Goal: Task Accomplishment & Management: Manage account settings

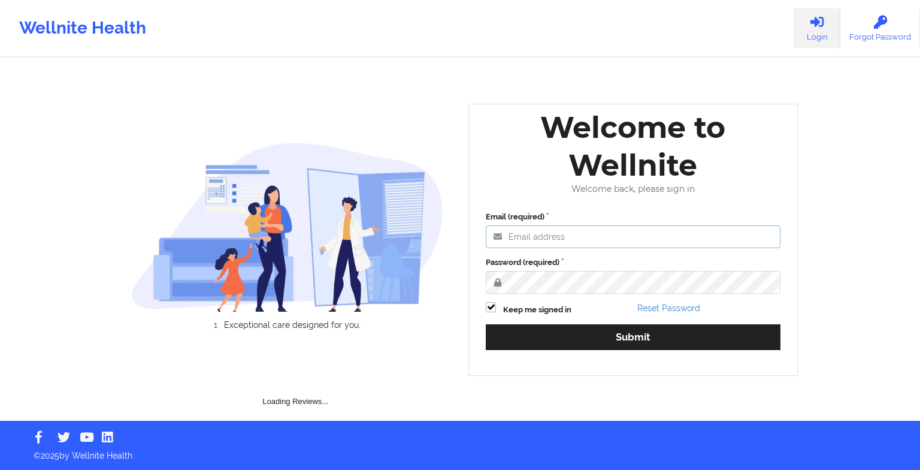
type input "[EMAIL_ADDRESS][DOMAIN_NAME]"
drag, startPoint x: 569, startPoint y: 353, endPoint x: 596, endPoint y: 338, distance: 30.8
click at [596, 338] on div "Email (required) [EMAIL_ADDRESS][DOMAIN_NAME] Password (required) Keep me signe…" at bounding box center [632, 284] width 311 height 164
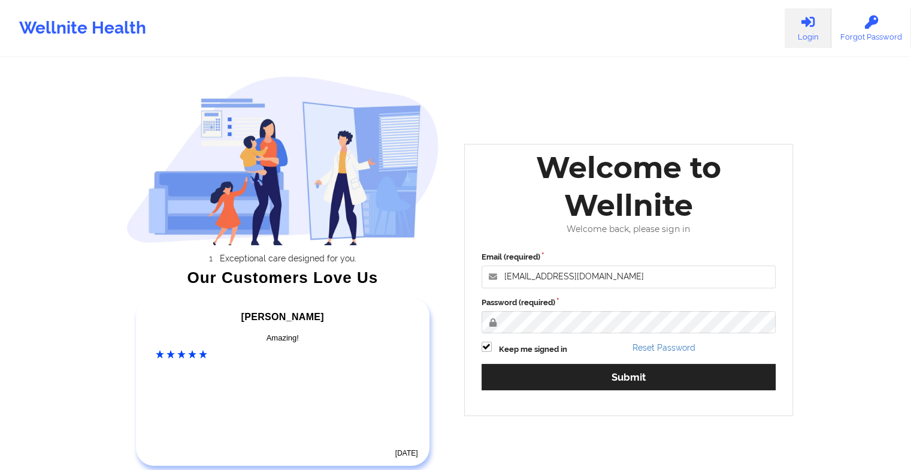
click at [596, 338] on div "Email (required) [EMAIL_ADDRESS][DOMAIN_NAME] Password (required) Keep me signe…" at bounding box center [628, 325] width 311 height 164
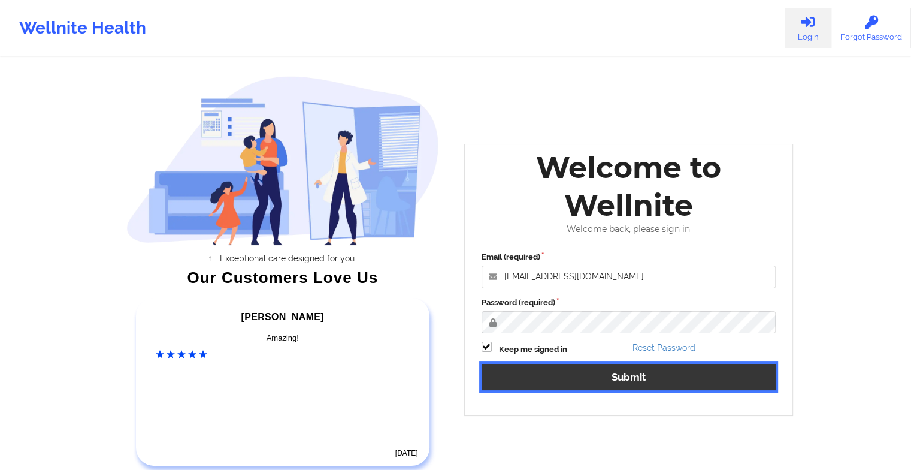
click at [583, 379] on button "Submit" at bounding box center [629, 377] width 295 height 26
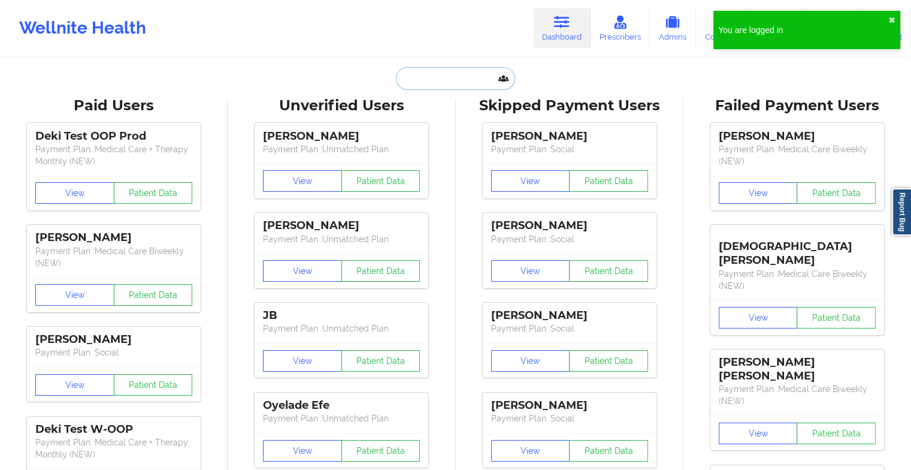
click at [440, 75] on input "text" at bounding box center [455, 78] width 119 height 23
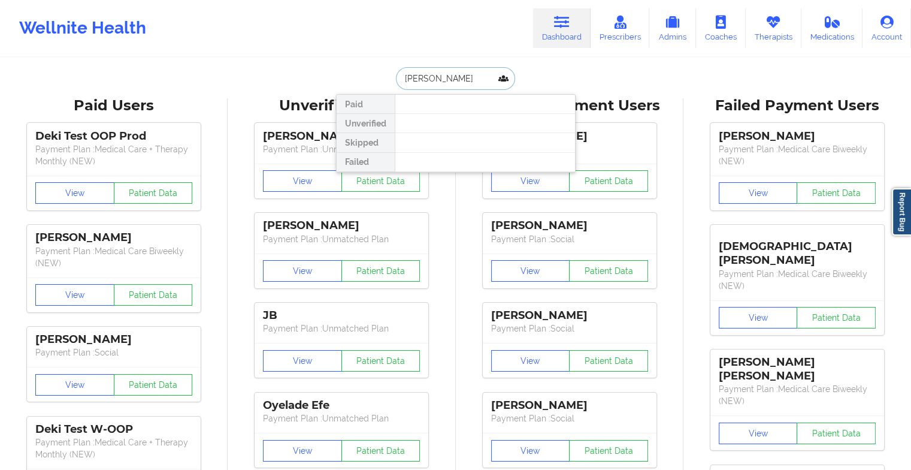
type input "[PERSON_NAME]"
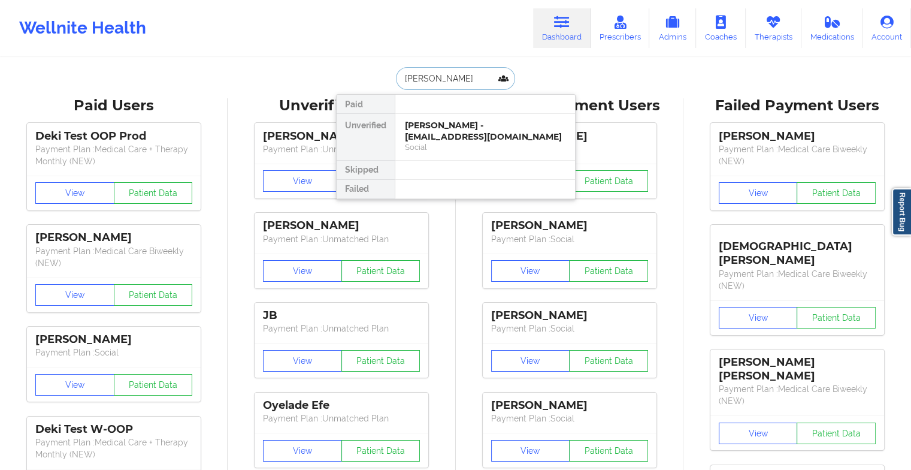
click at [458, 129] on div "[PERSON_NAME] - [EMAIL_ADDRESS][DOMAIN_NAME]" at bounding box center [485, 131] width 161 height 22
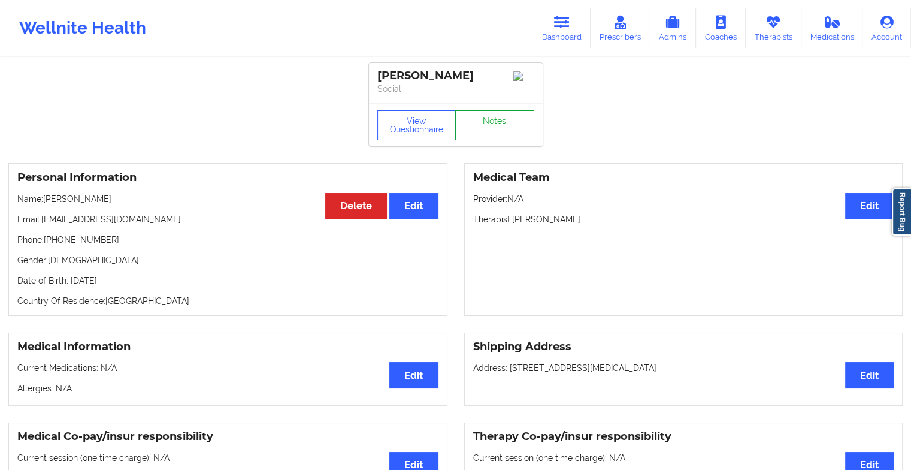
click at [491, 131] on link "Notes" at bounding box center [494, 125] width 79 height 30
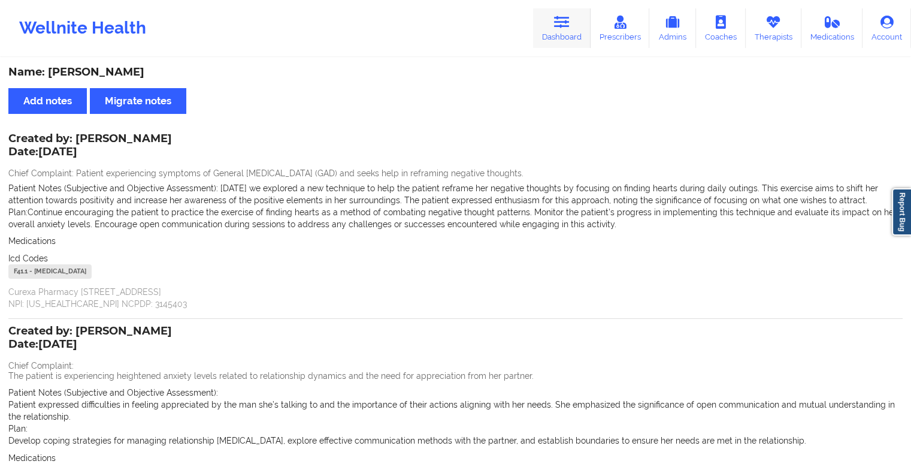
click at [551, 32] on link "Dashboard" at bounding box center [562, 28] width 58 height 40
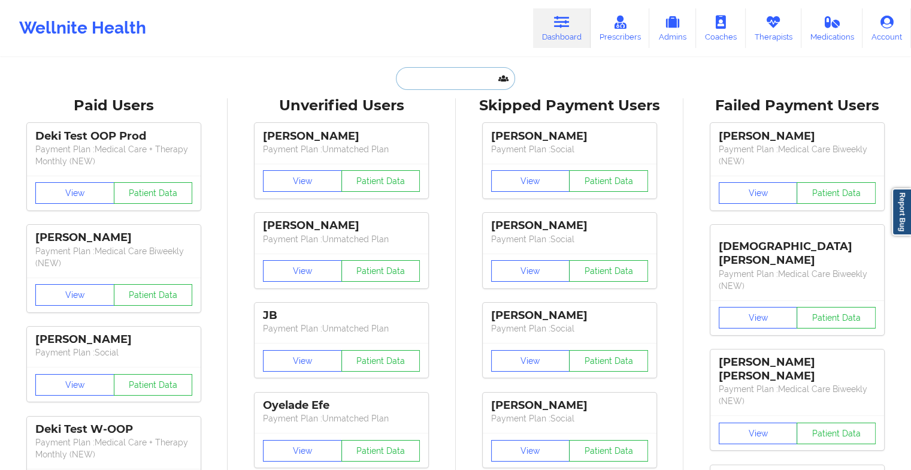
click at [420, 68] on input "text" at bounding box center [455, 78] width 119 height 23
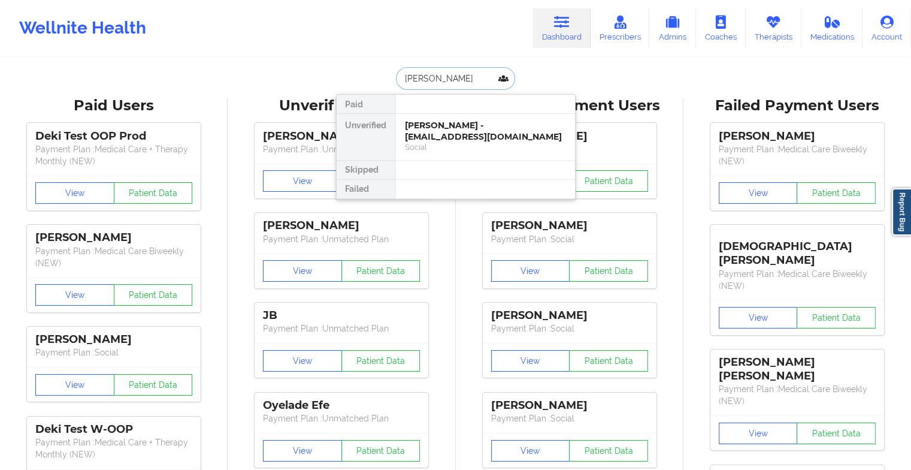
type input "[PERSON_NAME]"
click at [450, 128] on div "[PERSON_NAME] - [EMAIL_ADDRESS][DOMAIN_NAME]" at bounding box center [485, 131] width 161 height 22
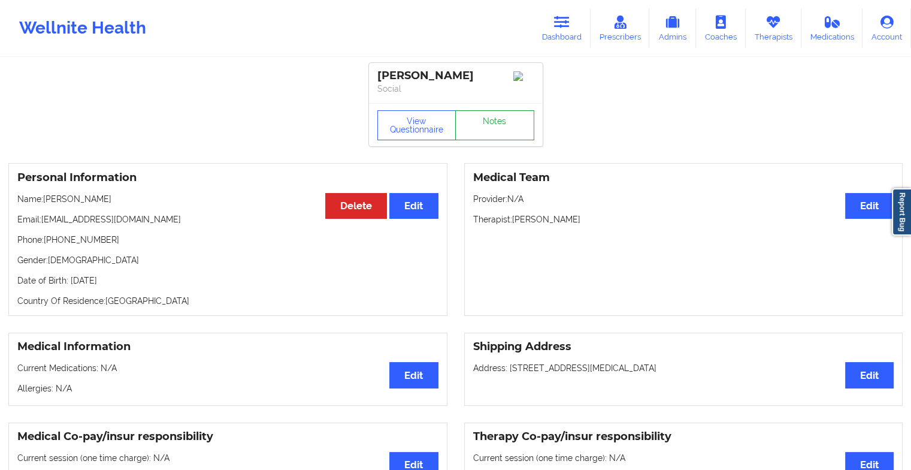
click at [500, 130] on link "Notes" at bounding box center [494, 125] width 79 height 30
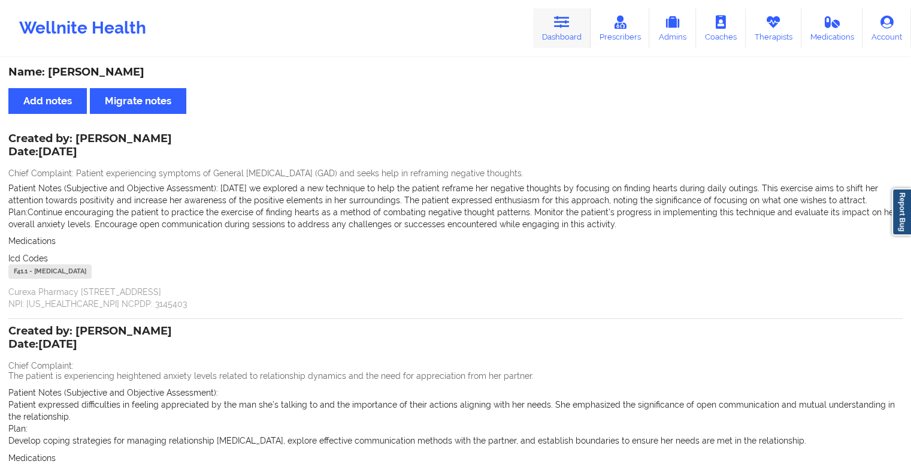
click at [549, 26] on link "Dashboard" at bounding box center [562, 28] width 58 height 40
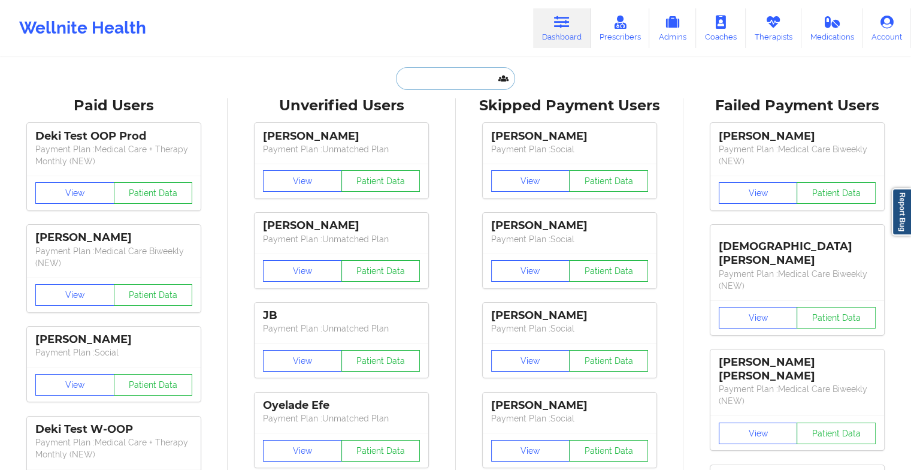
click at [433, 81] on input "text" at bounding box center [455, 78] width 119 height 23
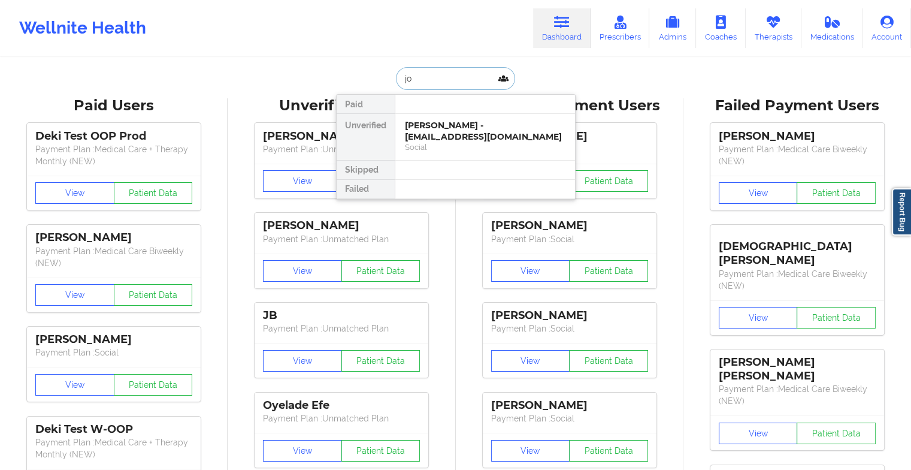
type input "j"
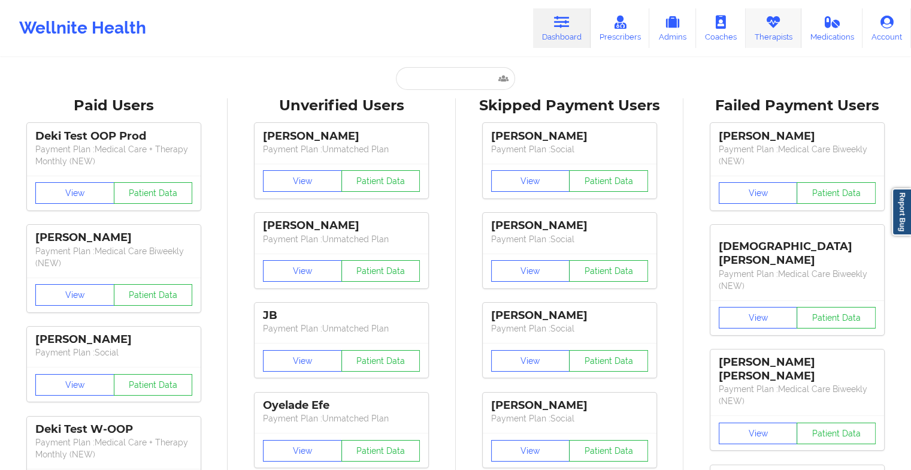
click at [768, 34] on link "Therapists" at bounding box center [774, 28] width 56 height 40
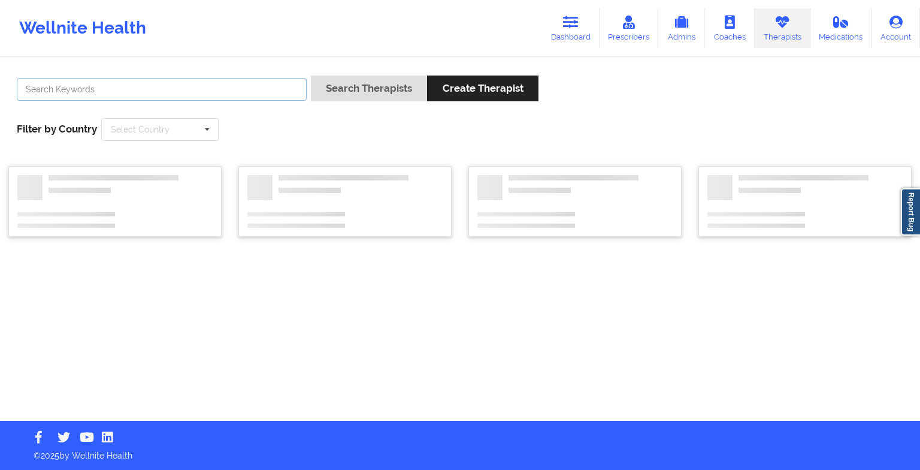
click at [156, 90] on input "text" at bounding box center [162, 89] width 290 height 23
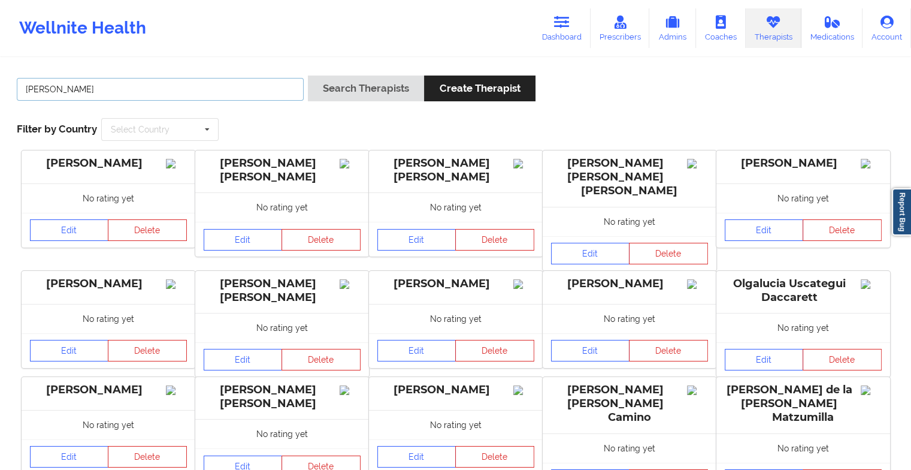
type input "[PERSON_NAME]"
click at [308, 75] on button "Search Therapists" at bounding box center [366, 88] width 116 height 26
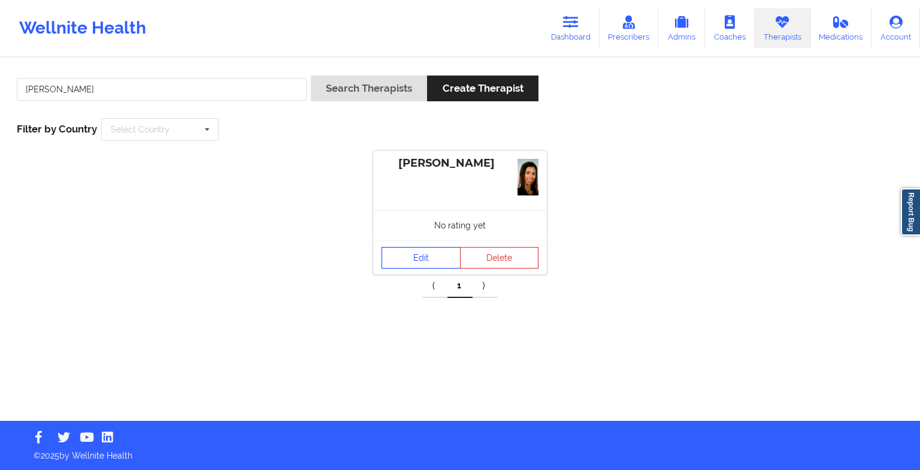
click at [417, 254] on link "Edit" at bounding box center [421, 258] width 79 height 22
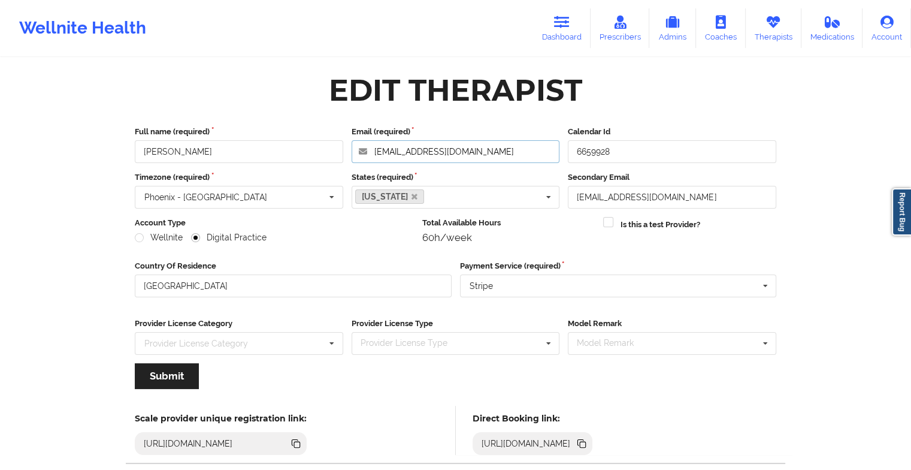
drag, startPoint x: 512, startPoint y: 155, endPoint x: 356, endPoint y: 147, distance: 155.4
click at [356, 147] on input "[EMAIL_ADDRESS][DOMAIN_NAME]" at bounding box center [456, 151] width 208 height 23
click at [568, 28] on icon at bounding box center [562, 22] width 16 height 13
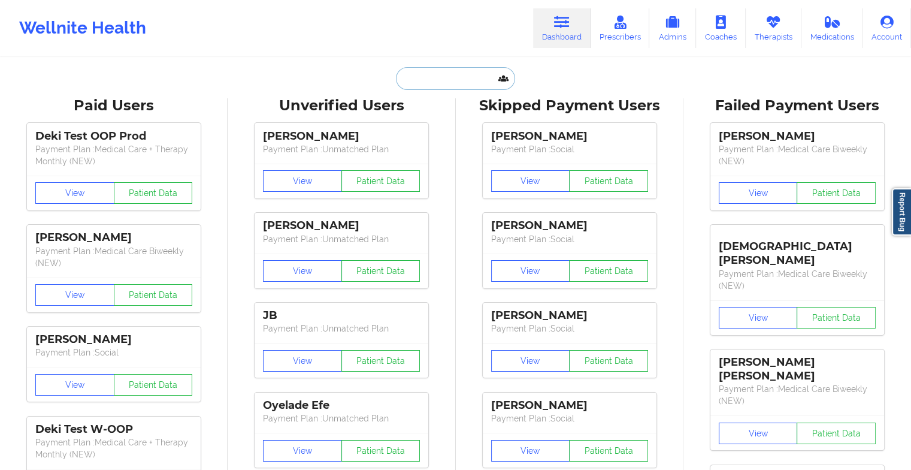
click at [472, 78] on input "text" at bounding box center [455, 78] width 119 height 23
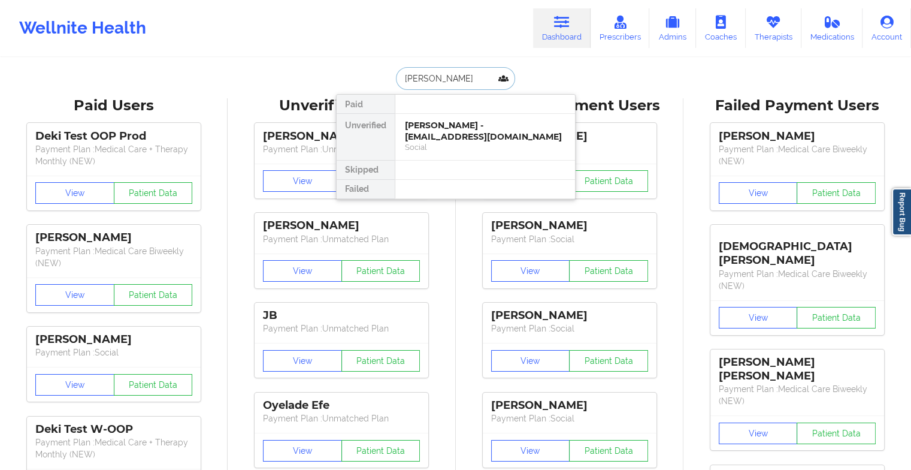
type input "[PERSON_NAME]"
click at [458, 129] on div "[PERSON_NAME] - [EMAIL_ADDRESS][DOMAIN_NAME]" at bounding box center [485, 131] width 161 height 22
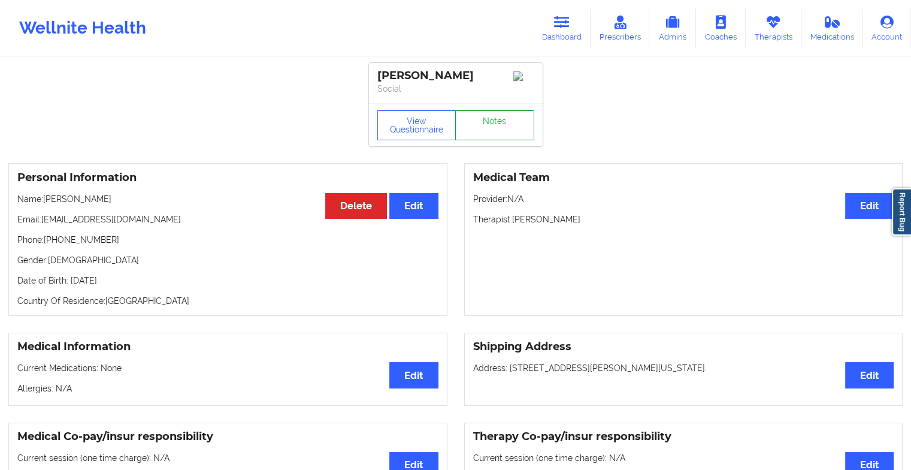
click at [503, 135] on link "Notes" at bounding box center [494, 125] width 79 height 30
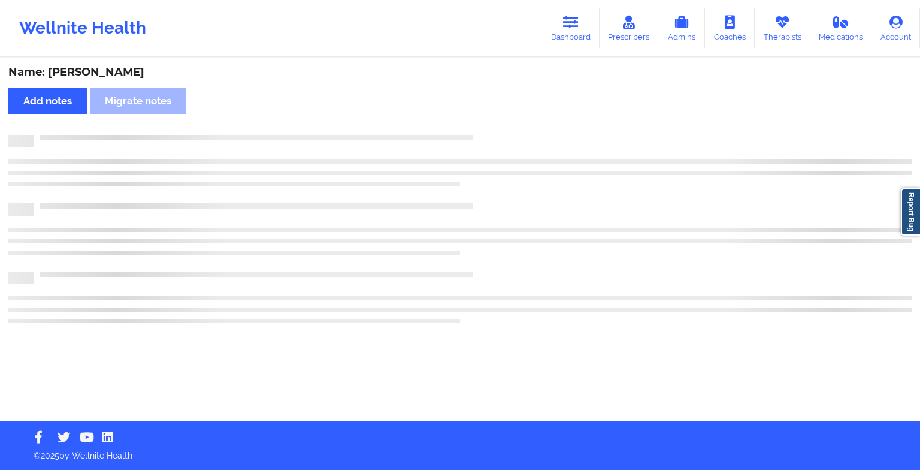
click at [503, 135] on div at bounding box center [473, 135] width 878 height 0
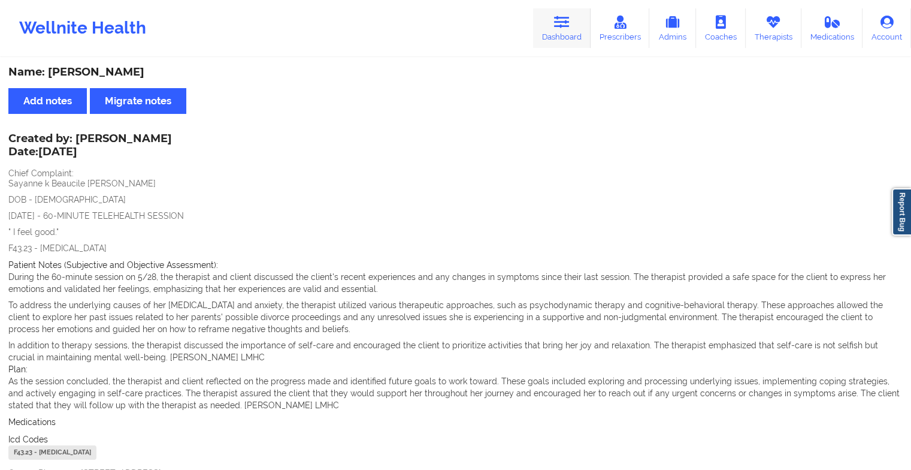
click at [557, 20] on icon at bounding box center [562, 22] width 16 height 13
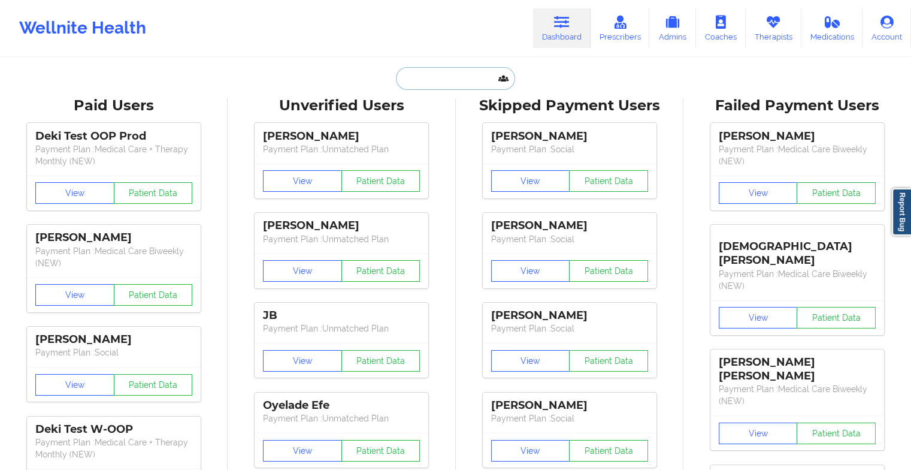
click at [416, 77] on input "text" at bounding box center [455, 78] width 119 height 23
paste input "[PHONE_NUMBER]"
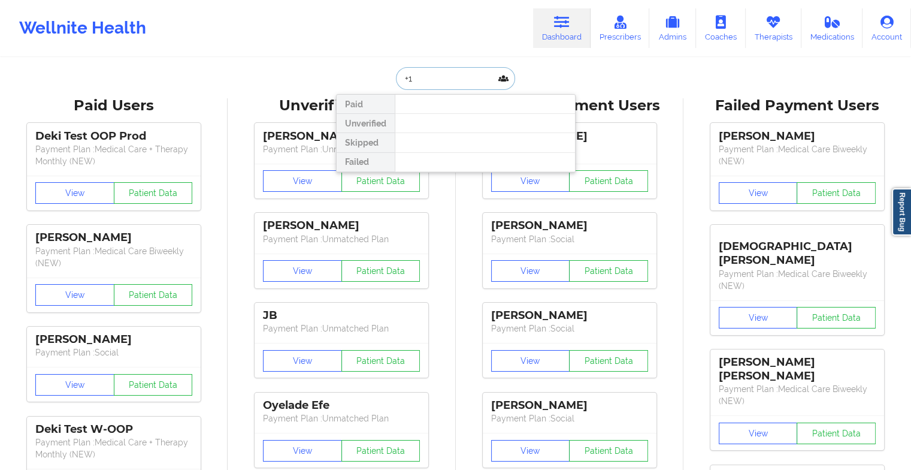
type input "+"
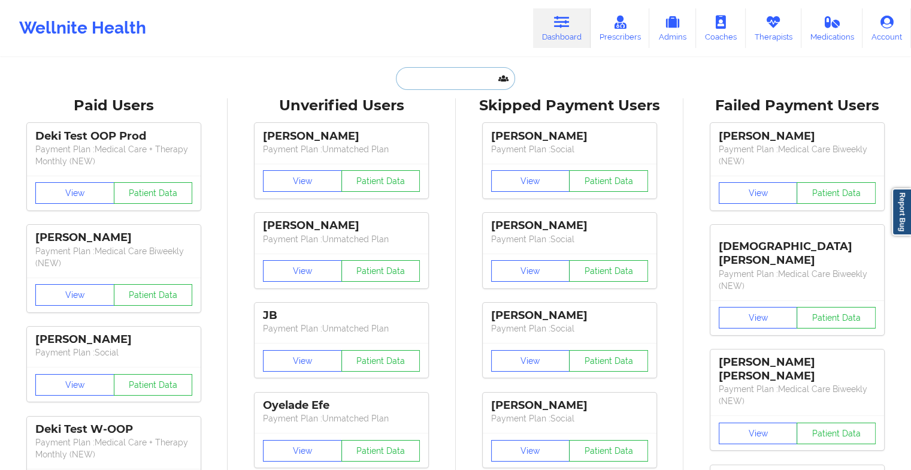
paste input "[EMAIL_ADDRESS][DOMAIN_NAME]"
type input "[EMAIL_ADDRESS][DOMAIN_NAME]"
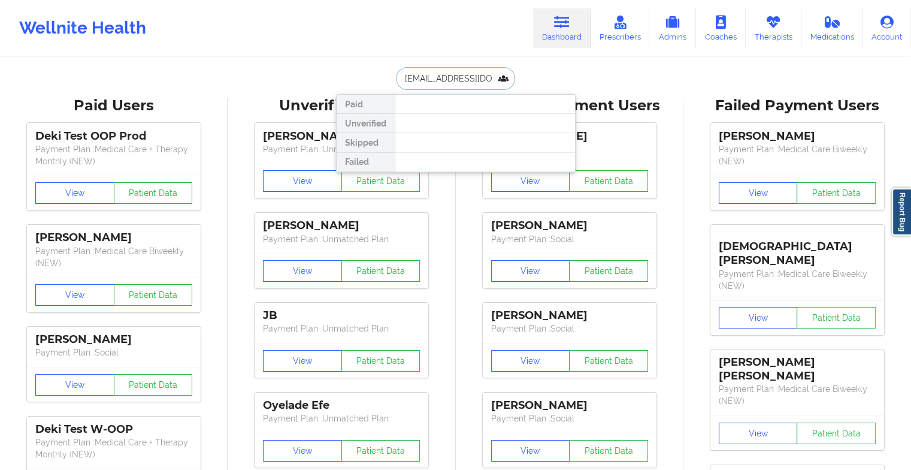
scroll to position [0, 5]
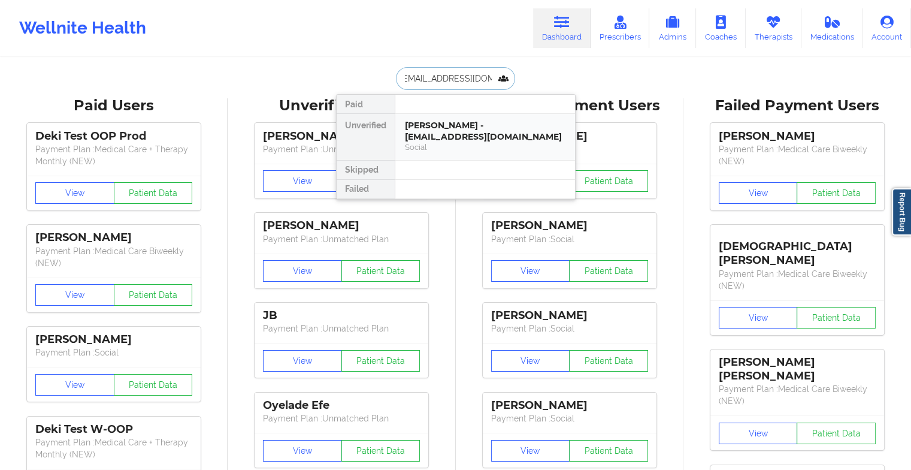
click at [456, 122] on div "[PERSON_NAME] - [EMAIL_ADDRESS][DOMAIN_NAME]" at bounding box center [485, 131] width 161 height 22
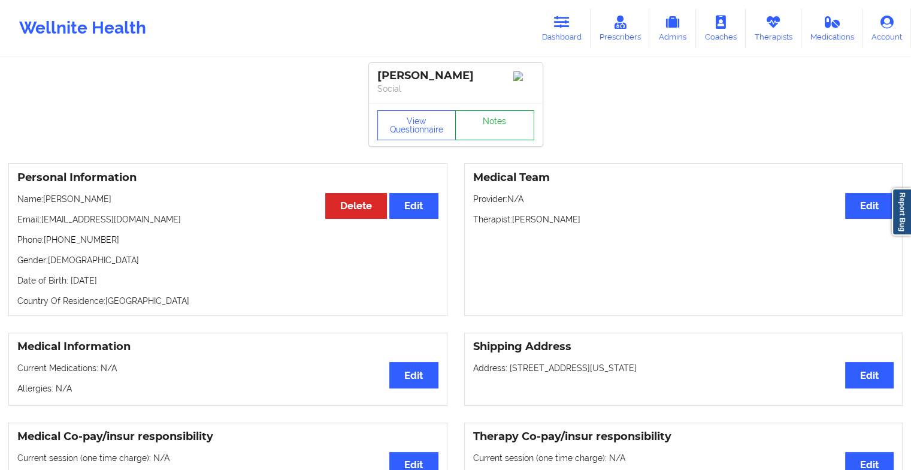
click at [488, 132] on link "Notes" at bounding box center [494, 125] width 79 height 30
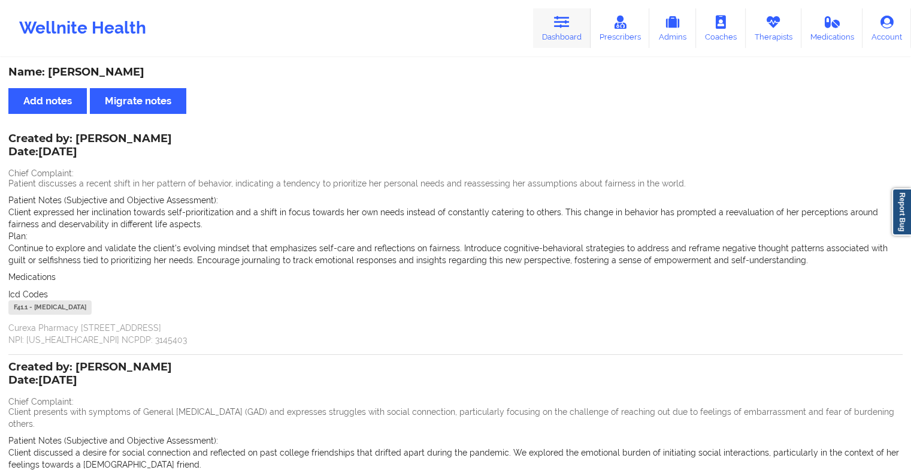
click at [566, 27] on icon at bounding box center [562, 22] width 16 height 13
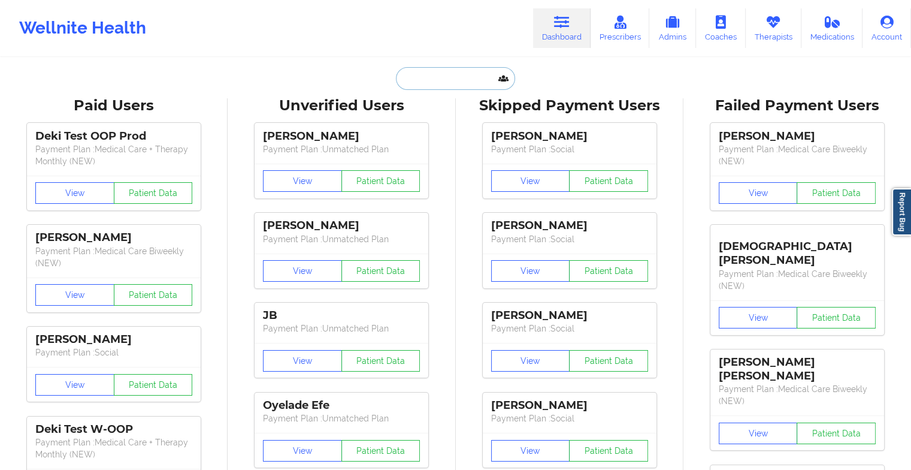
click at [432, 74] on input "text" at bounding box center [455, 78] width 119 height 23
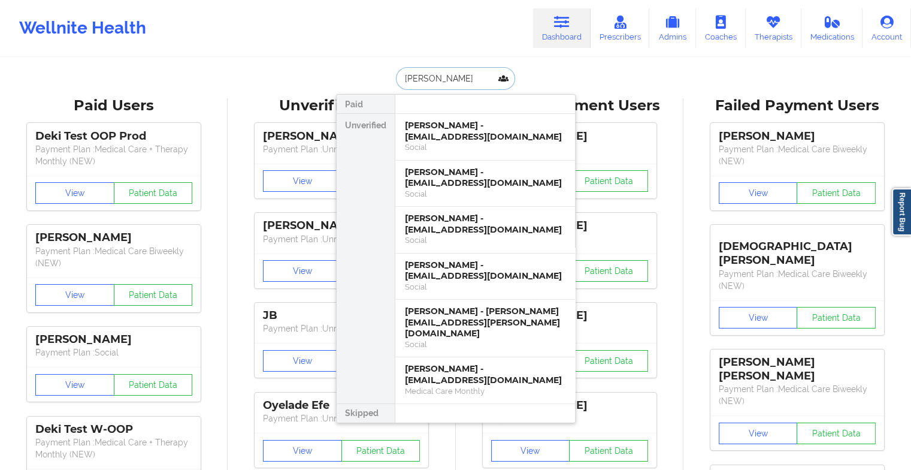
type input "[PERSON_NAME]"
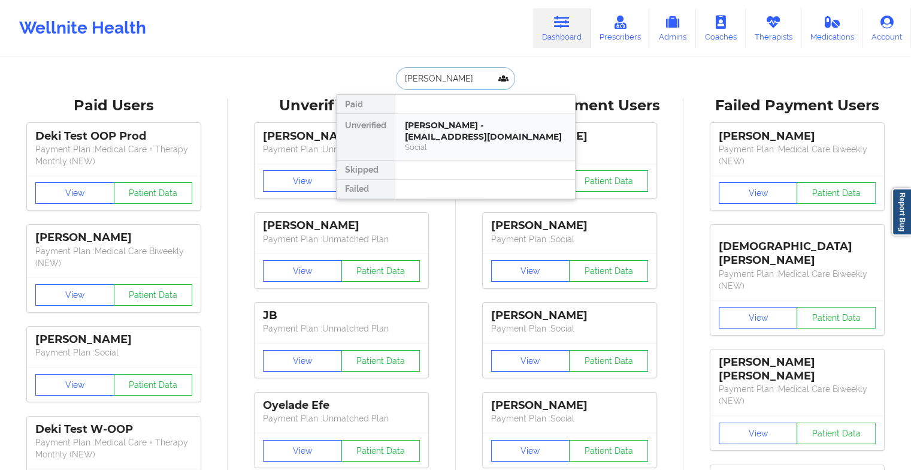
click at [456, 130] on div "[PERSON_NAME] - [EMAIL_ADDRESS][DOMAIN_NAME]" at bounding box center [485, 131] width 161 height 22
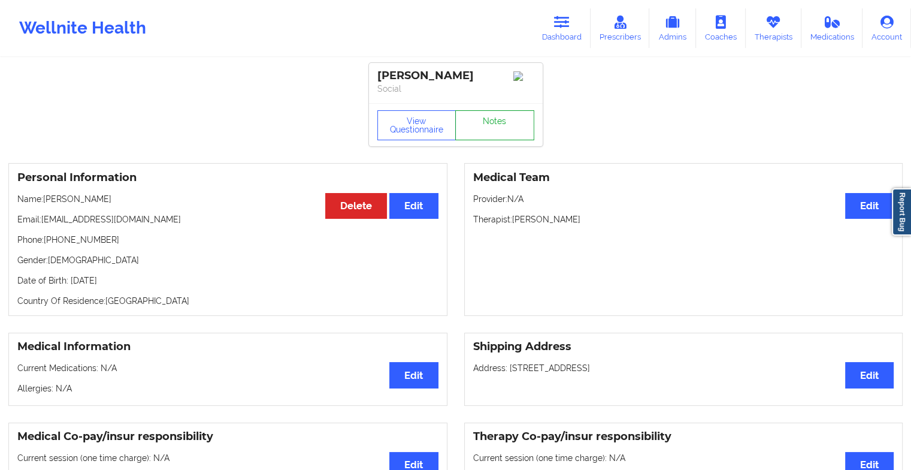
click at [506, 134] on link "Notes" at bounding box center [494, 125] width 79 height 30
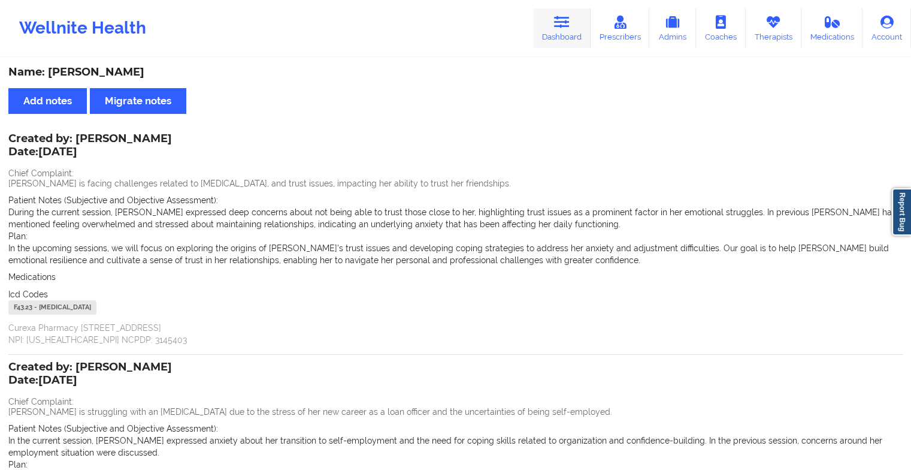
click at [552, 44] on link "Dashboard" at bounding box center [562, 28] width 58 height 40
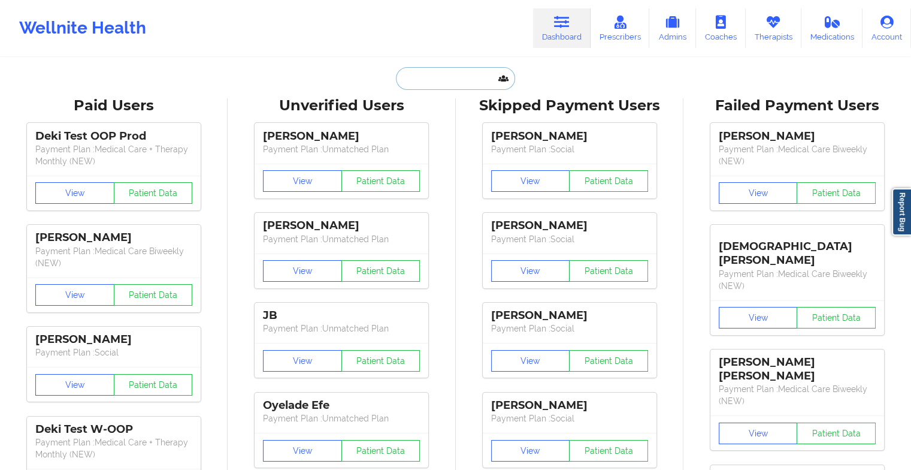
click at [433, 72] on input "text" at bounding box center [455, 78] width 119 height 23
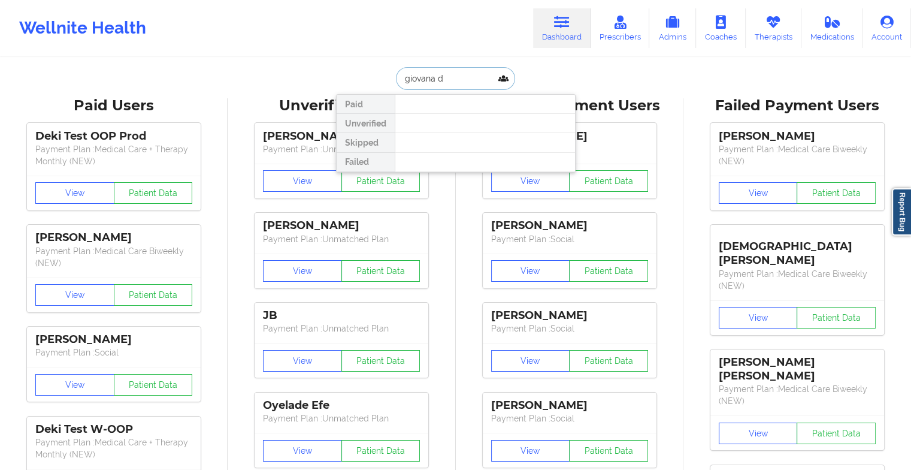
type input "giovana do"
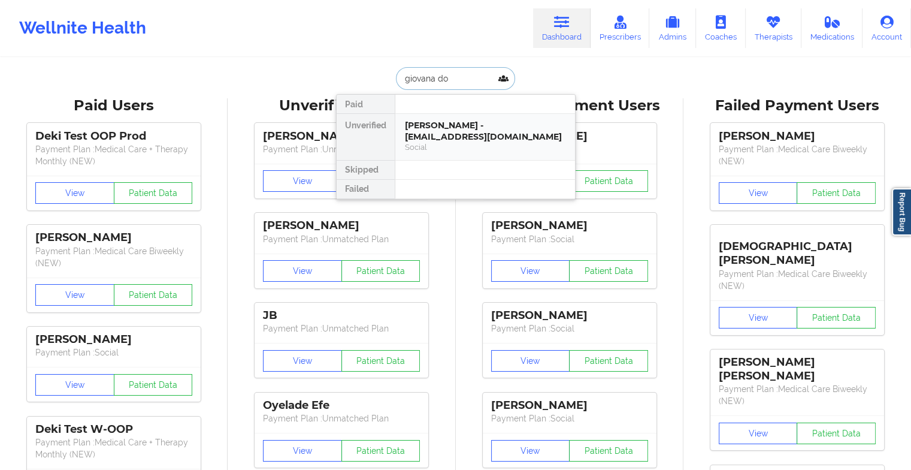
click at [472, 122] on div "[PERSON_NAME] - [EMAIL_ADDRESS][DOMAIN_NAME]" at bounding box center [485, 131] width 161 height 22
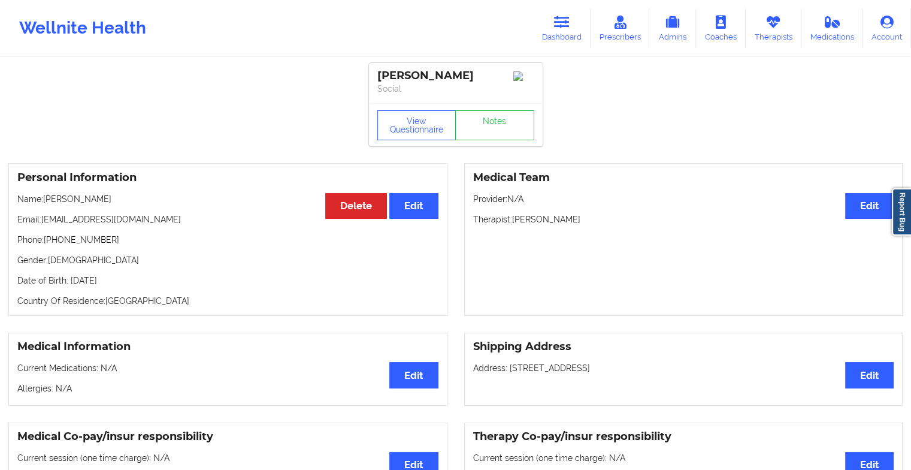
click at [501, 125] on div "View Questionnaire Notes" at bounding box center [456, 124] width 174 height 43
click at [501, 125] on link "Notes" at bounding box center [494, 125] width 79 height 30
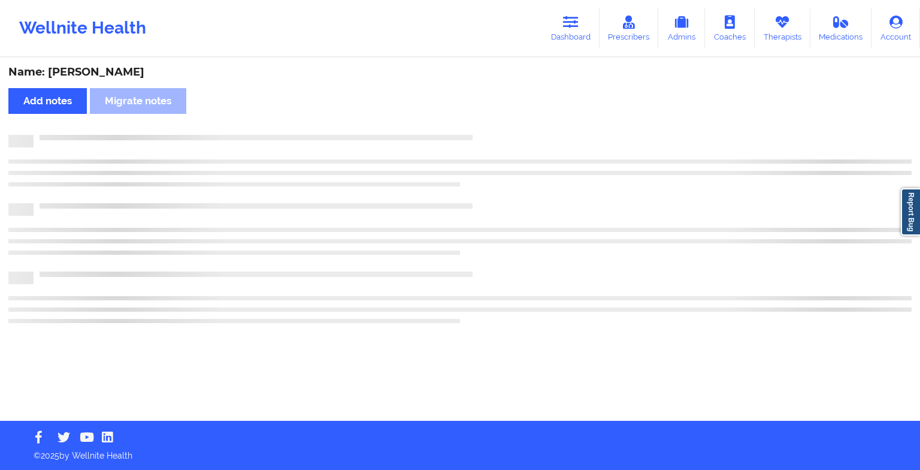
click at [501, 125] on div "Name: [PERSON_NAME] Add notes Migrate notes" at bounding box center [460, 240] width 920 height 362
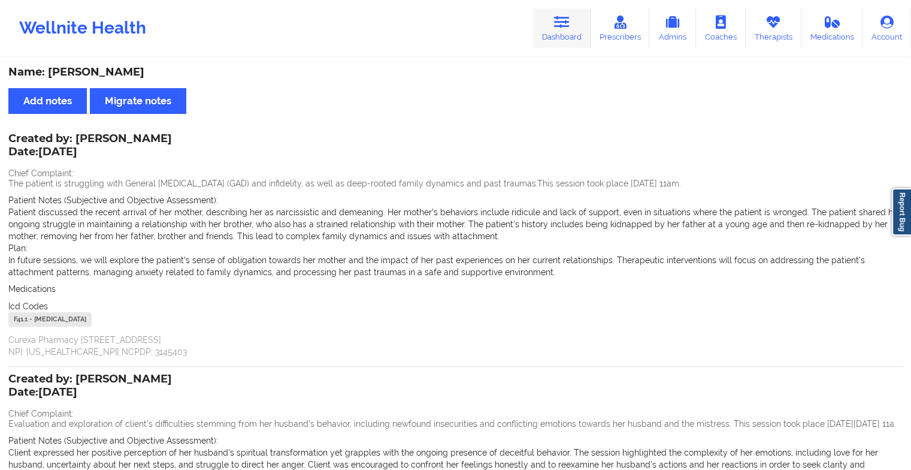
click at [567, 29] on link "Dashboard" at bounding box center [562, 28] width 58 height 40
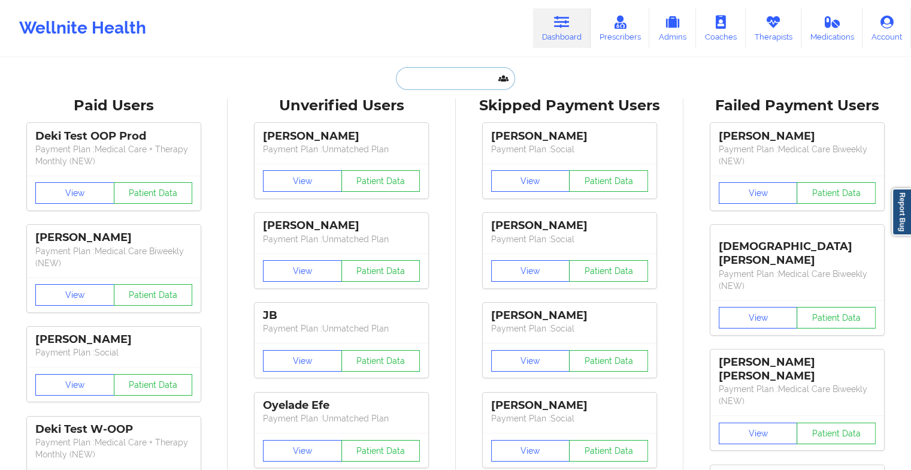
click at [429, 87] on input "text" at bounding box center [455, 78] width 119 height 23
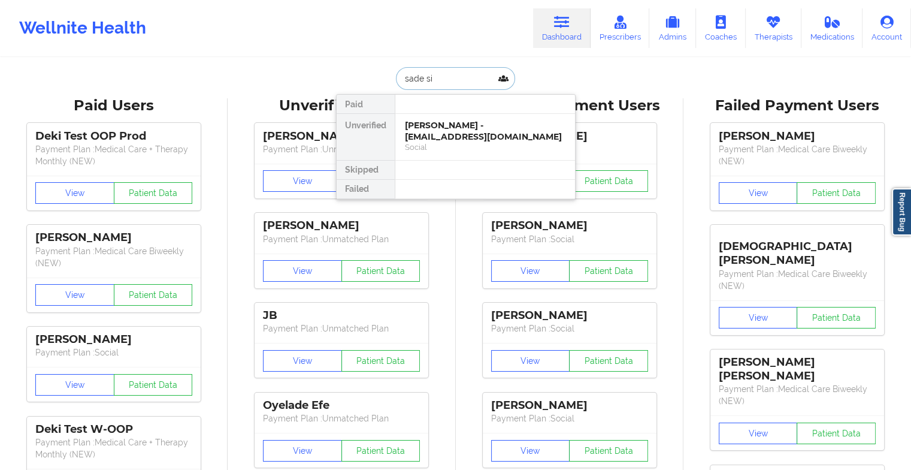
type input "sade sin"
click at [448, 126] on div "[PERSON_NAME] - [EMAIL_ADDRESS][DOMAIN_NAME]" at bounding box center [485, 131] width 161 height 22
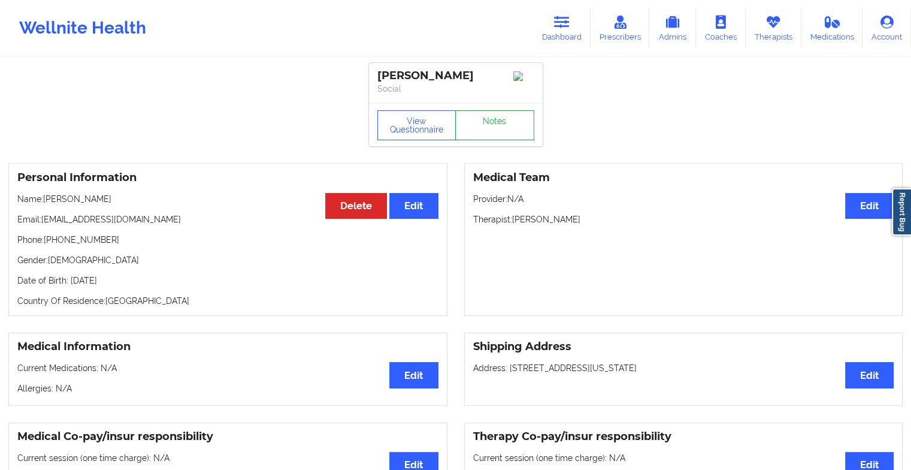
click at [483, 129] on link "Notes" at bounding box center [494, 125] width 79 height 30
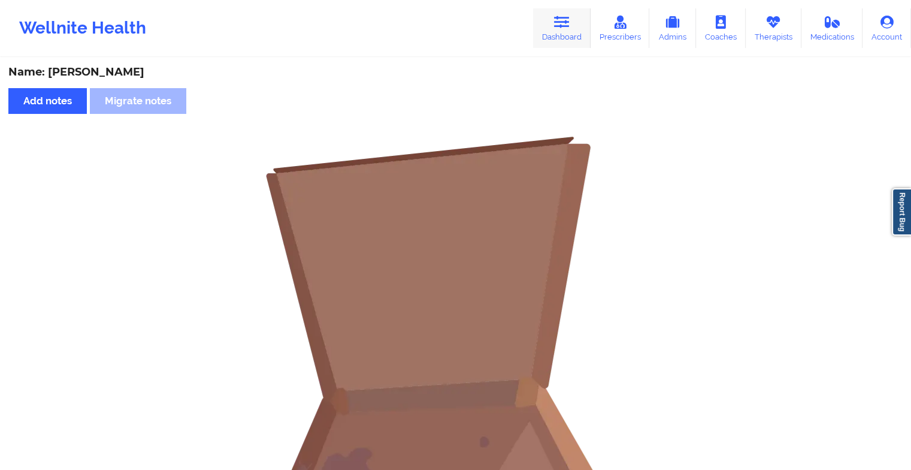
click at [558, 23] on icon at bounding box center [562, 22] width 16 height 13
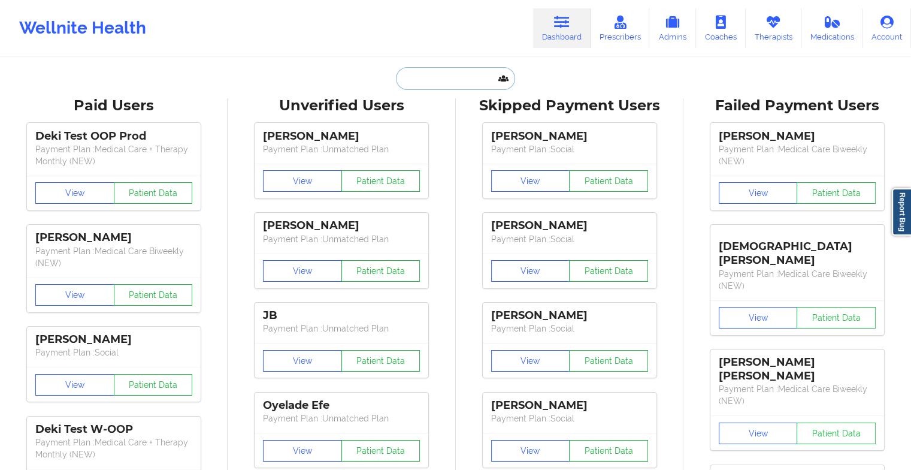
click at [455, 74] on input "text" at bounding box center [455, 78] width 119 height 23
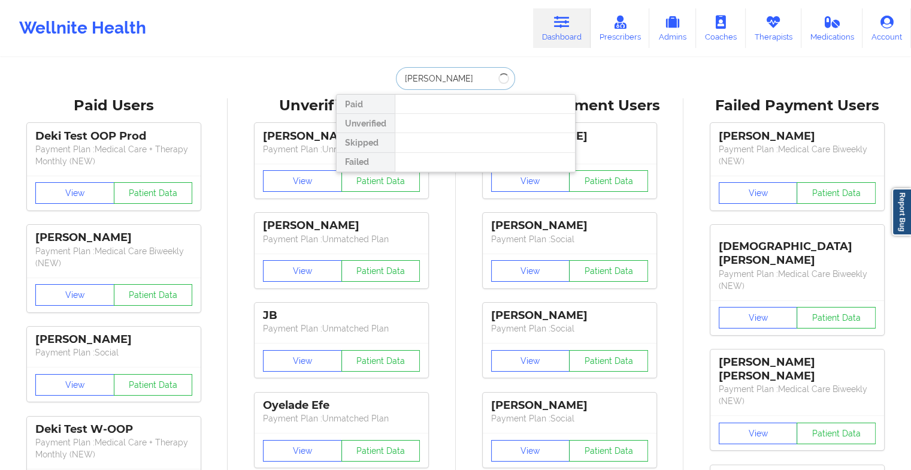
type input "[PERSON_NAME]"
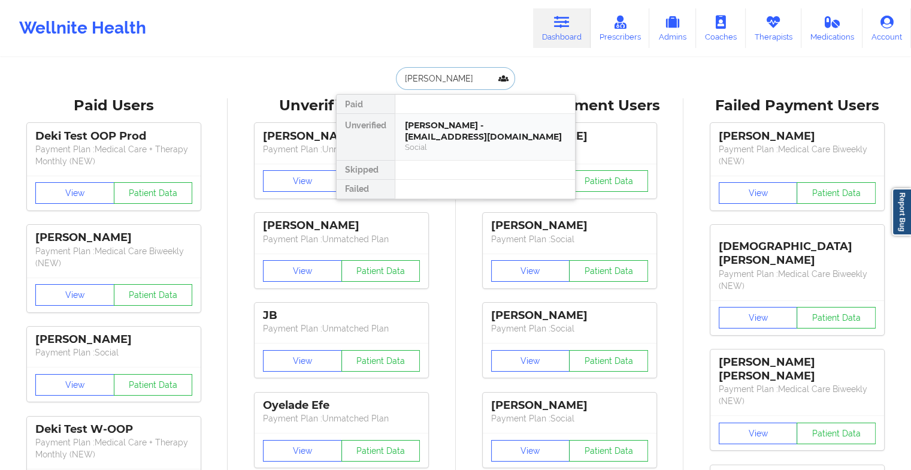
click at [453, 125] on div "[PERSON_NAME] - [EMAIL_ADDRESS][DOMAIN_NAME]" at bounding box center [485, 131] width 161 height 22
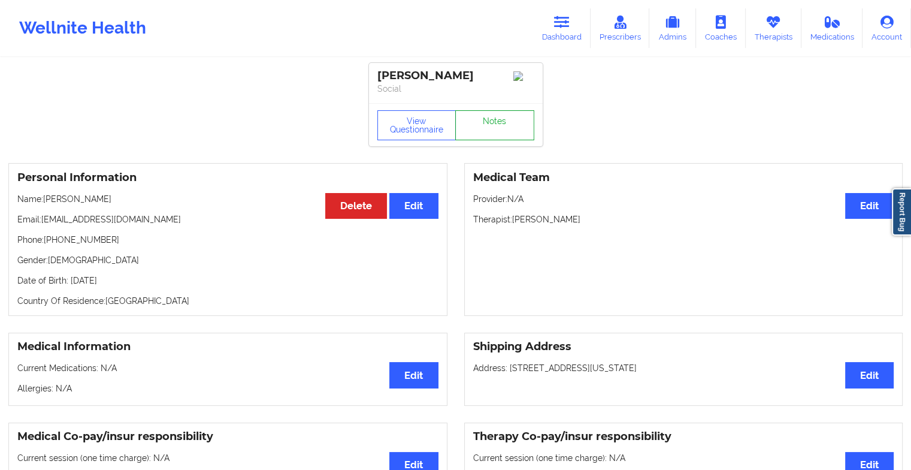
click at [482, 126] on link "Notes" at bounding box center [494, 125] width 79 height 30
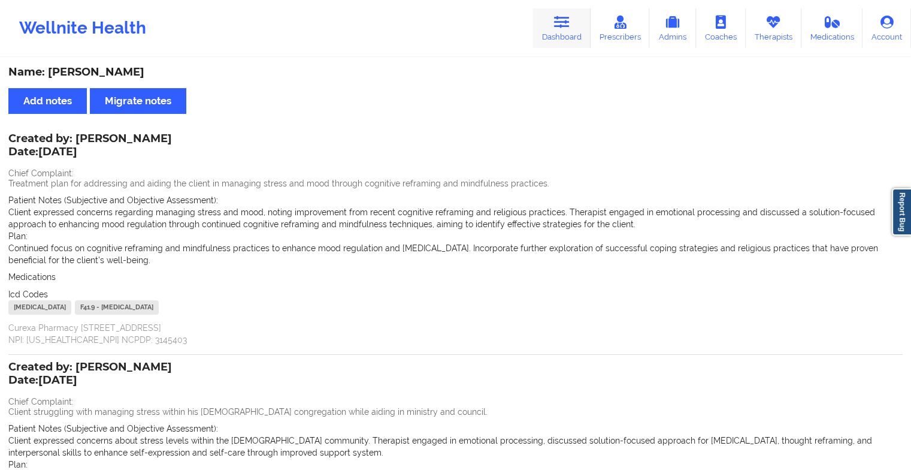
click at [553, 20] on link "Dashboard" at bounding box center [562, 28] width 58 height 40
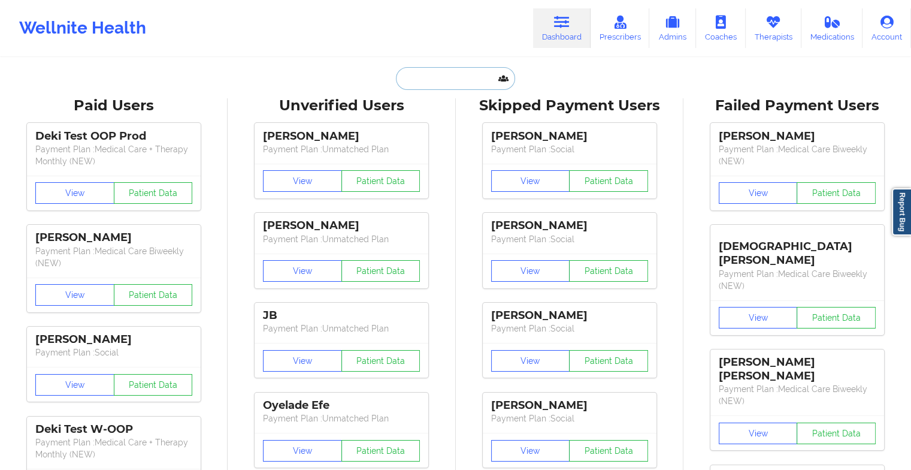
click at [431, 71] on input "text" at bounding box center [455, 78] width 119 height 23
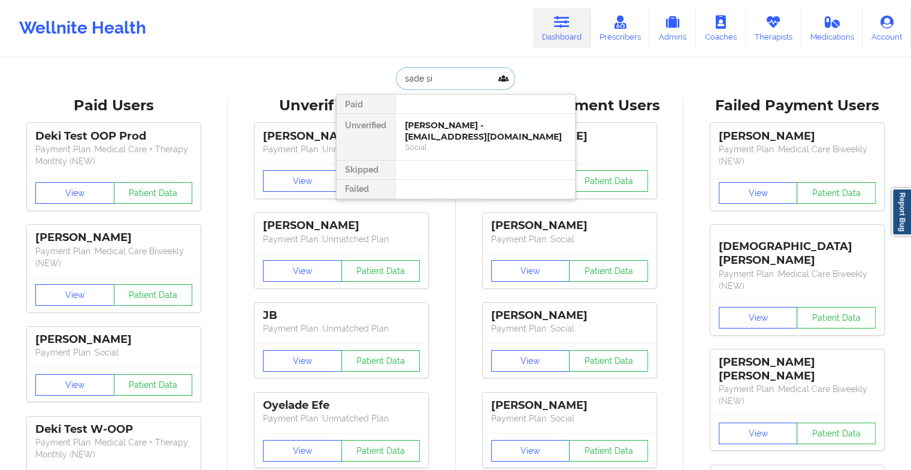
type input "sade sin"
click at [450, 131] on div "[PERSON_NAME] - [EMAIL_ADDRESS][DOMAIN_NAME]" at bounding box center [485, 131] width 161 height 22
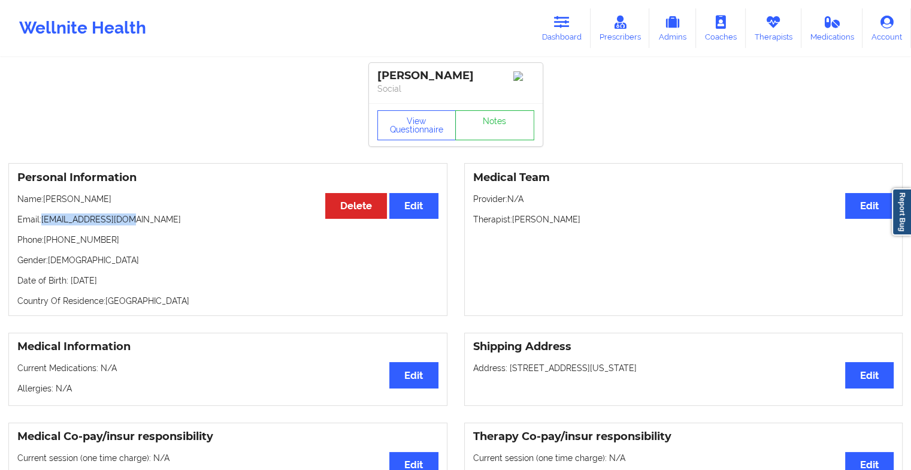
drag, startPoint x: 43, startPoint y: 220, endPoint x: 168, endPoint y: 218, distance: 124.6
click at [168, 218] on p "Email: [EMAIL_ADDRESS][DOMAIN_NAME]" at bounding box center [227, 219] width 421 height 12
copy p "[EMAIL_ADDRESS][DOMAIN_NAME]"
click at [560, 20] on icon at bounding box center [562, 22] width 16 height 13
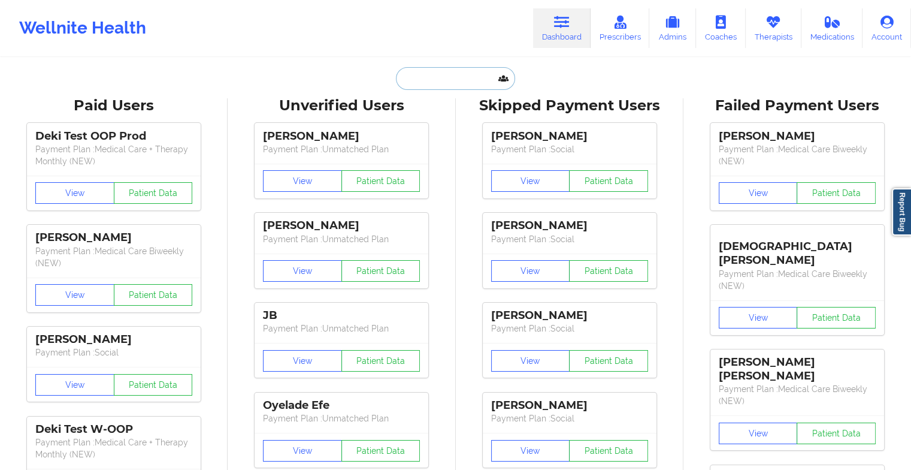
click at [459, 72] on input "text" at bounding box center [455, 78] width 119 height 23
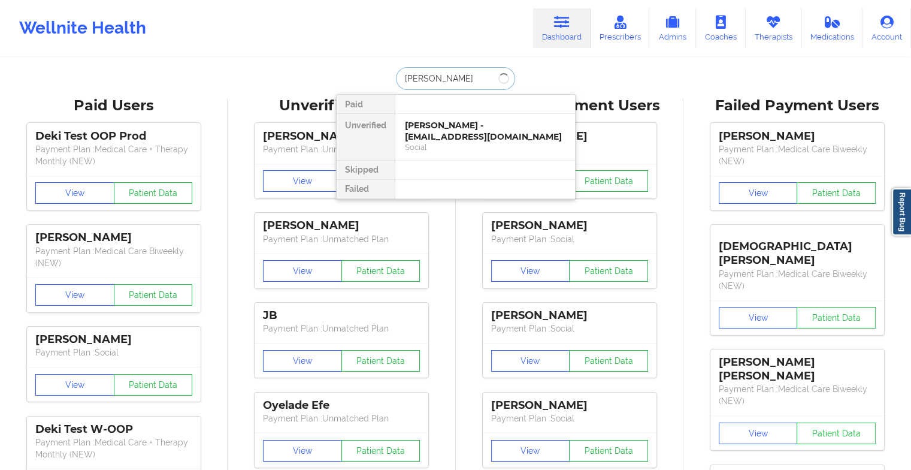
type input "[PERSON_NAME]"
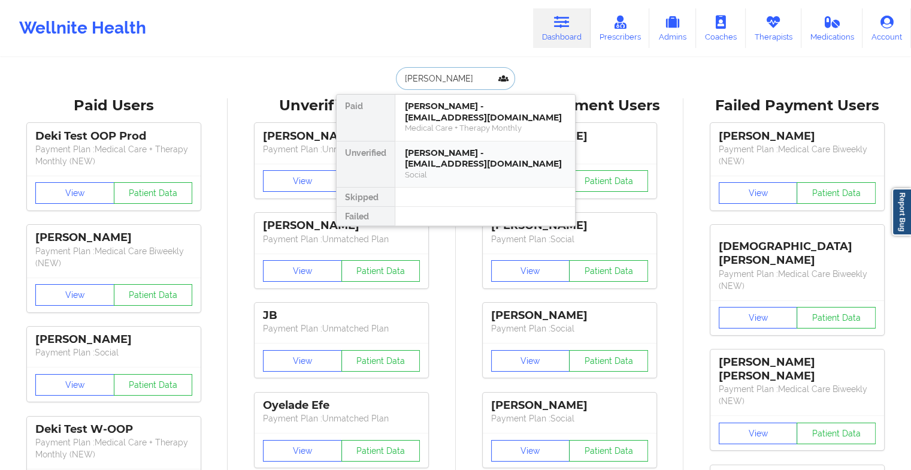
click at [469, 149] on div "[PERSON_NAME] - [EMAIL_ADDRESS][DOMAIN_NAME]" at bounding box center [485, 158] width 161 height 22
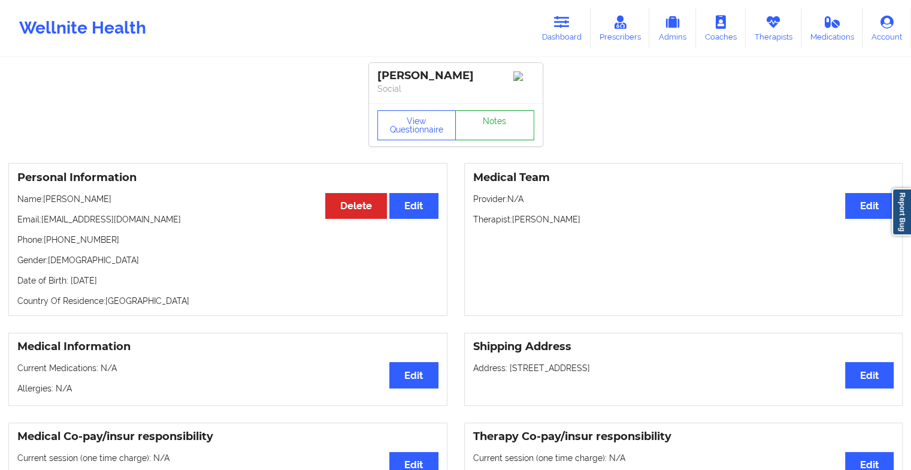
click at [485, 133] on link "Notes" at bounding box center [494, 125] width 79 height 30
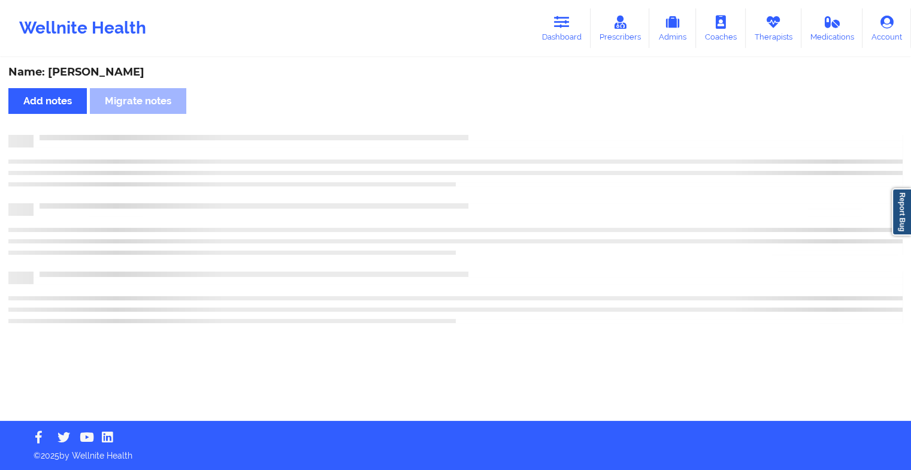
click at [485, 133] on div "Name: [PERSON_NAME] Add notes Migrate notes" at bounding box center [455, 240] width 911 height 362
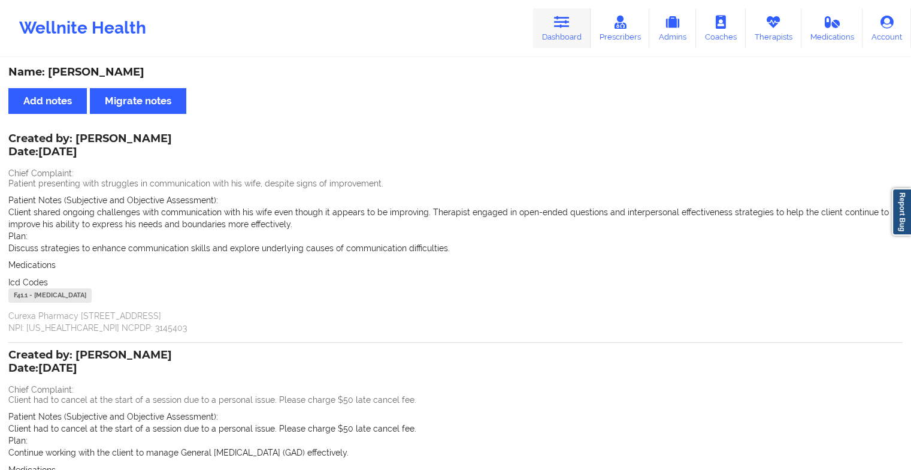
click at [558, 37] on link "Dashboard" at bounding box center [562, 28] width 58 height 40
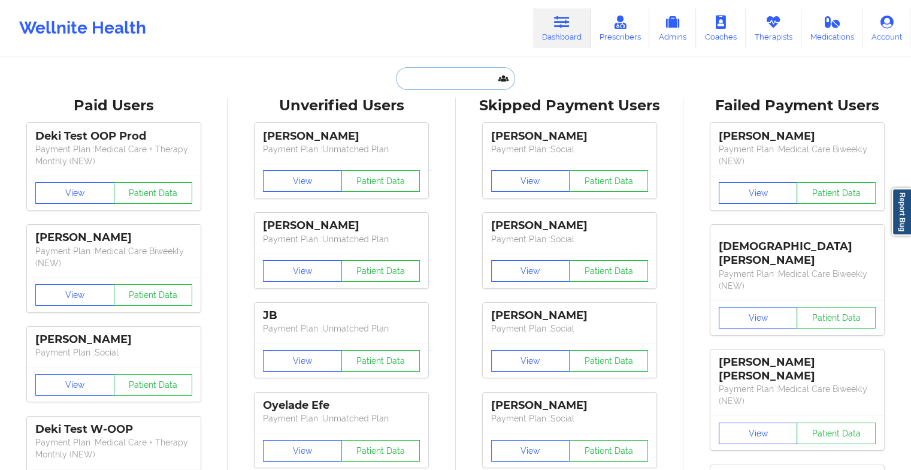
click at [474, 79] on input "text" at bounding box center [455, 78] width 119 height 23
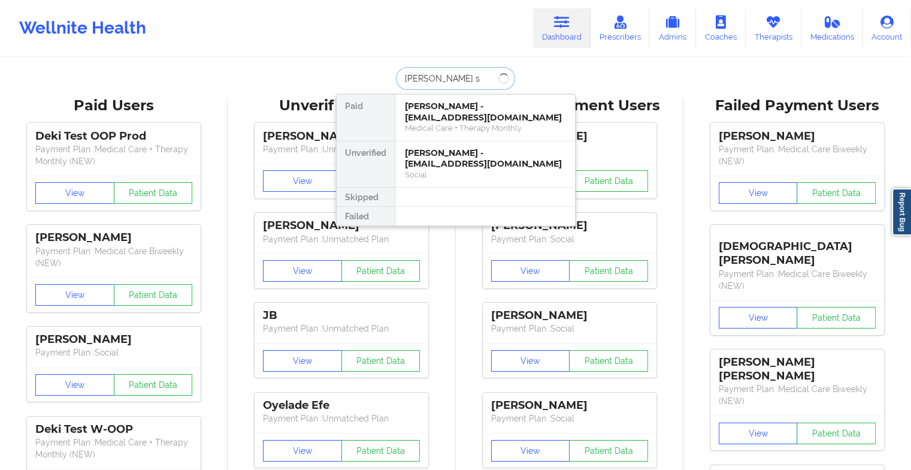
type input "[PERSON_NAME] si"
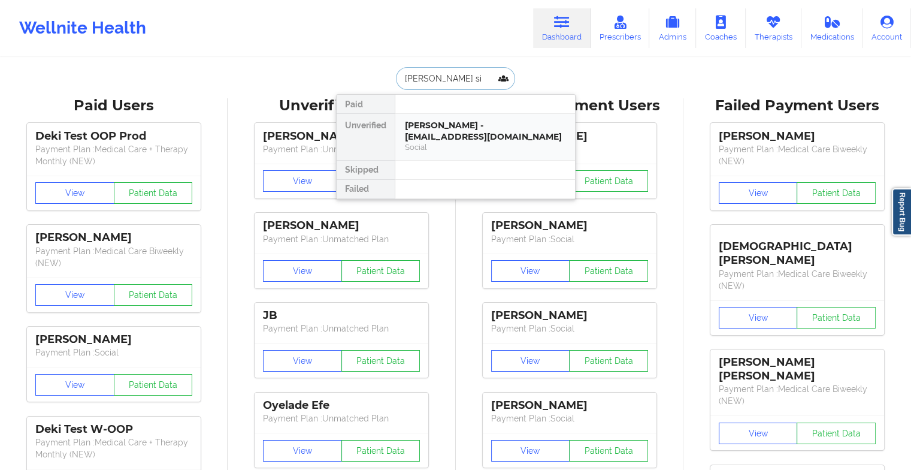
click at [465, 127] on div "[PERSON_NAME] - [EMAIL_ADDRESS][DOMAIN_NAME]" at bounding box center [485, 131] width 161 height 22
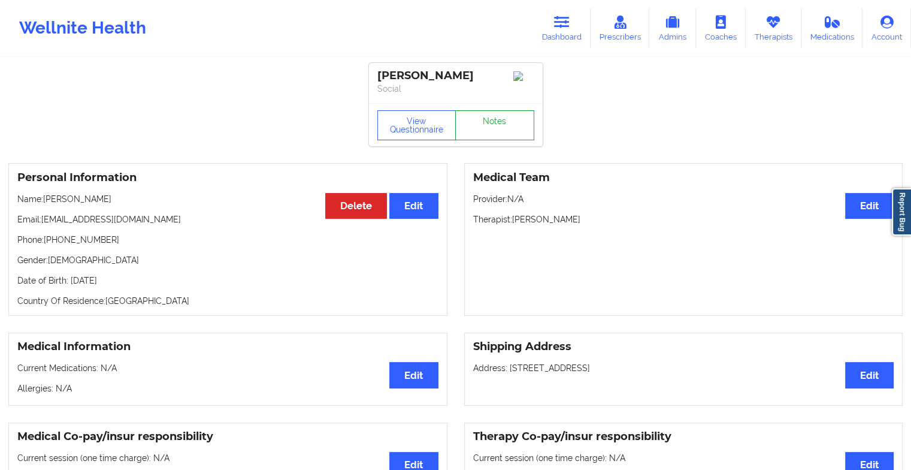
click at [480, 128] on link "Notes" at bounding box center [494, 125] width 79 height 30
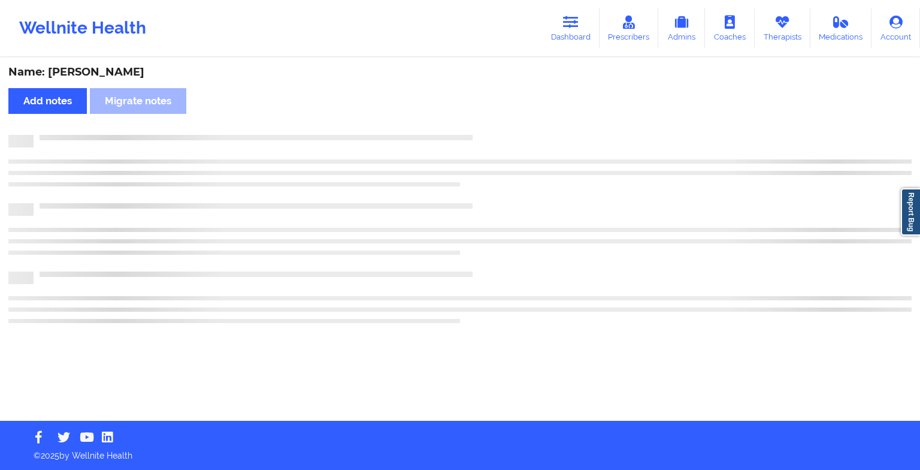
click at [480, 128] on div "Name: [PERSON_NAME] Add notes Migrate notes" at bounding box center [460, 240] width 920 height 362
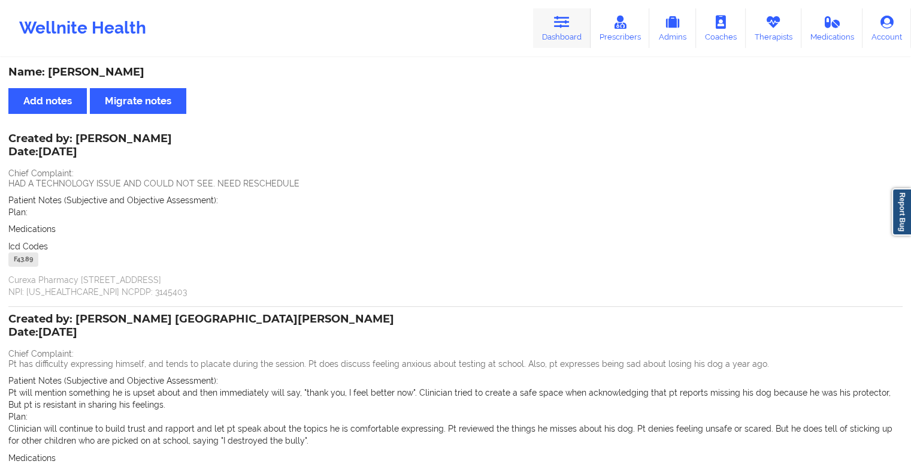
click at [558, 29] on link "Dashboard" at bounding box center [562, 28] width 58 height 40
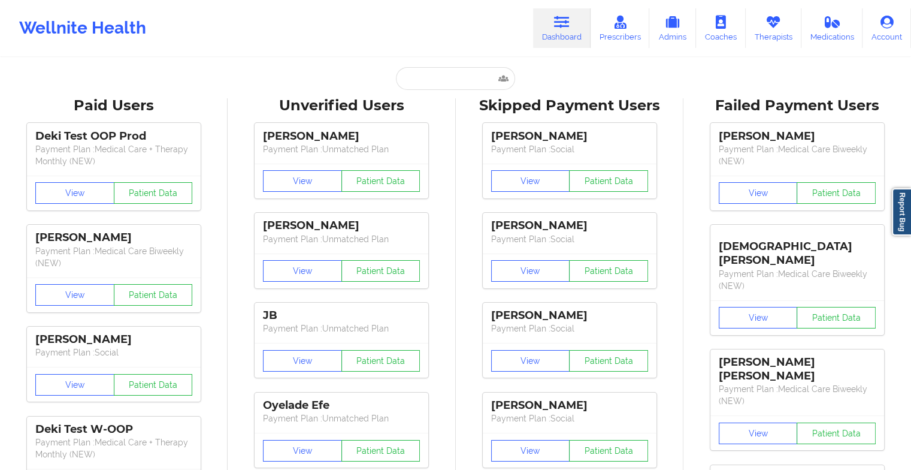
drag, startPoint x: 472, startPoint y: 93, endPoint x: 457, endPoint y: 90, distance: 15.3
drag, startPoint x: 457, startPoint y: 90, endPoint x: 445, endPoint y: 86, distance: 12.7
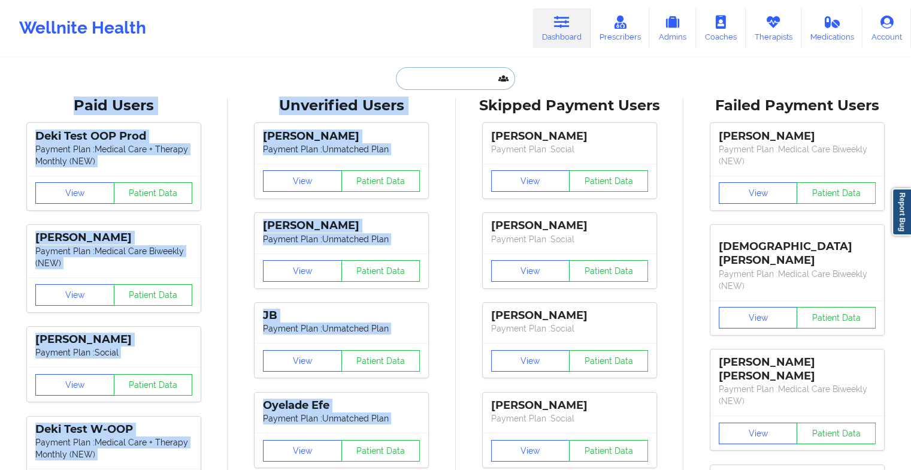
click at [445, 86] on input "text" at bounding box center [455, 78] width 119 height 23
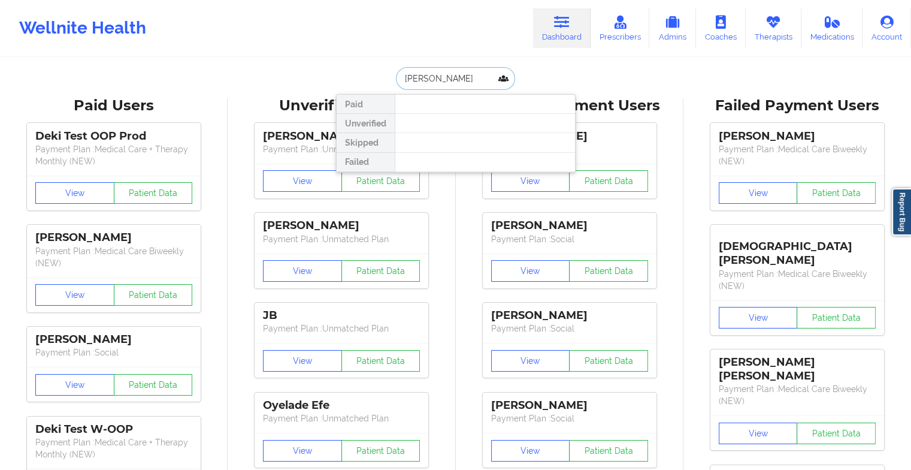
type input "[PERSON_NAME]"
drag, startPoint x: 459, startPoint y: 132, endPoint x: 491, endPoint y: 119, distance: 33.8
click at [491, 119] on div "Paid Unverified Skipped Failed" at bounding box center [456, 133] width 240 height 78
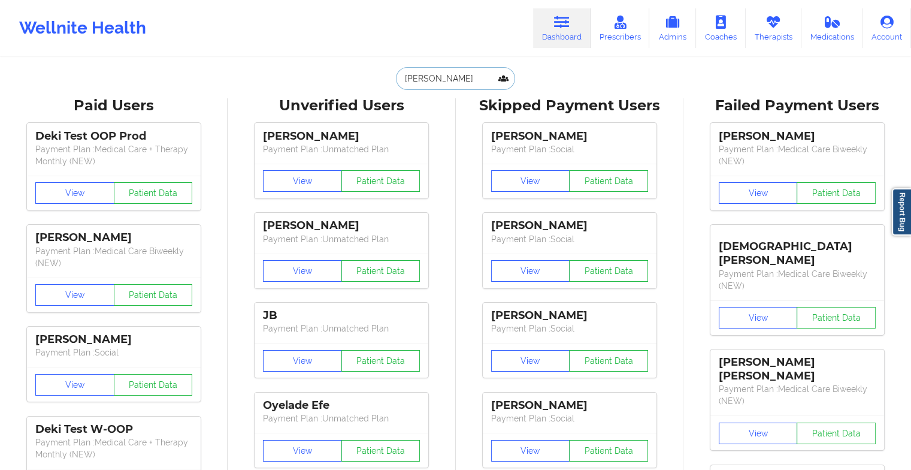
drag, startPoint x: 454, startPoint y: 84, endPoint x: 391, endPoint y: 93, distance: 63.5
paste input "[PERSON_NAME][EMAIL_ADDRESS][DOMAIN_NAME]"
type input "[PERSON_NAME][EMAIL_ADDRESS][DOMAIN_NAME]"
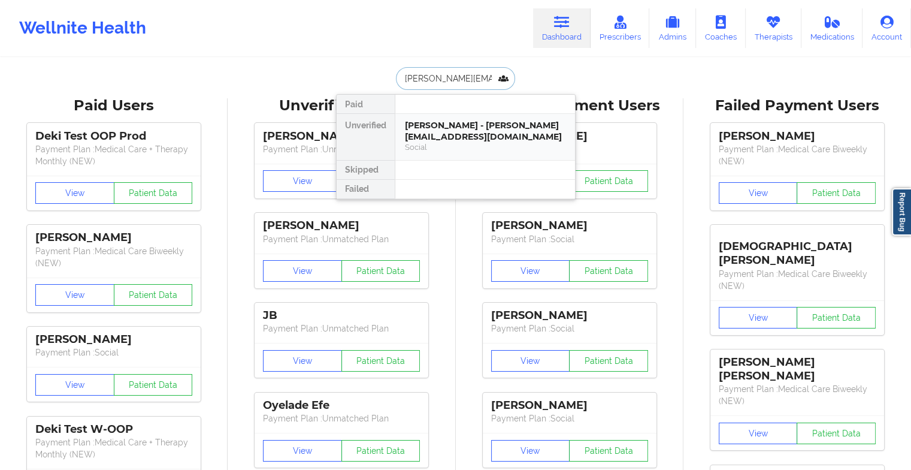
click at [456, 129] on div "[PERSON_NAME] - [PERSON_NAME][EMAIL_ADDRESS][DOMAIN_NAME]" at bounding box center [485, 131] width 161 height 22
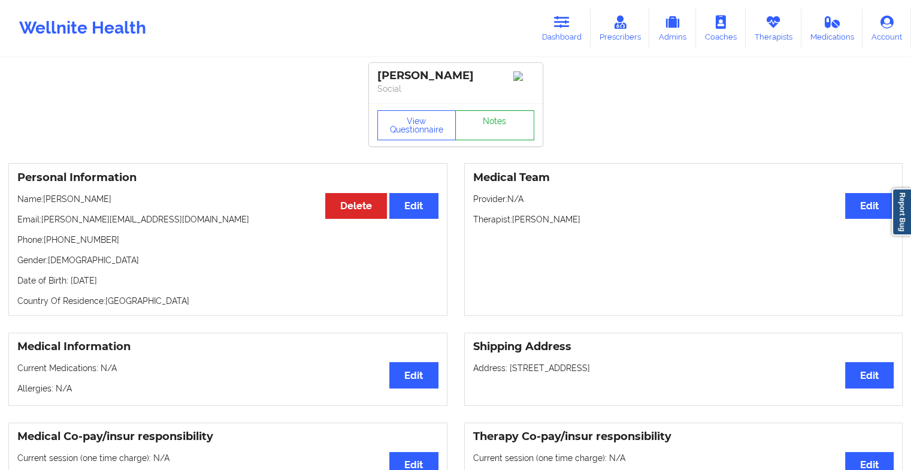
click at [494, 133] on link "Notes" at bounding box center [494, 125] width 79 height 30
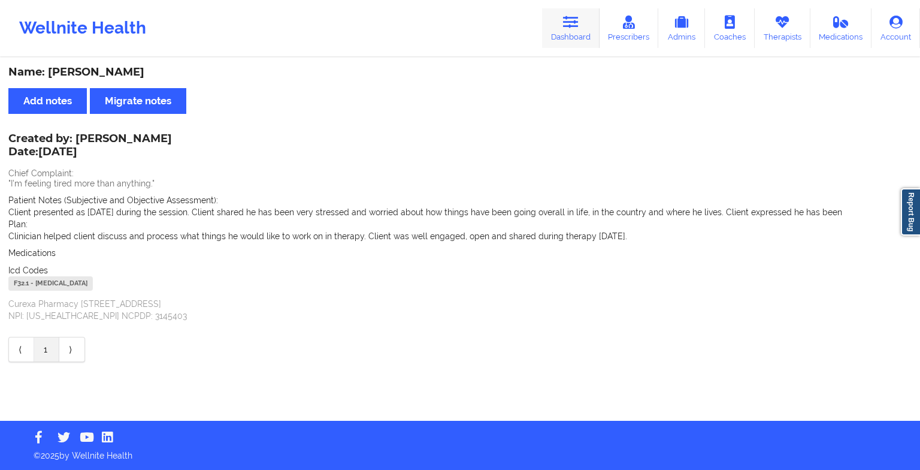
click at [572, 13] on link "Dashboard" at bounding box center [571, 28] width 58 height 40
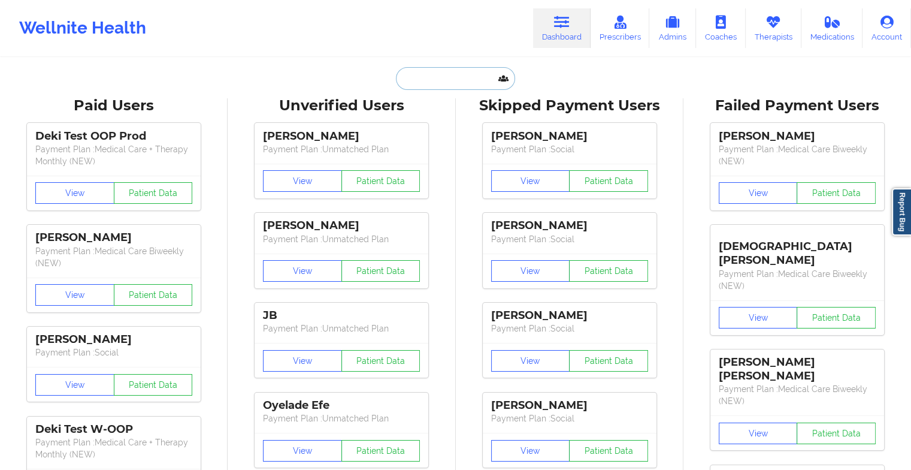
click at [441, 75] on input "text" at bounding box center [455, 78] width 119 height 23
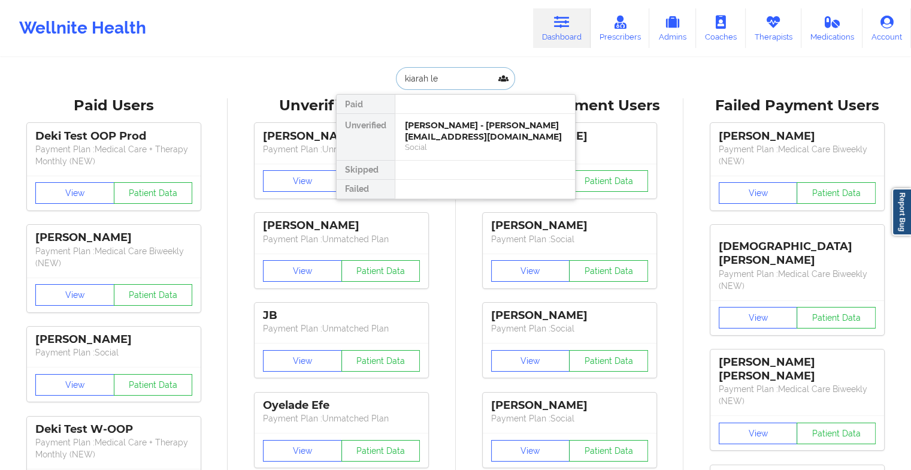
type input "[PERSON_NAME]"
click at [454, 125] on div "[PERSON_NAME] - [EMAIL_ADDRESS][DOMAIN_NAME]" at bounding box center [485, 131] width 161 height 22
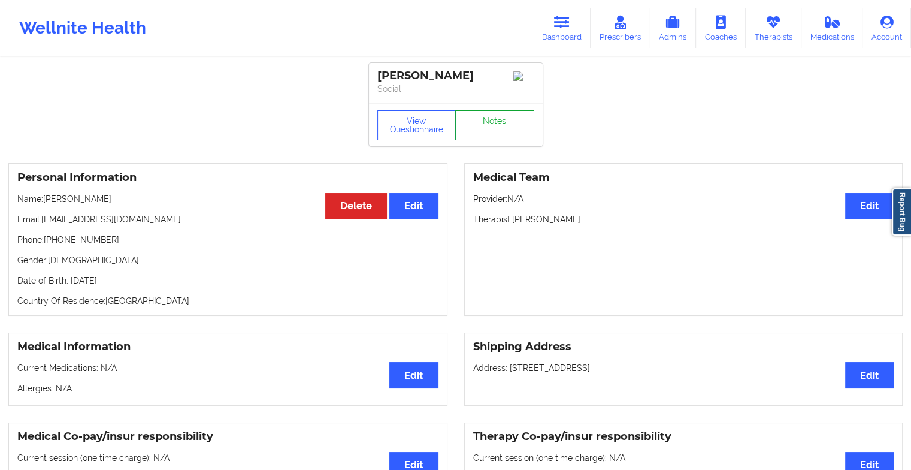
click at [489, 133] on link "Notes" at bounding box center [494, 125] width 79 height 30
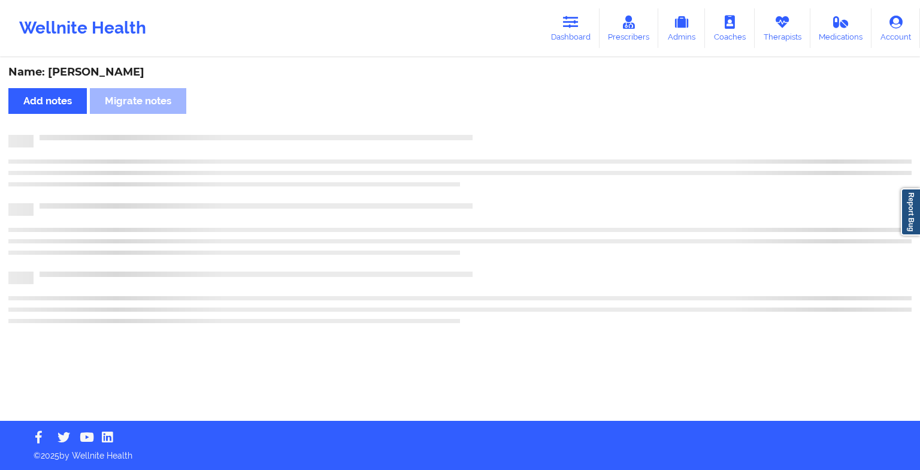
click at [489, 133] on div "Name: [PERSON_NAME] Add notes Migrate notes" at bounding box center [460, 240] width 920 height 362
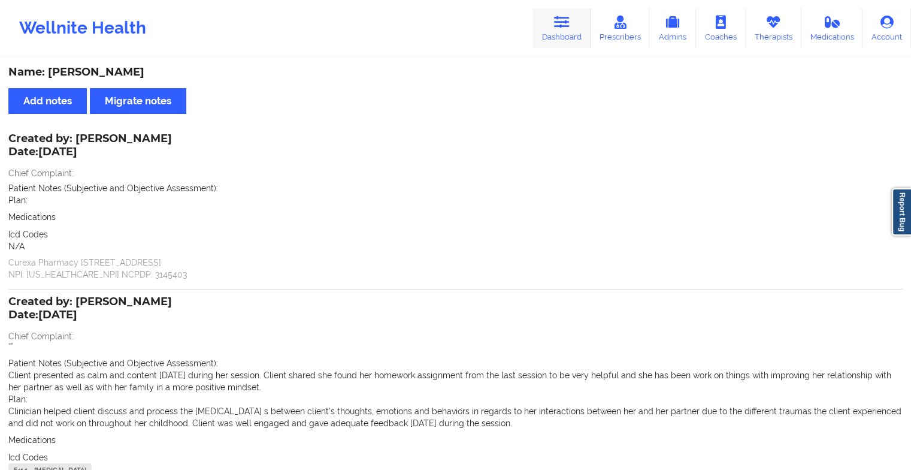
click at [568, 22] on icon at bounding box center [562, 22] width 16 height 13
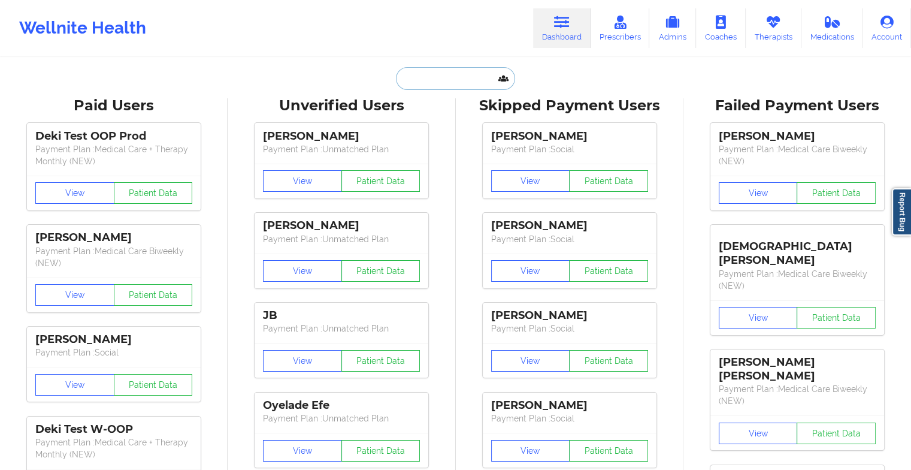
click at [458, 83] on input "text" at bounding box center [455, 78] width 119 height 23
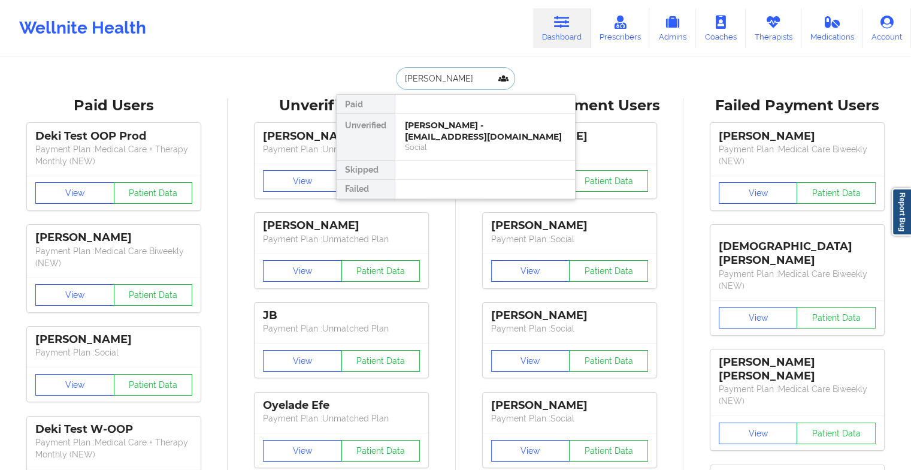
type input "[PERSON_NAME]"
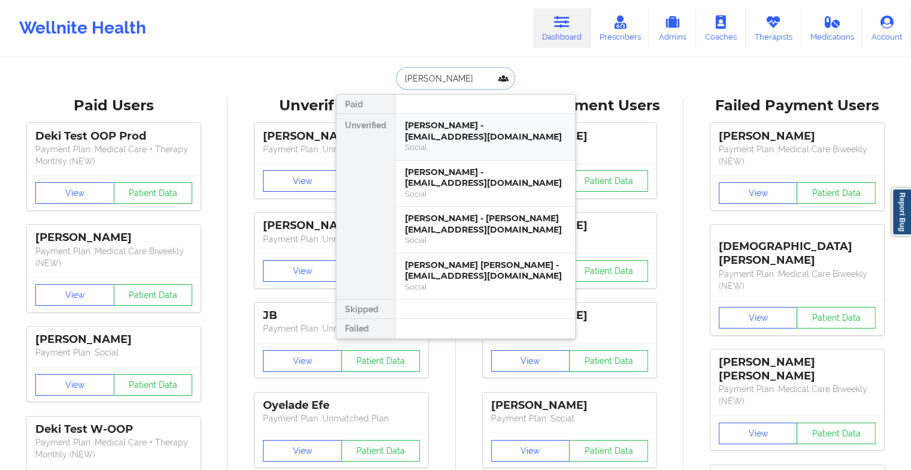
click at [467, 142] on div "Social" at bounding box center [485, 147] width 161 height 10
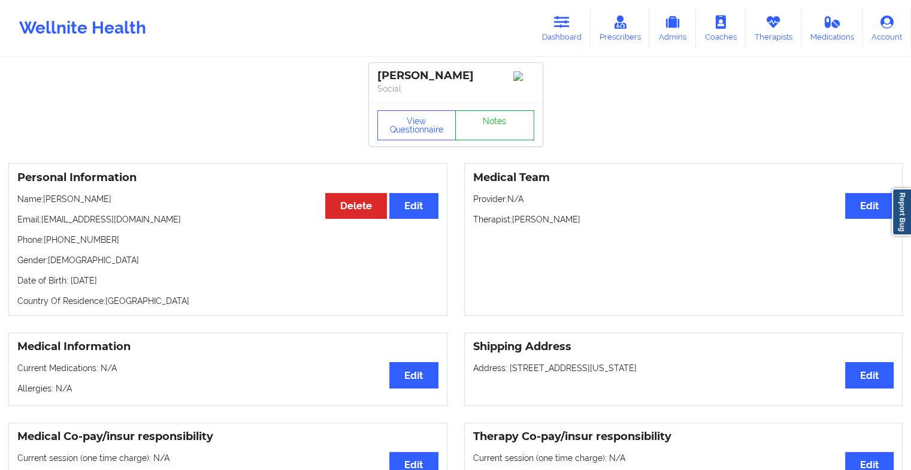
click at [489, 120] on link "Notes" at bounding box center [494, 125] width 79 height 30
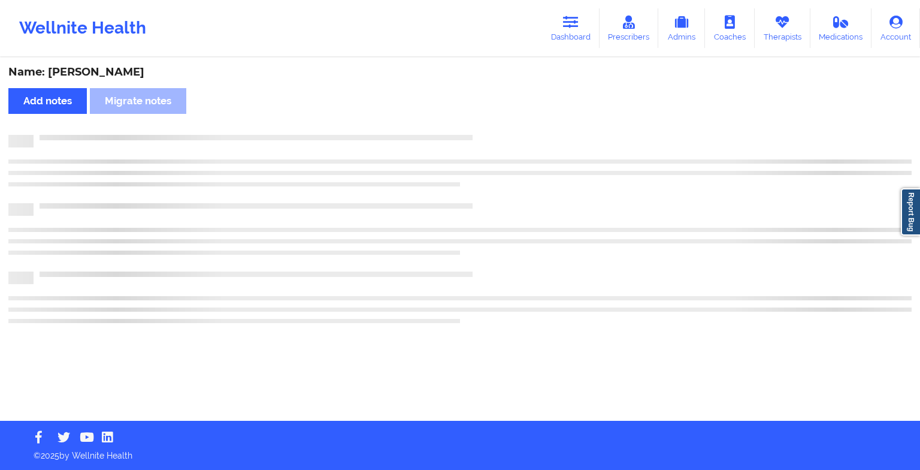
click at [521, 137] on div "Name: [PERSON_NAME] Add notes Migrate notes" at bounding box center [460, 240] width 920 height 362
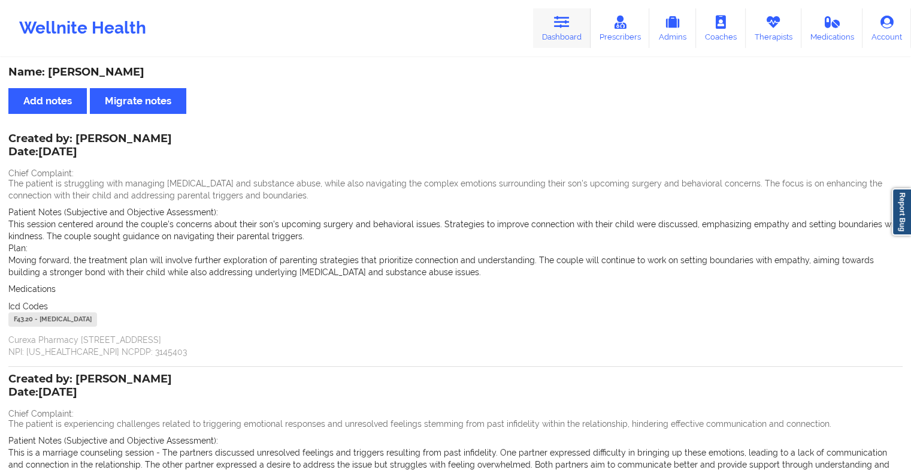
click at [539, 14] on link "Dashboard" at bounding box center [562, 28] width 58 height 40
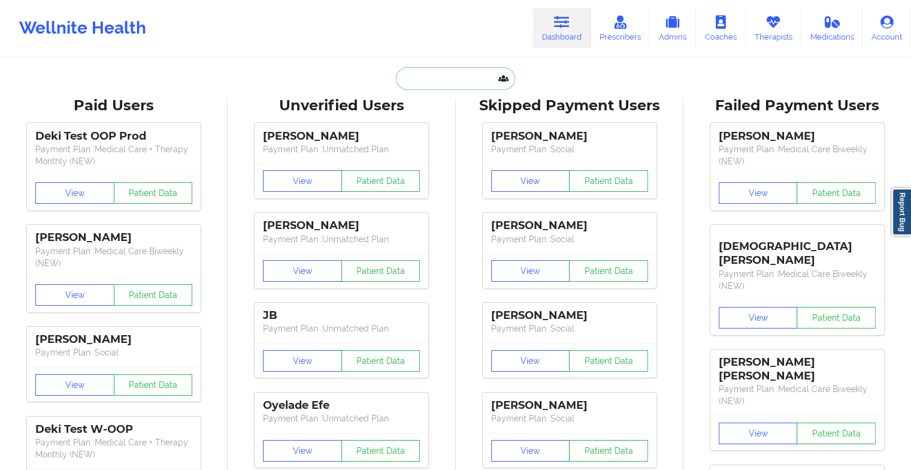
click at [436, 78] on input "text" at bounding box center [455, 78] width 119 height 23
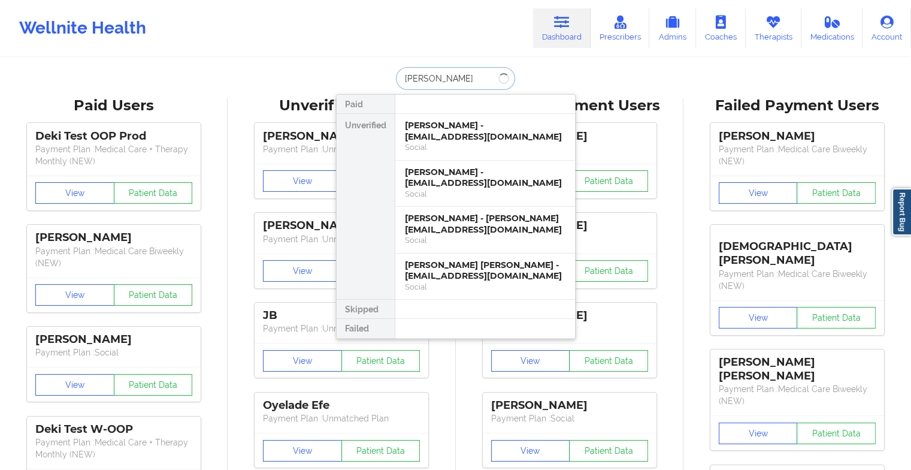
type input "[PERSON_NAME]"
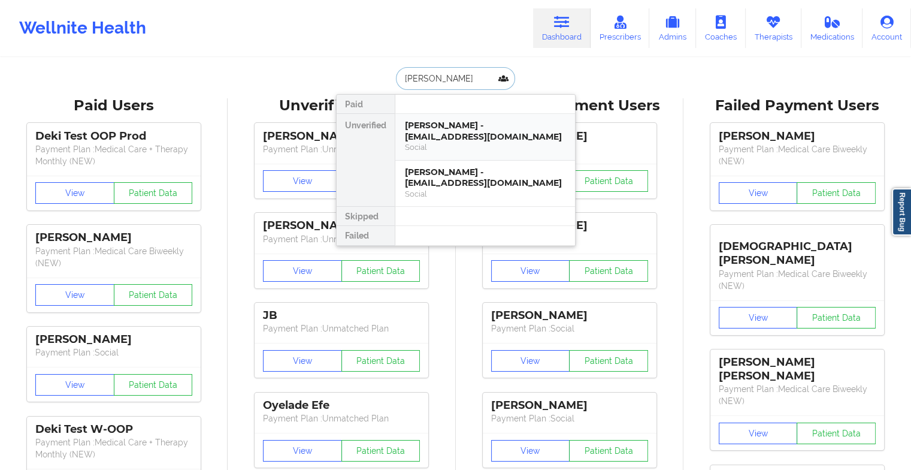
click at [477, 116] on div "[PERSON_NAME] - [EMAIL_ADDRESS][DOMAIN_NAME] Social" at bounding box center [485, 137] width 180 height 47
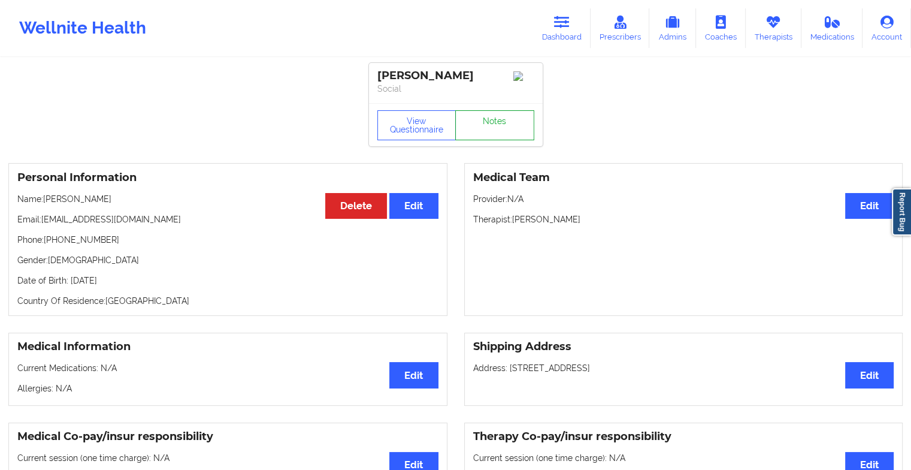
click at [507, 129] on link "Notes" at bounding box center [494, 125] width 79 height 30
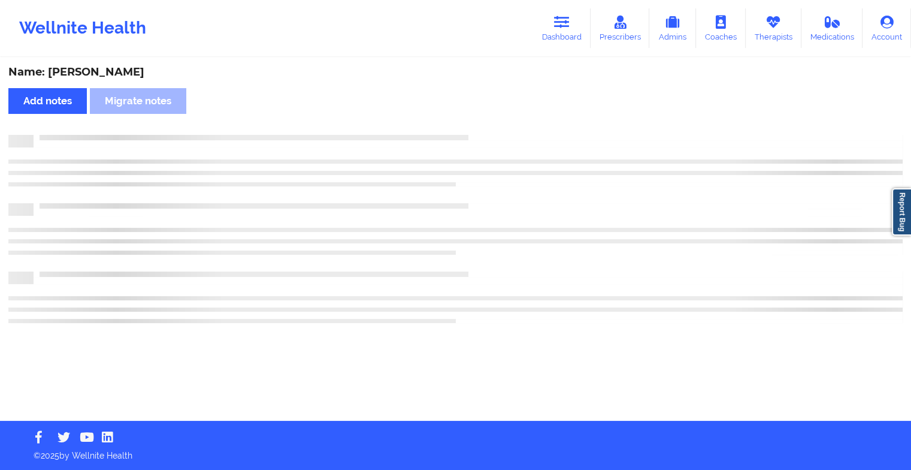
click at [507, 129] on div "Name: [PERSON_NAME] Add notes Migrate notes" at bounding box center [455, 240] width 911 height 362
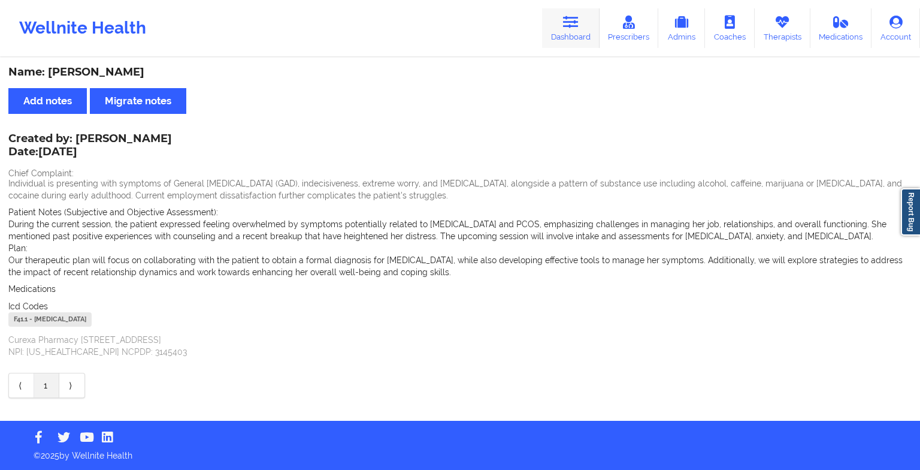
click at [574, 37] on link "Dashboard" at bounding box center [571, 28] width 58 height 40
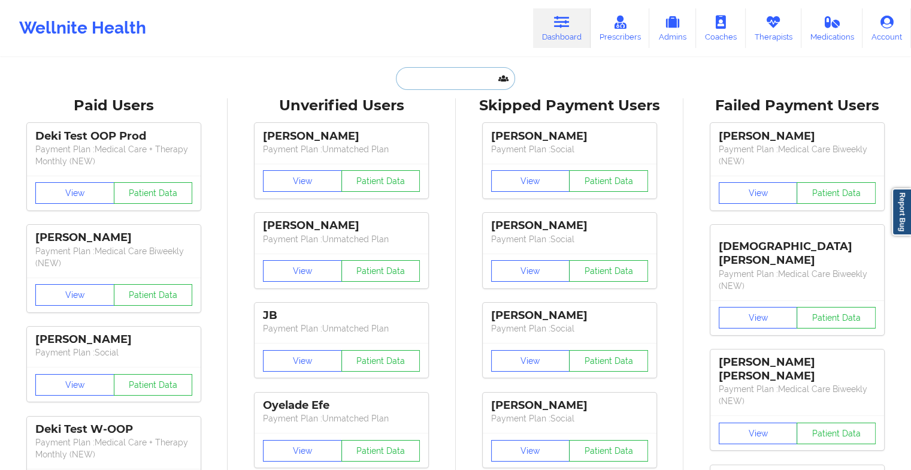
click at [455, 77] on input "text" at bounding box center [455, 78] width 119 height 23
type input "x"
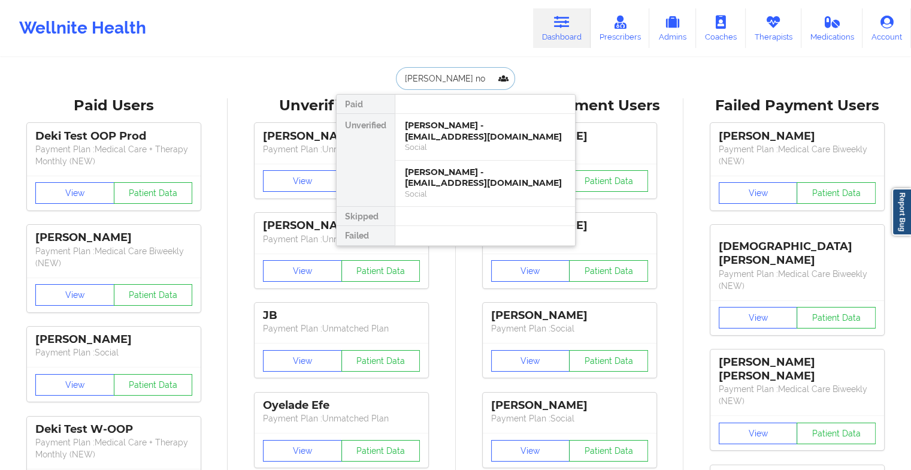
type input "[PERSON_NAME]"
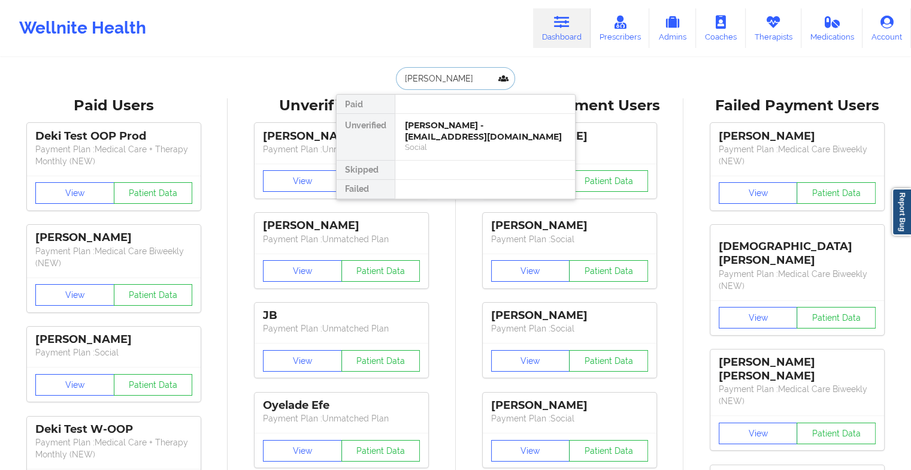
click at [474, 134] on div "[PERSON_NAME] - [EMAIL_ADDRESS][DOMAIN_NAME]" at bounding box center [485, 131] width 161 height 22
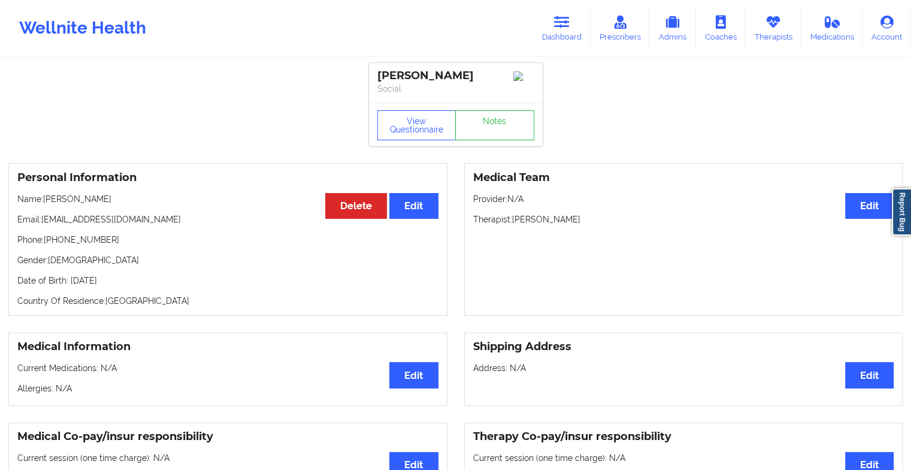
click at [501, 122] on div "View Questionnaire Notes" at bounding box center [456, 124] width 174 height 43
drag, startPoint x: 501, startPoint y: 122, endPoint x: 501, endPoint y: 135, distance: 13.8
click at [501, 135] on link "Notes" at bounding box center [494, 125] width 79 height 30
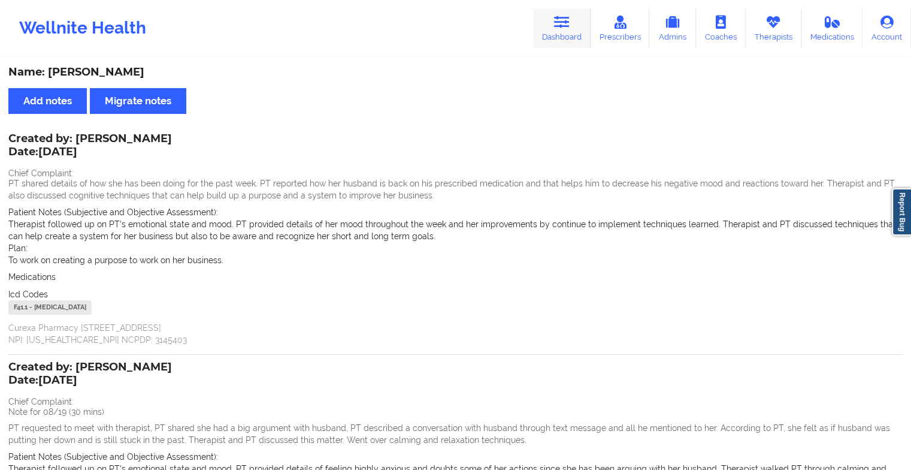
click at [574, 26] on link "Dashboard" at bounding box center [562, 28] width 58 height 40
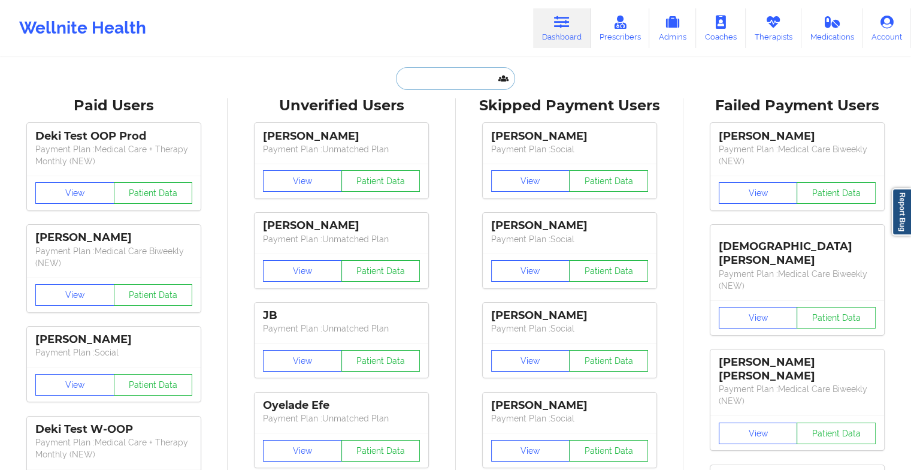
click at [450, 75] on input "text" at bounding box center [455, 78] width 119 height 23
click at [441, 75] on input "text" at bounding box center [455, 78] width 119 height 23
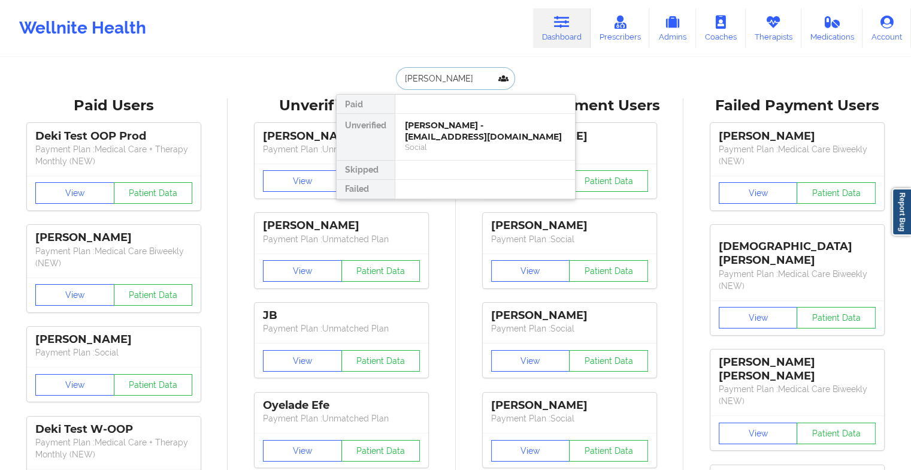
type input "[PERSON_NAME]"
click at [460, 133] on div "[PERSON_NAME] - [EMAIL_ADDRESS][DOMAIN_NAME]" at bounding box center [485, 131] width 161 height 22
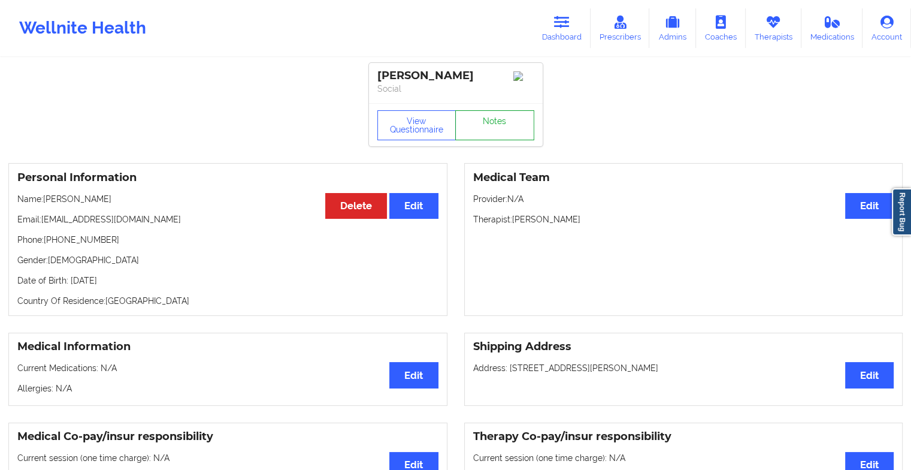
click at [493, 129] on link "Notes" at bounding box center [494, 125] width 79 height 30
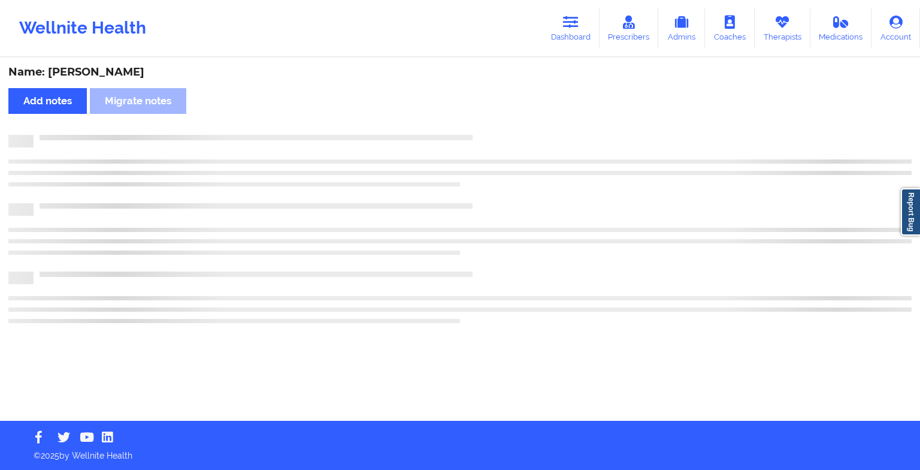
click at [493, 129] on div "Name: [PERSON_NAME] Add notes Migrate notes" at bounding box center [460, 240] width 920 height 362
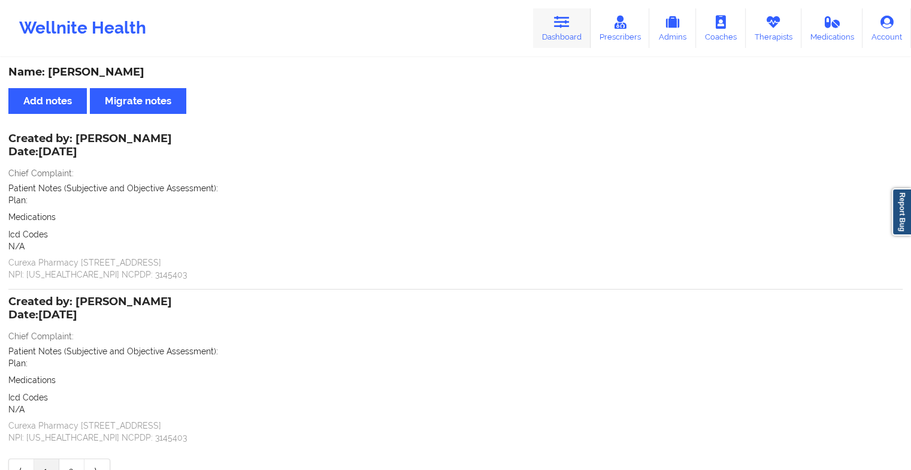
click at [537, 28] on link "Dashboard" at bounding box center [562, 28] width 58 height 40
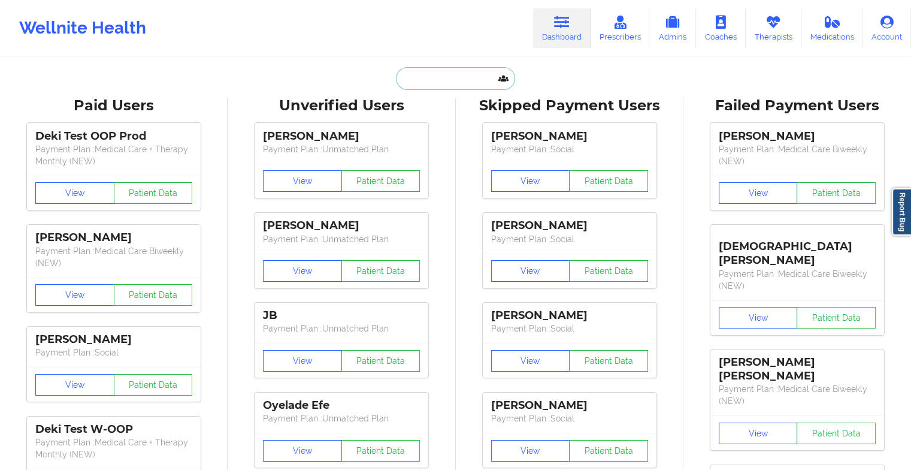
click at [447, 83] on input "text" at bounding box center [455, 78] width 119 height 23
paste input "[EMAIL_ADDRESS][DOMAIN_NAME]"
type input "[EMAIL_ADDRESS][DOMAIN_NAME]"
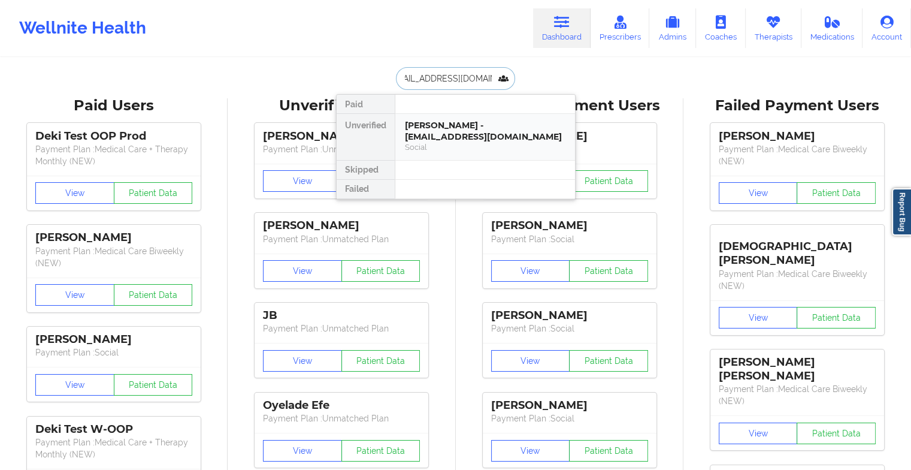
click at [447, 134] on div "[PERSON_NAME] - [EMAIL_ADDRESS][DOMAIN_NAME]" at bounding box center [485, 131] width 161 height 22
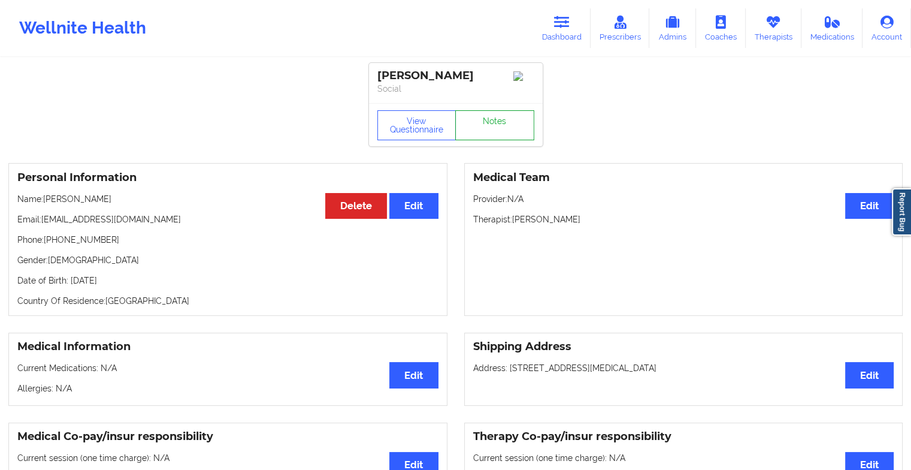
click at [503, 132] on link "Notes" at bounding box center [494, 125] width 79 height 30
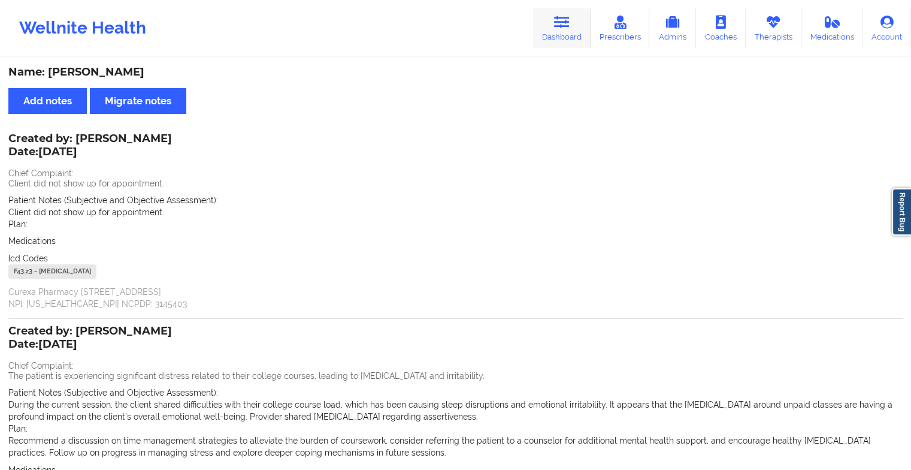
click at [556, 32] on link "Dashboard" at bounding box center [562, 28] width 58 height 40
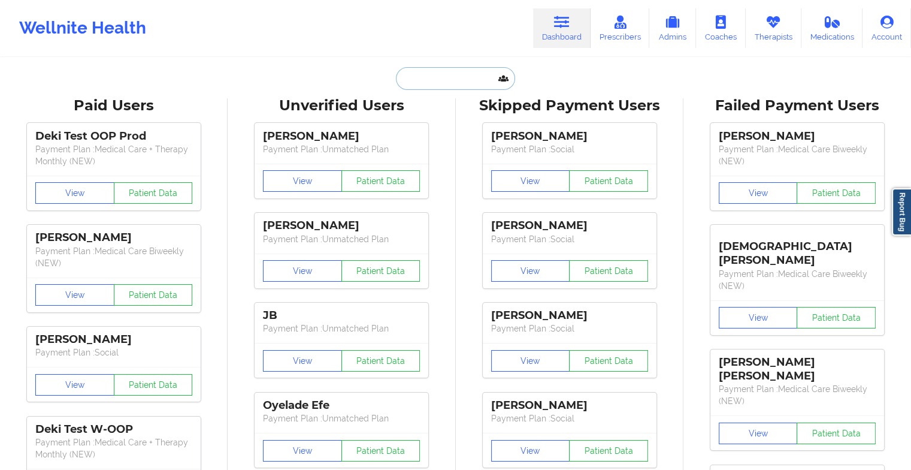
click at [468, 73] on input "text" at bounding box center [455, 78] width 119 height 23
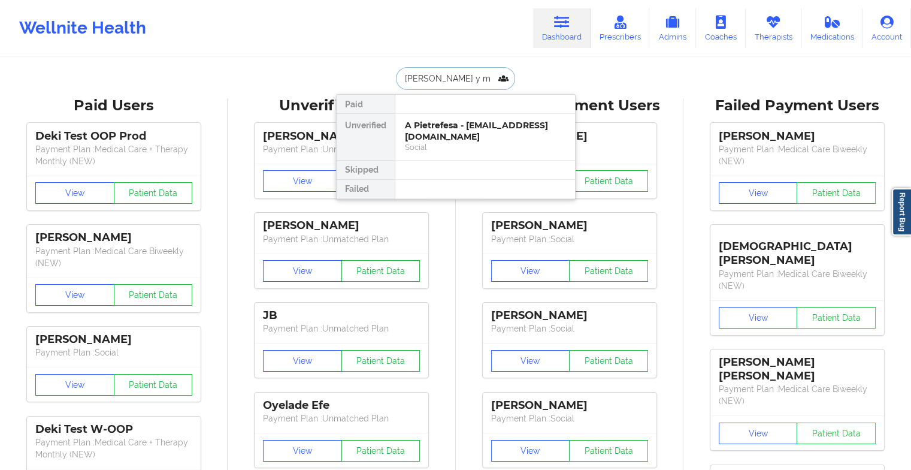
type input "[PERSON_NAME] y ma"
click at [461, 130] on div "[PERSON_NAME] - [EMAIL_ADDRESS][DOMAIN_NAME]" at bounding box center [485, 131] width 161 height 22
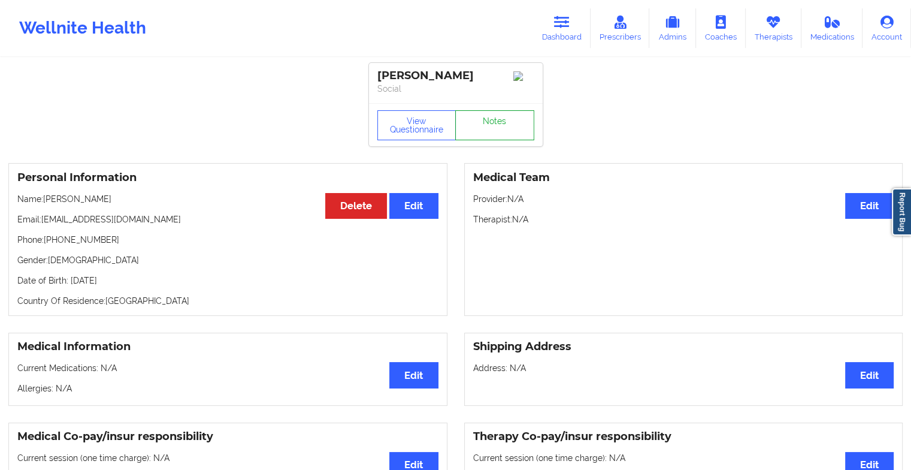
click at [497, 132] on link "Notes" at bounding box center [494, 125] width 79 height 30
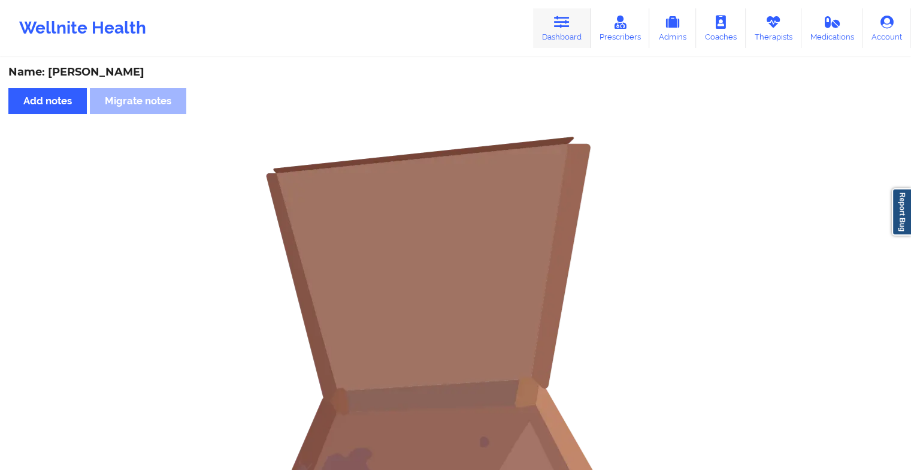
click at [569, 9] on link "Dashboard" at bounding box center [562, 28] width 58 height 40
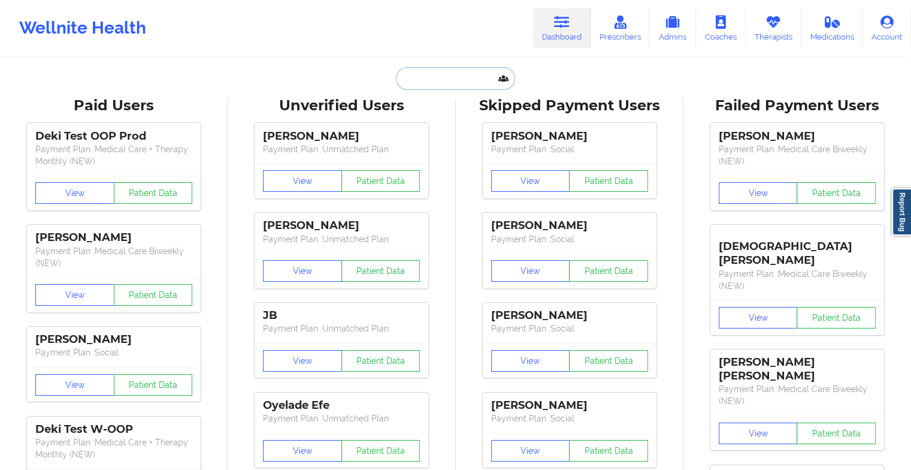
click at [412, 77] on input "text" at bounding box center [455, 78] width 119 height 23
paste input "[EMAIL_ADDRESS][DOMAIN_NAME]"
type input "[EMAIL_ADDRESS][DOMAIN_NAME]"
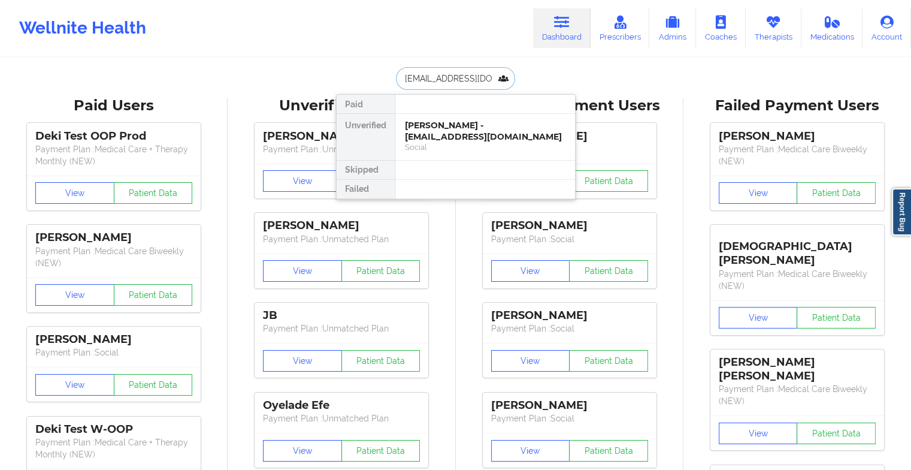
scroll to position [0, 3]
click at [432, 131] on div "[PERSON_NAME] - [PERSON_NAME][EMAIL_ADDRESS][DOMAIN_NAME]" at bounding box center [485, 131] width 161 height 22
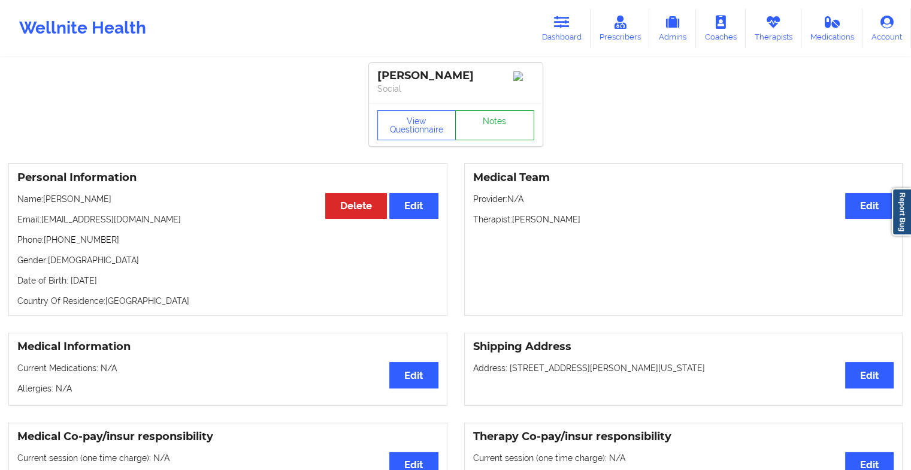
click at [485, 120] on link "Notes" at bounding box center [494, 125] width 79 height 30
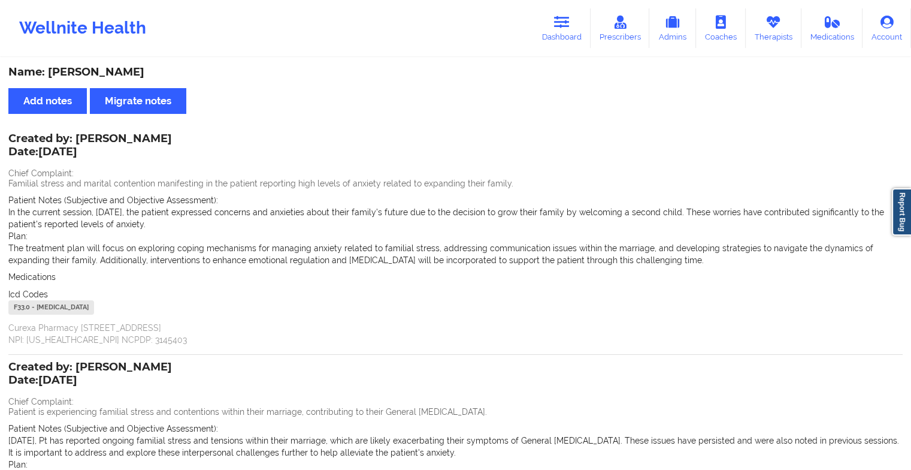
click at [559, 5] on div "Wellnite Health Dashboard Prescribers Admins Coaches Therapists Medications Acc…" at bounding box center [455, 28] width 911 height 48
click at [558, 31] on link "Dashboard" at bounding box center [562, 28] width 58 height 40
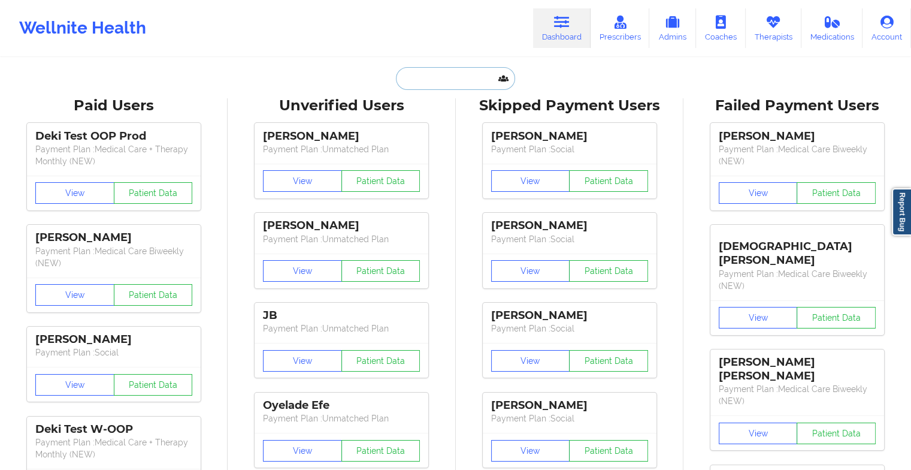
click at [426, 73] on input "text" at bounding box center [455, 78] width 119 height 23
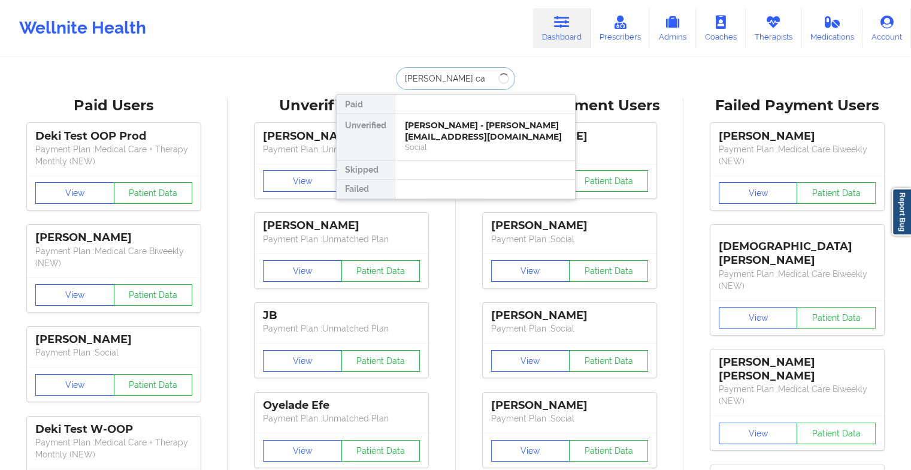
type input "[PERSON_NAME]"
click at [434, 139] on div "Leonardo Cal - [DOMAIN_NAME][EMAIL_ADDRESS][DOMAIN_NAME]" at bounding box center [485, 131] width 161 height 22
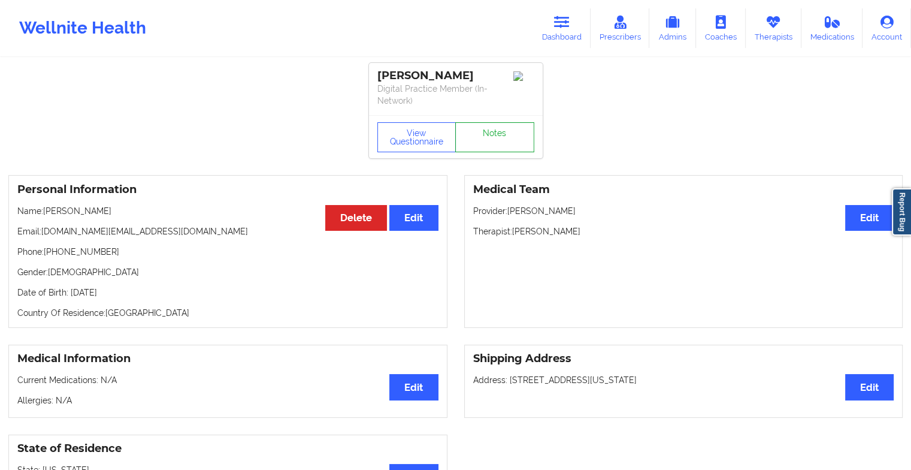
click at [487, 126] on link "Notes" at bounding box center [494, 137] width 79 height 30
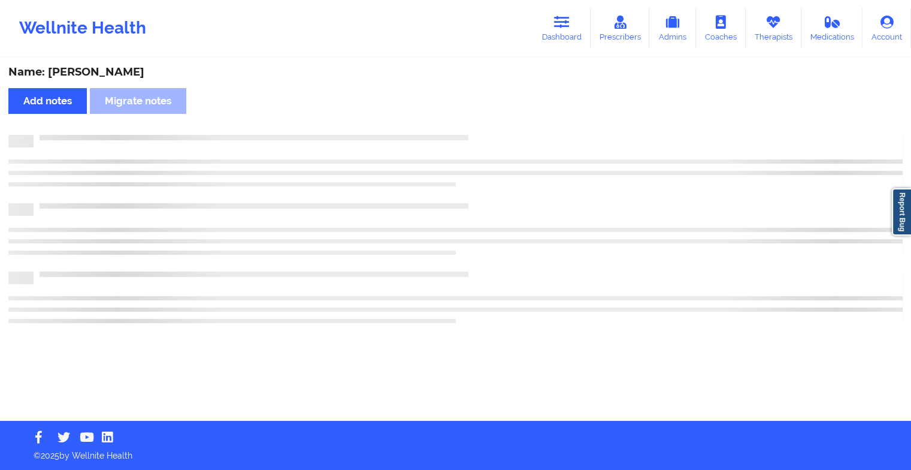
click at [487, 126] on div "Name: [PERSON_NAME] Add notes Migrate notes" at bounding box center [455, 240] width 911 height 362
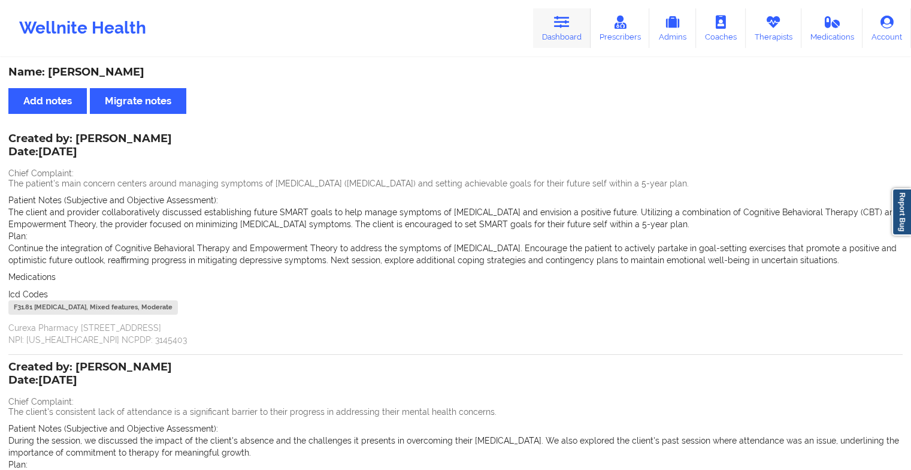
click at [575, 27] on link "Dashboard" at bounding box center [562, 28] width 58 height 40
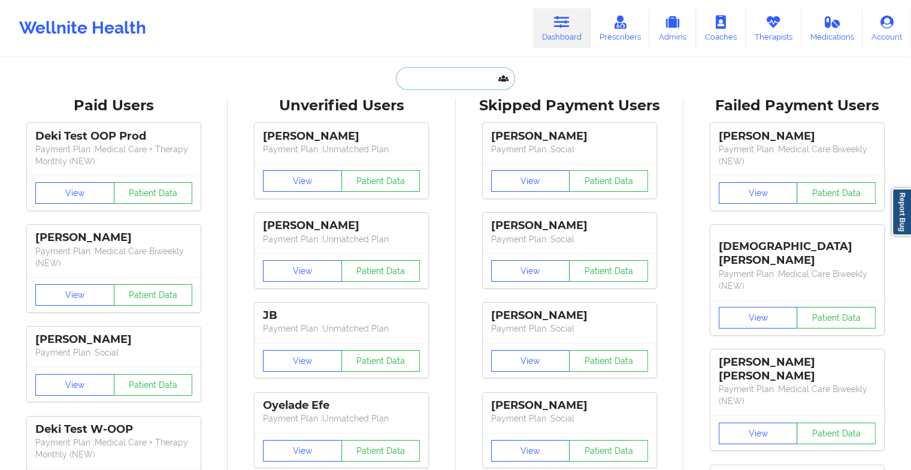
click at [428, 80] on input "text" at bounding box center [455, 78] width 119 height 23
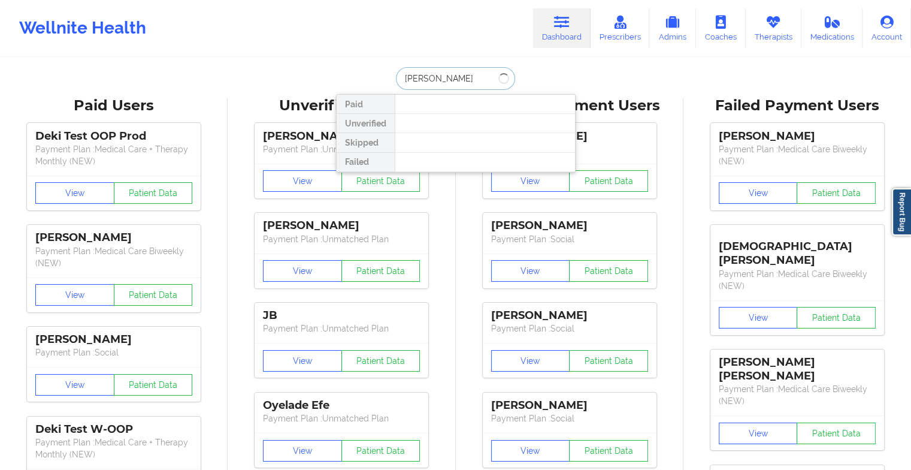
type input "[PERSON_NAME]"
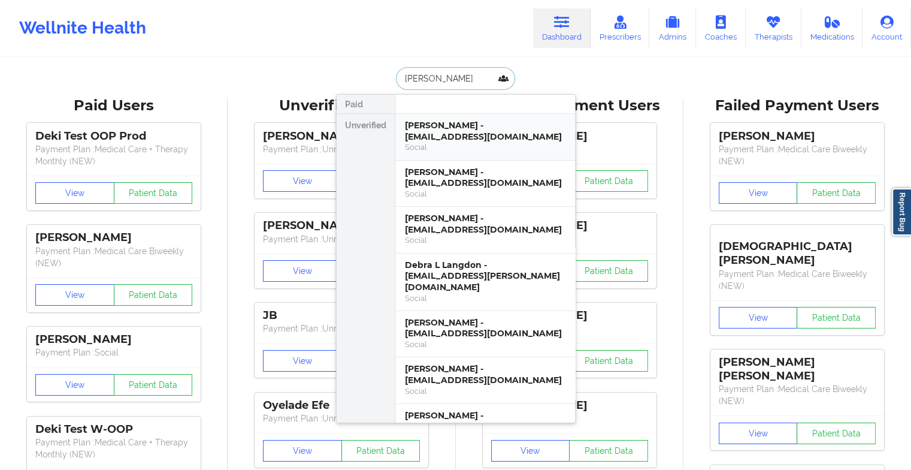
click at [455, 126] on div "[PERSON_NAME] - [EMAIL_ADDRESS][DOMAIN_NAME]" at bounding box center [485, 131] width 161 height 22
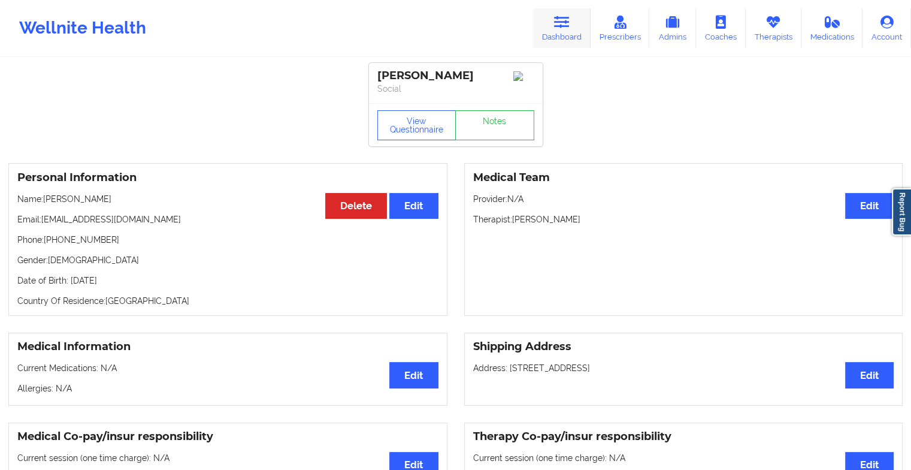
click at [546, 28] on link "Dashboard" at bounding box center [562, 28] width 58 height 40
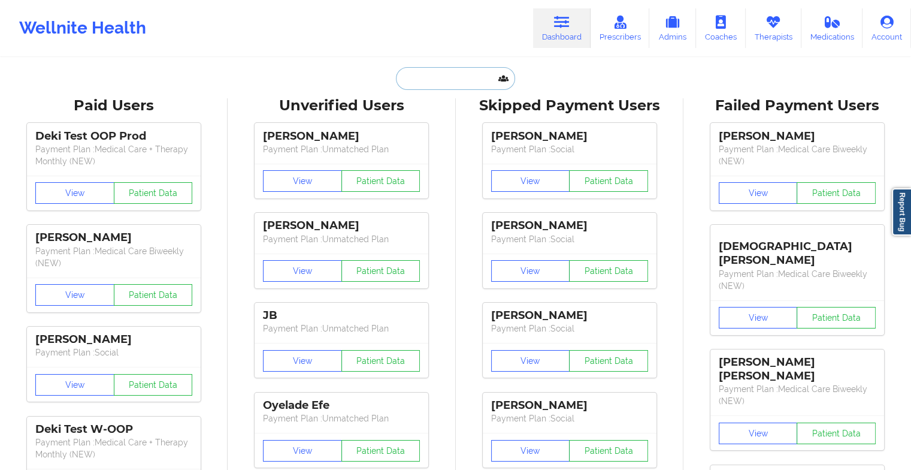
click at [435, 86] on input "text" at bounding box center [455, 78] width 119 height 23
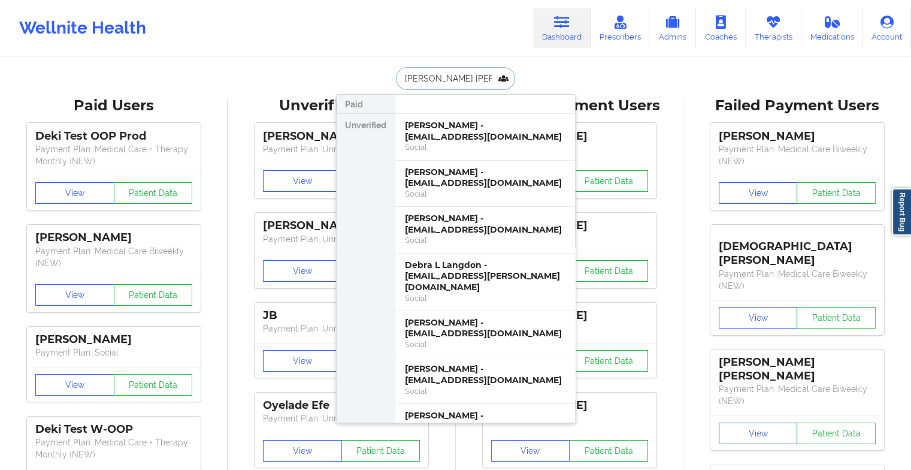
type input "[PERSON_NAME]"
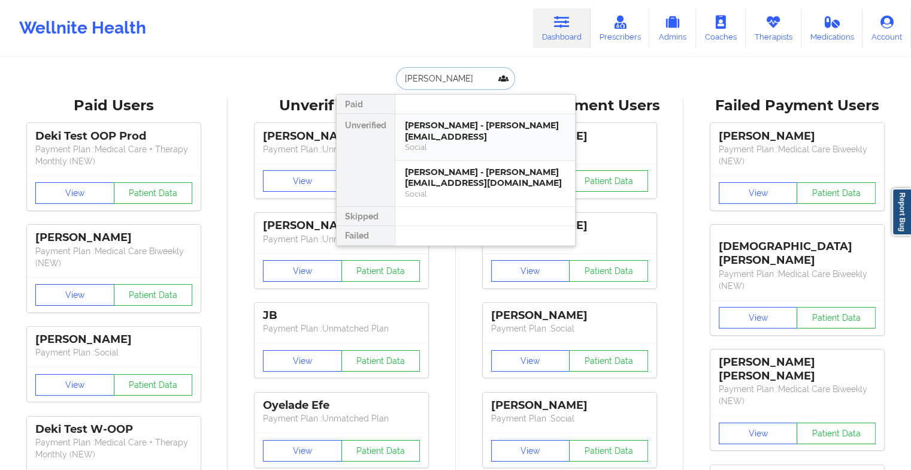
click at [446, 142] on div "Social" at bounding box center [485, 147] width 161 height 10
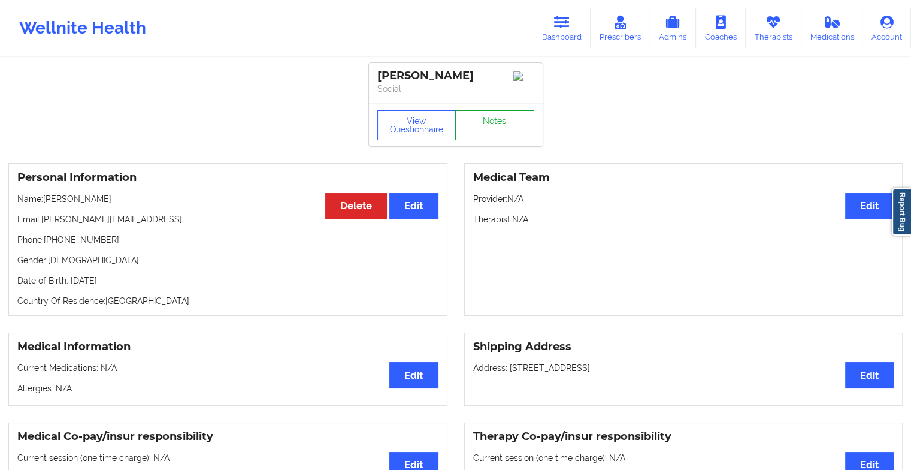
click at [490, 134] on link "Notes" at bounding box center [494, 125] width 79 height 30
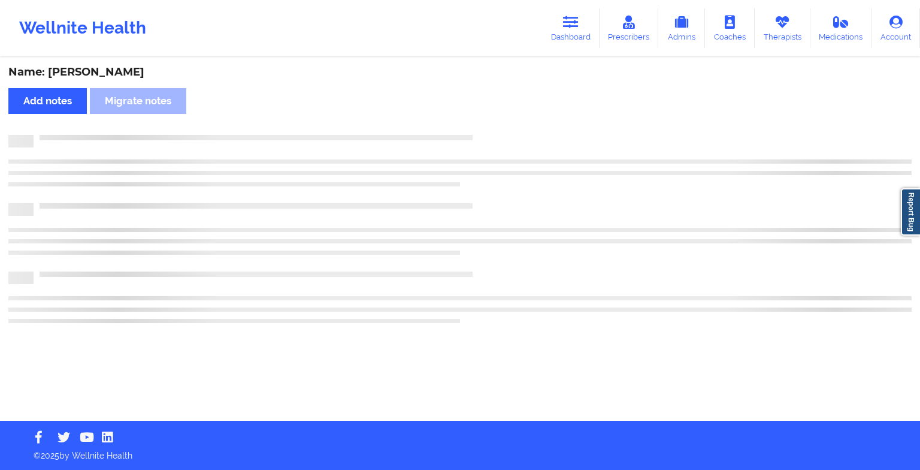
click at [490, 135] on div at bounding box center [473, 135] width 878 height 0
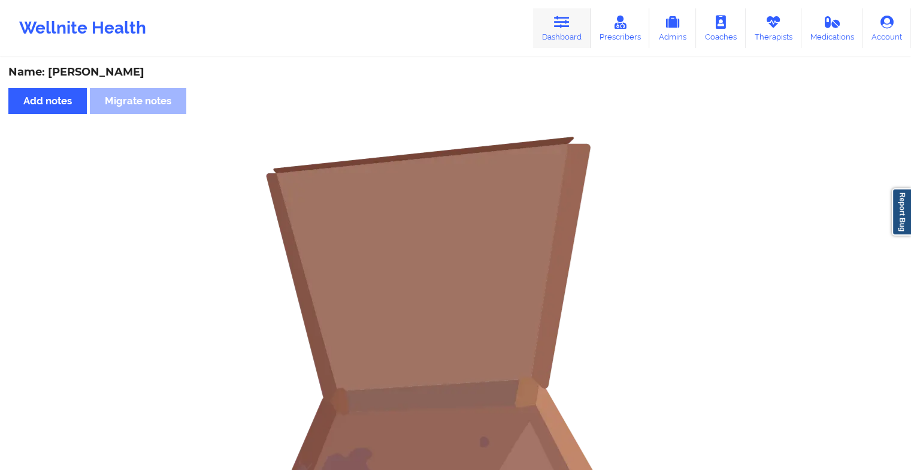
click at [550, 22] on link "Dashboard" at bounding box center [562, 28] width 58 height 40
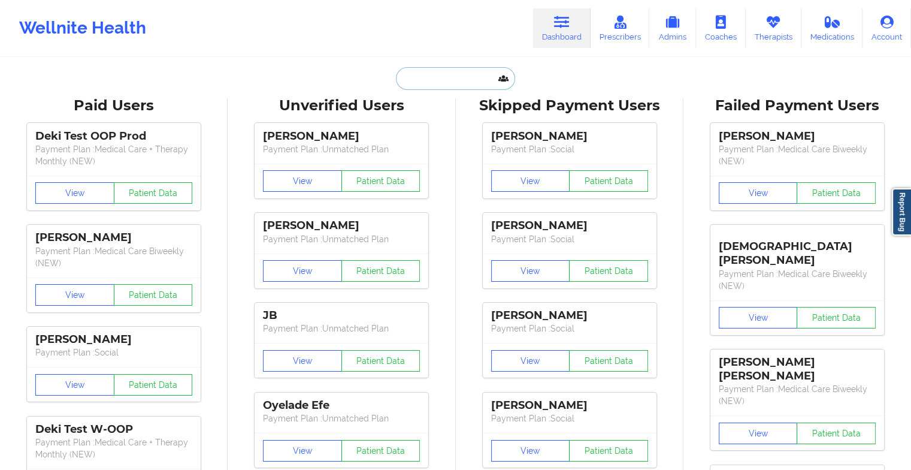
click at [461, 78] on input "text" at bounding box center [455, 78] width 119 height 23
type input "m"
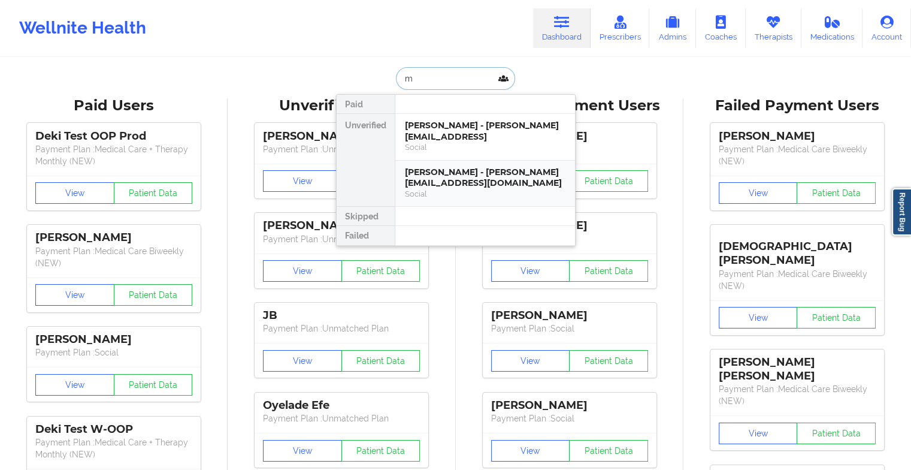
click at [470, 167] on div "[PERSON_NAME] - [PERSON_NAME][EMAIL_ADDRESS][DOMAIN_NAME]" at bounding box center [485, 178] width 161 height 22
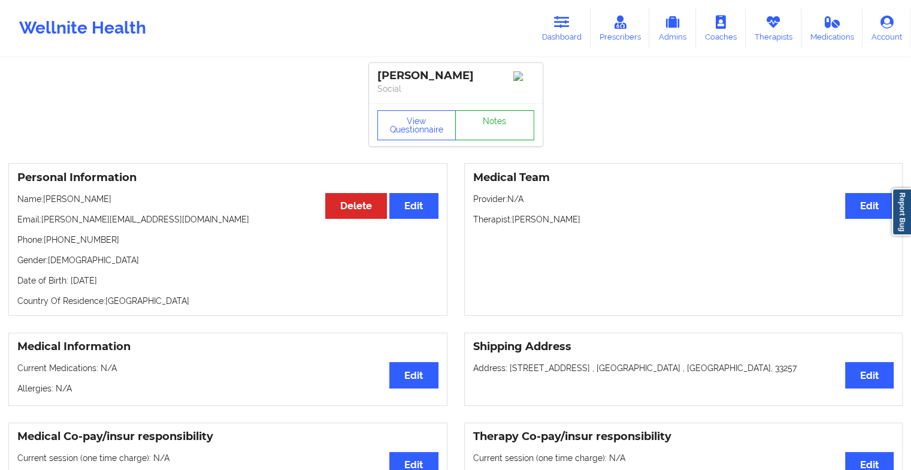
click at [491, 127] on link "Notes" at bounding box center [494, 125] width 79 height 30
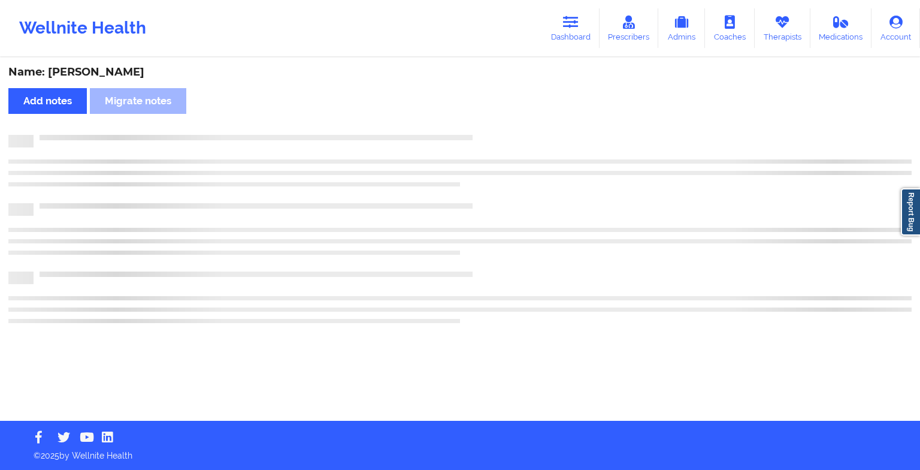
click at [491, 127] on div "Name: [PERSON_NAME] Add notes Migrate notes" at bounding box center [460, 240] width 920 height 362
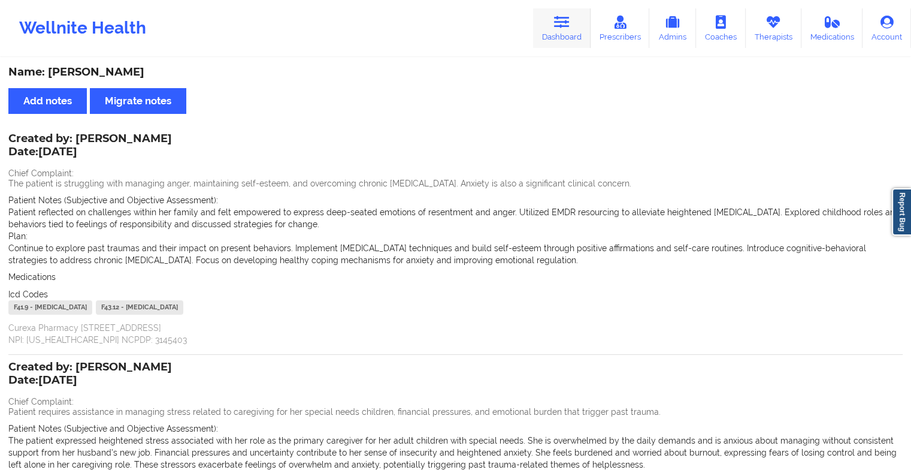
click at [561, 23] on icon at bounding box center [562, 22] width 16 height 13
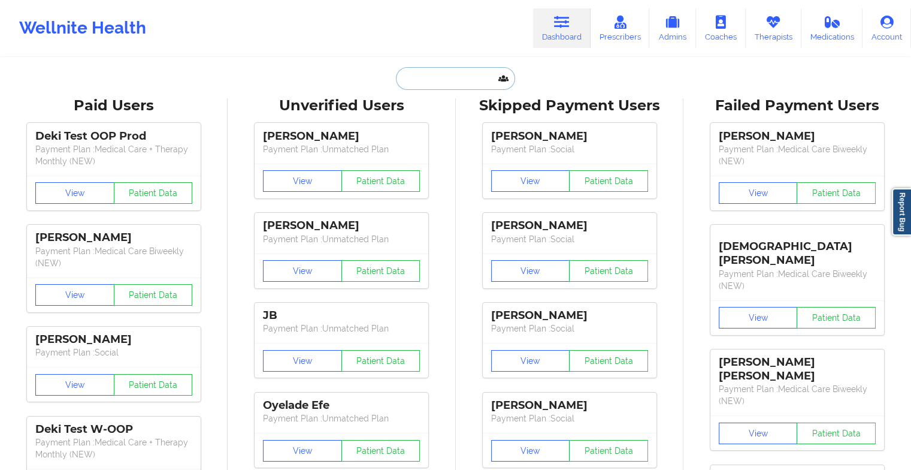
click at [453, 72] on input "text" at bounding box center [455, 78] width 119 height 23
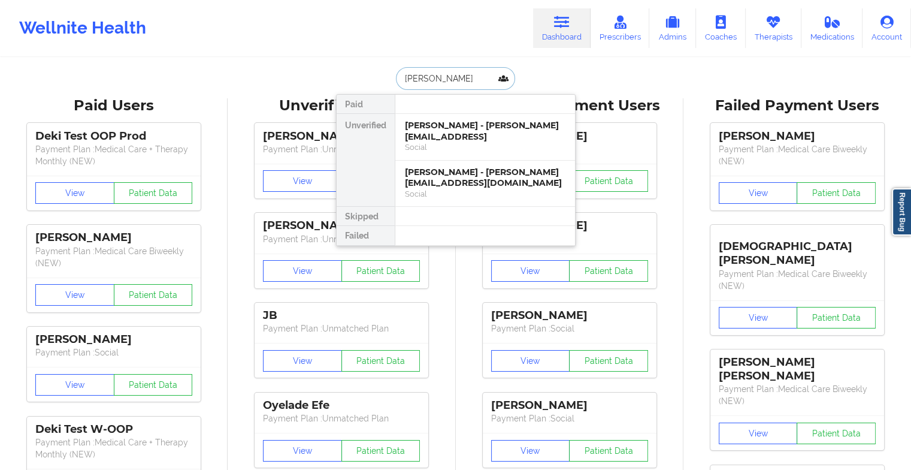
type input "kati cl"
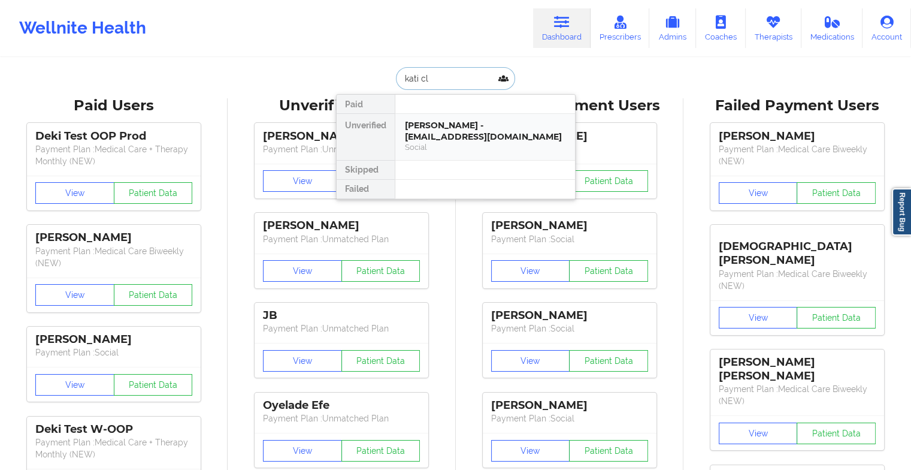
click at [452, 128] on div "[PERSON_NAME] - [EMAIL_ADDRESS][DOMAIN_NAME]" at bounding box center [485, 131] width 161 height 22
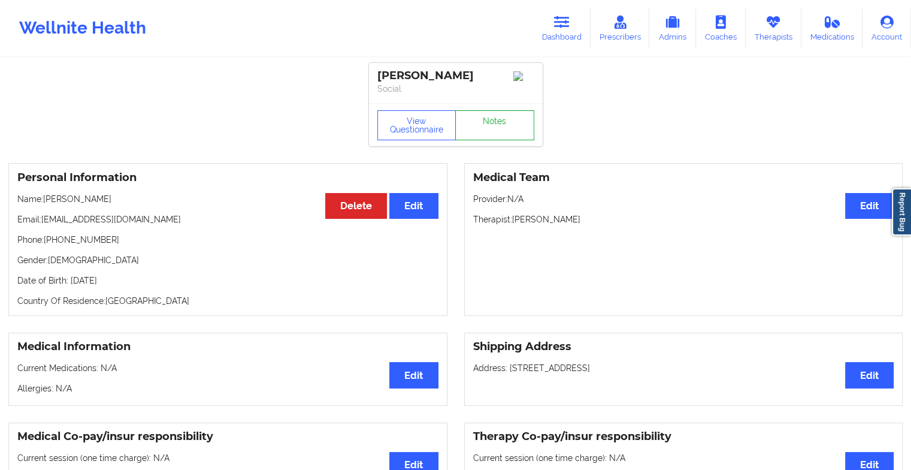
click at [498, 131] on link "Notes" at bounding box center [494, 125] width 79 height 30
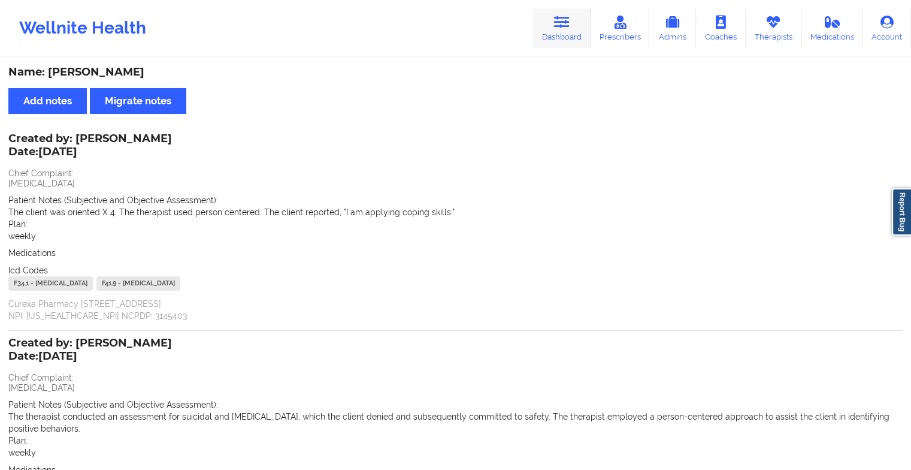
click at [546, 27] on link "Dashboard" at bounding box center [562, 28] width 58 height 40
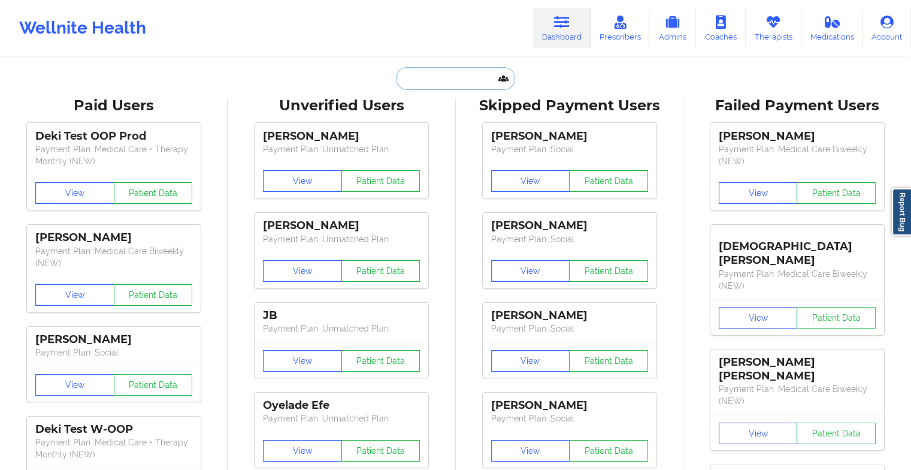
click at [464, 83] on input "text" at bounding box center [455, 78] width 119 height 23
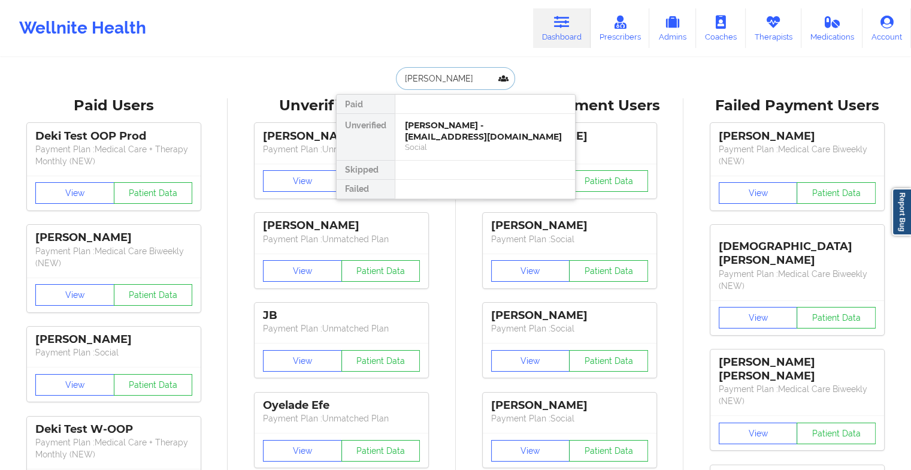
type input "[PERSON_NAME]"
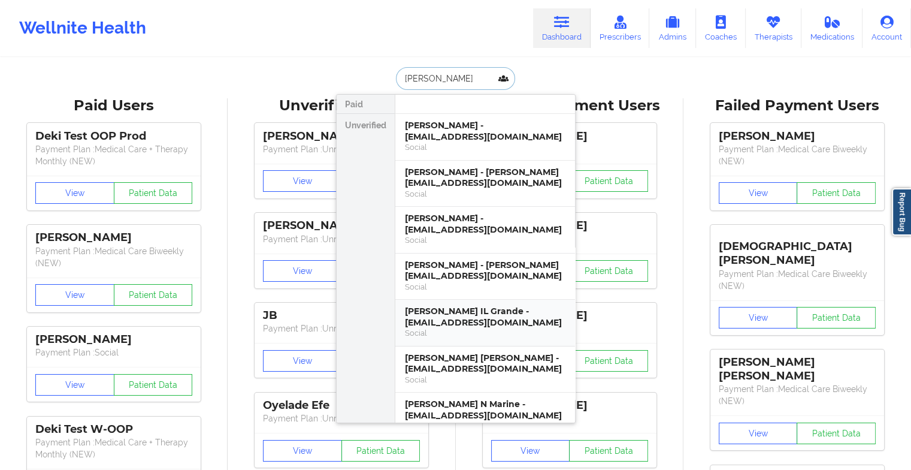
click at [462, 321] on div "[PERSON_NAME] IL Grande - [EMAIL_ADDRESS][DOMAIN_NAME]" at bounding box center [485, 316] width 161 height 22
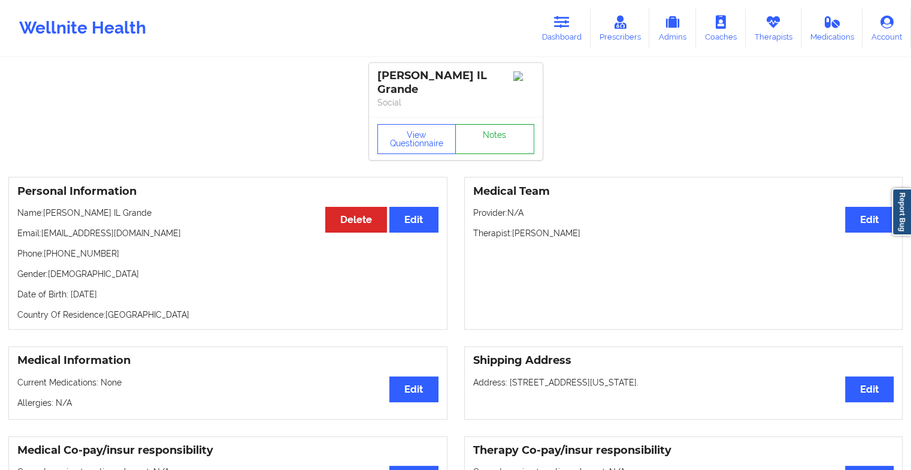
click at [503, 131] on link "Notes" at bounding box center [494, 139] width 79 height 30
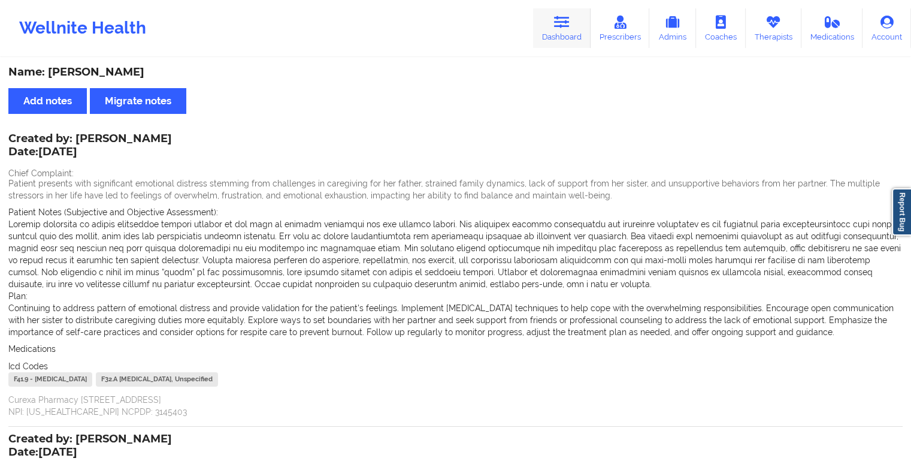
click at [540, 38] on link "Dashboard" at bounding box center [562, 28] width 58 height 40
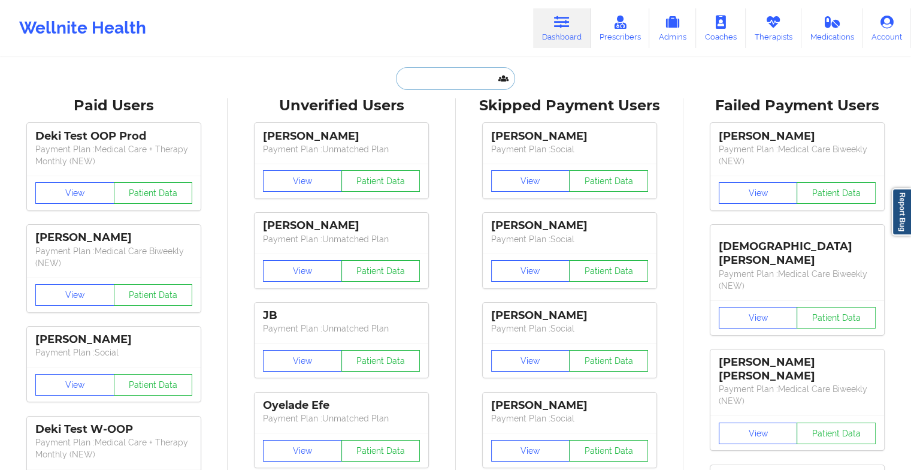
click at [431, 84] on input "text" at bounding box center [455, 78] width 119 height 23
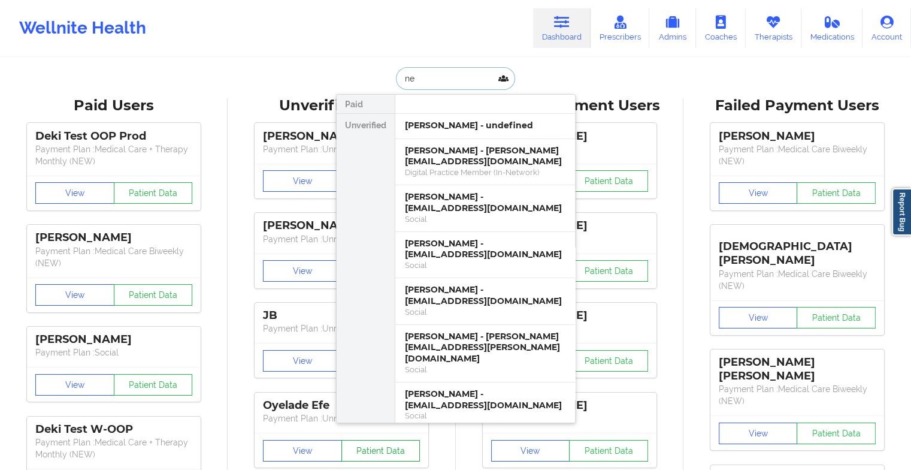
type input "n"
type input "[PERSON_NAME] ch"
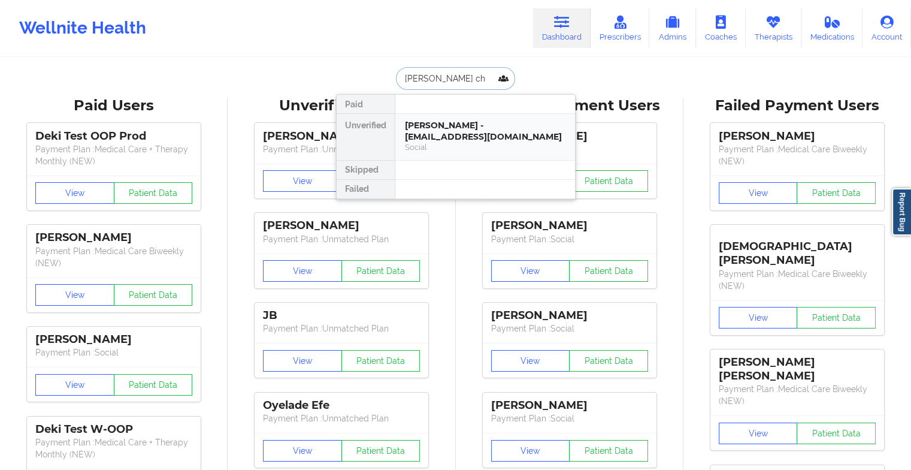
click at [503, 137] on div "[PERSON_NAME] - [EMAIL_ADDRESS][DOMAIN_NAME]" at bounding box center [485, 131] width 161 height 22
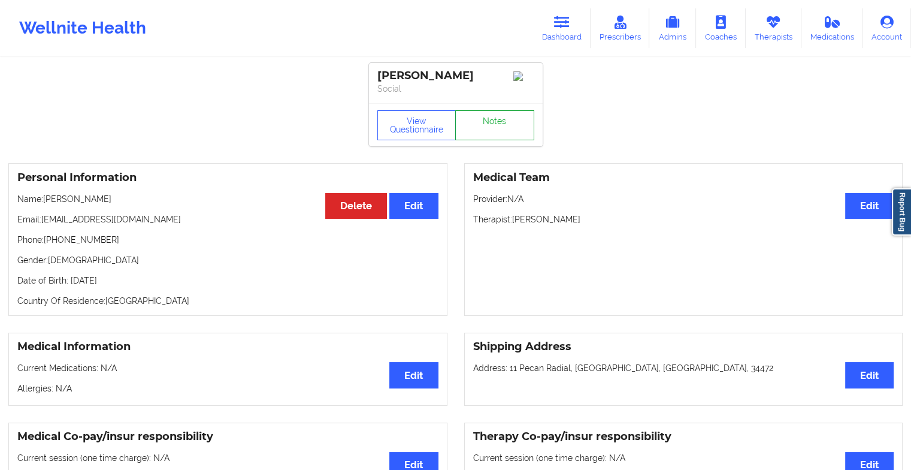
click at [501, 135] on link "Notes" at bounding box center [494, 125] width 79 height 30
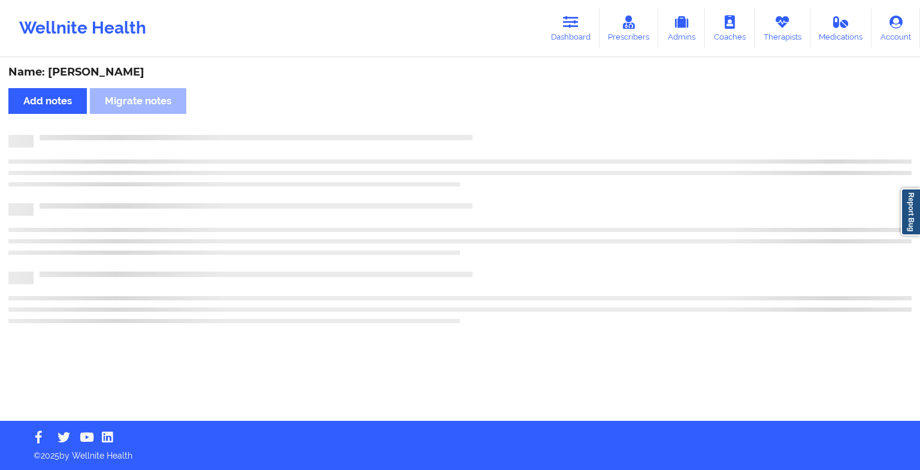
click at [501, 135] on div at bounding box center [473, 135] width 878 height 0
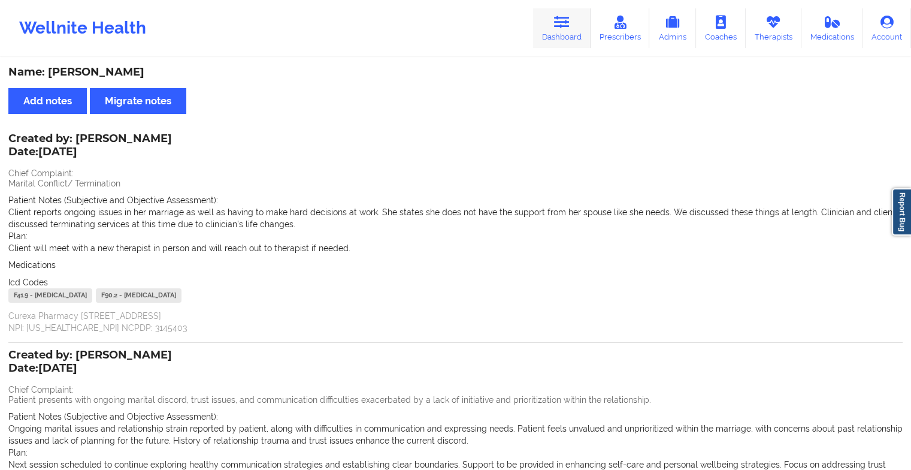
click at [558, 36] on link "Dashboard" at bounding box center [562, 28] width 58 height 40
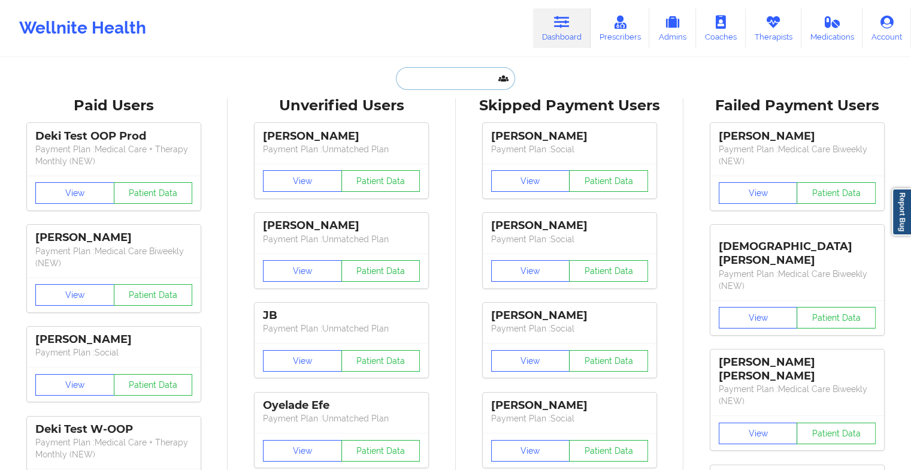
click at [426, 77] on input "text" at bounding box center [455, 78] width 119 height 23
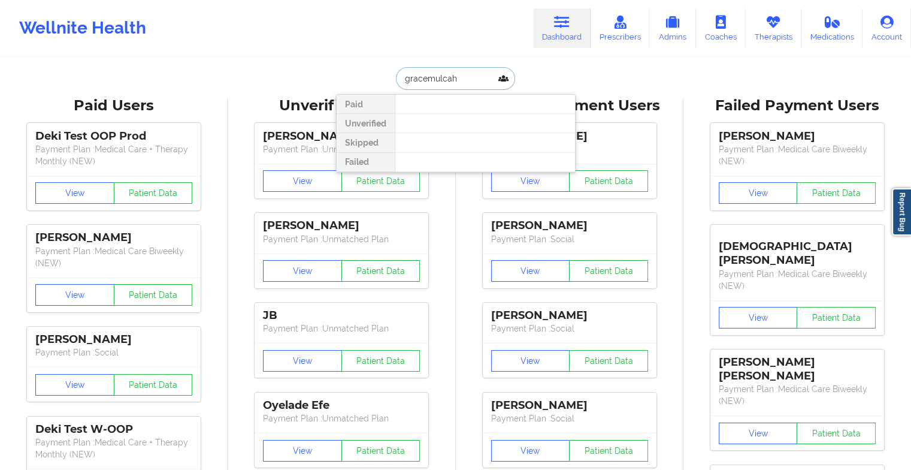
type input "[PERSON_NAME]"
click at [422, 79] on input "[PERSON_NAME]" at bounding box center [455, 78] width 119 height 23
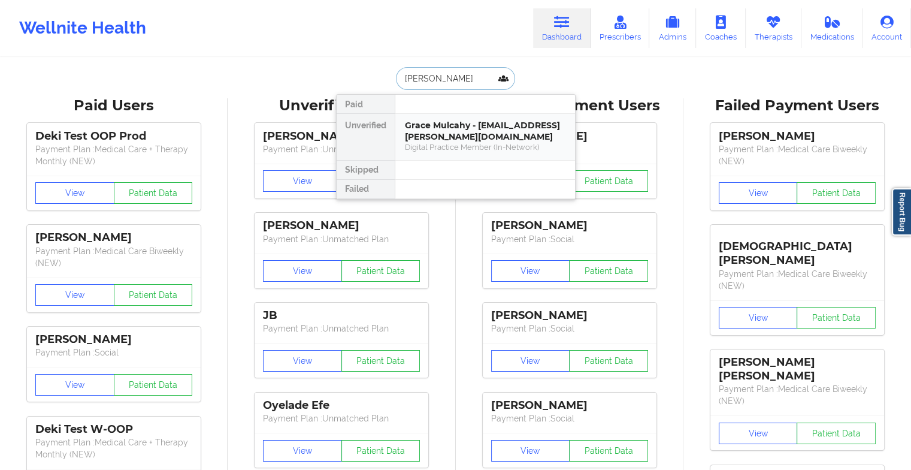
click at [475, 127] on div "Grace Mulcahy - [EMAIL_ADDRESS][PERSON_NAME][DOMAIN_NAME]" at bounding box center [485, 131] width 161 height 22
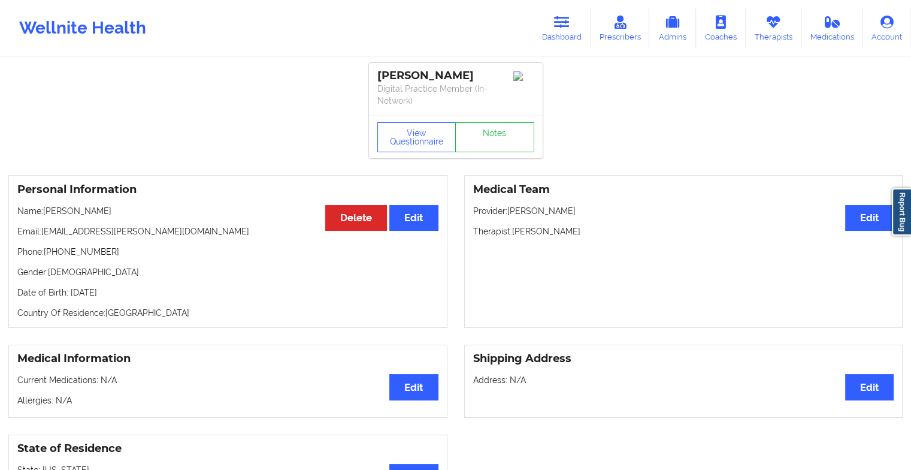
click at [497, 120] on div "View Questionnaire Notes" at bounding box center [456, 136] width 174 height 43
drag, startPoint x: 497, startPoint y: 120, endPoint x: 491, endPoint y: 135, distance: 15.9
click at [491, 135] on link "Notes" at bounding box center [494, 137] width 79 height 30
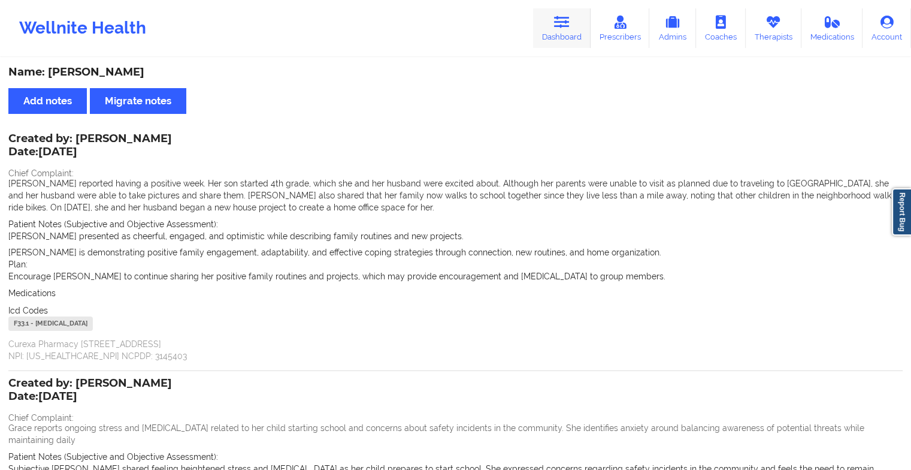
click at [571, 43] on link "Dashboard" at bounding box center [562, 28] width 58 height 40
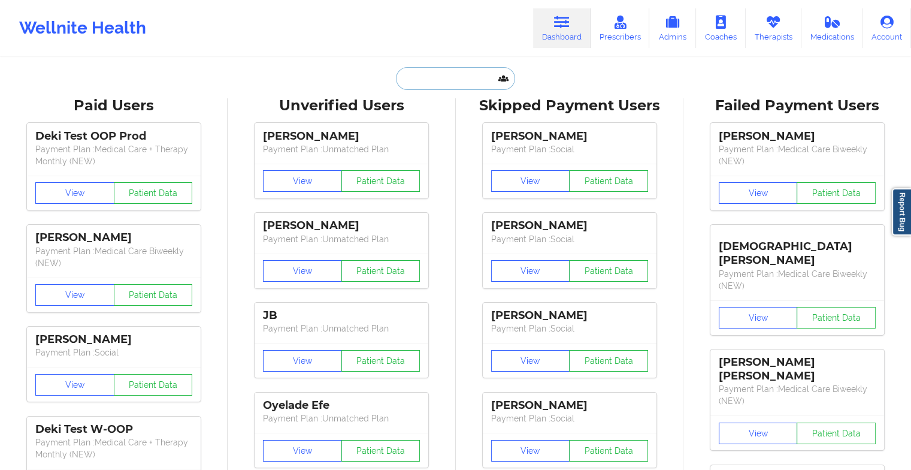
click at [447, 84] on input "text" at bounding box center [455, 78] width 119 height 23
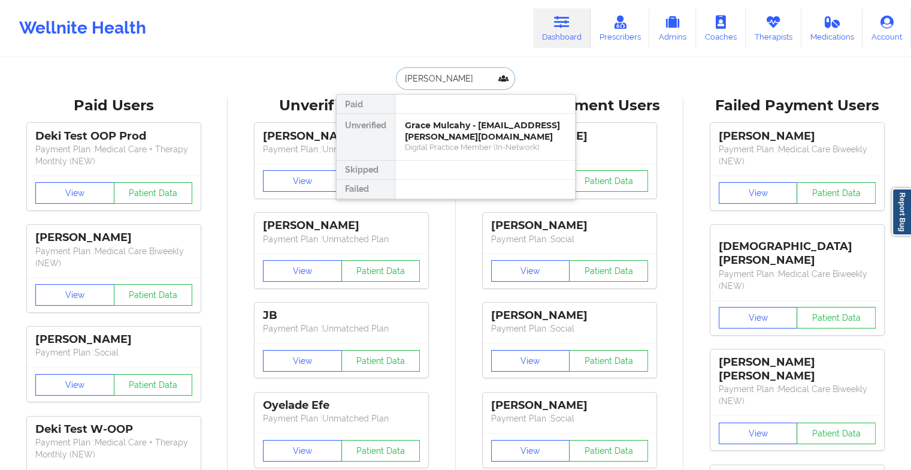
type input "[PERSON_NAME]"
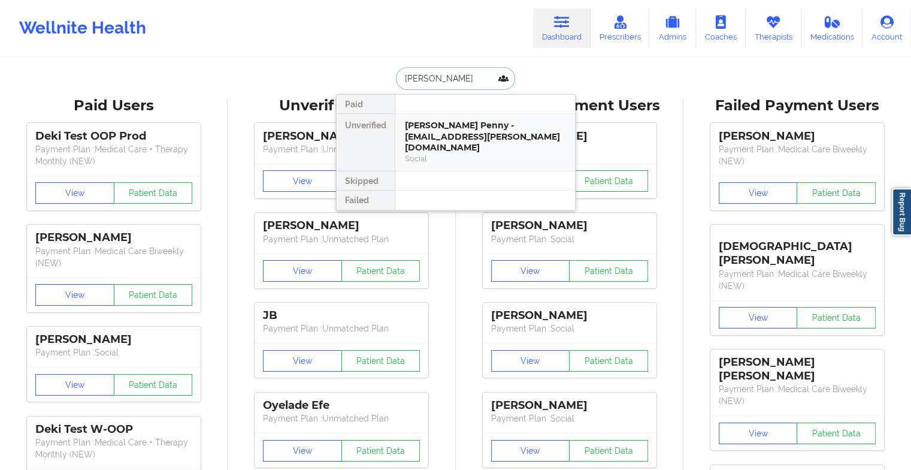
click at [465, 133] on div "[PERSON_NAME] Penny - [EMAIL_ADDRESS][PERSON_NAME][DOMAIN_NAME]" at bounding box center [485, 137] width 161 height 34
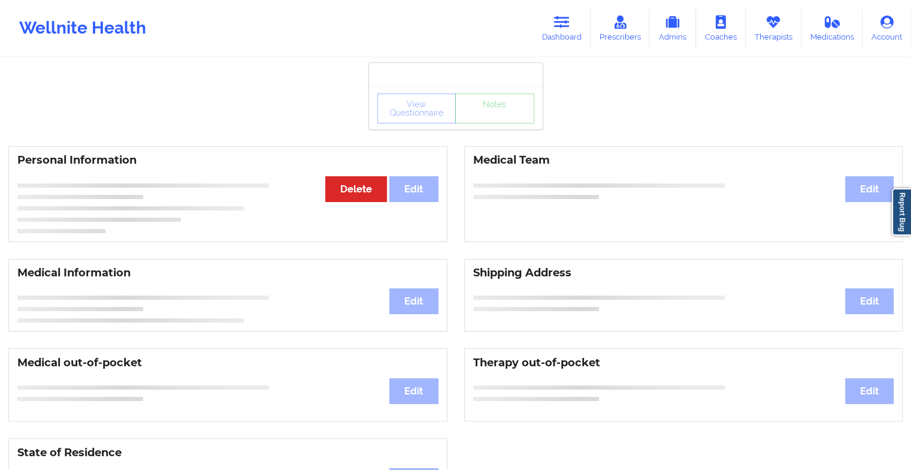
click at [491, 120] on div "View Questionnaire Notes" at bounding box center [455, 108] width 157 height 30
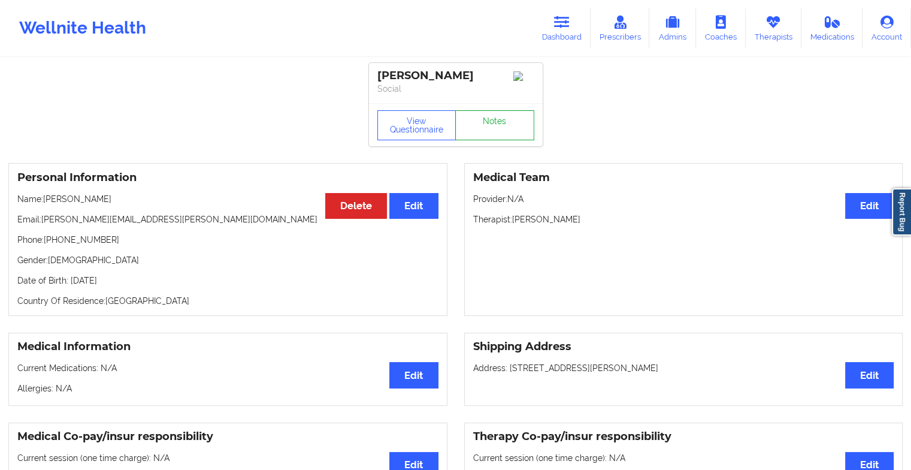
click at [491, 120] on link "Notes" at bounding box center [494, 125] width 79 height 30
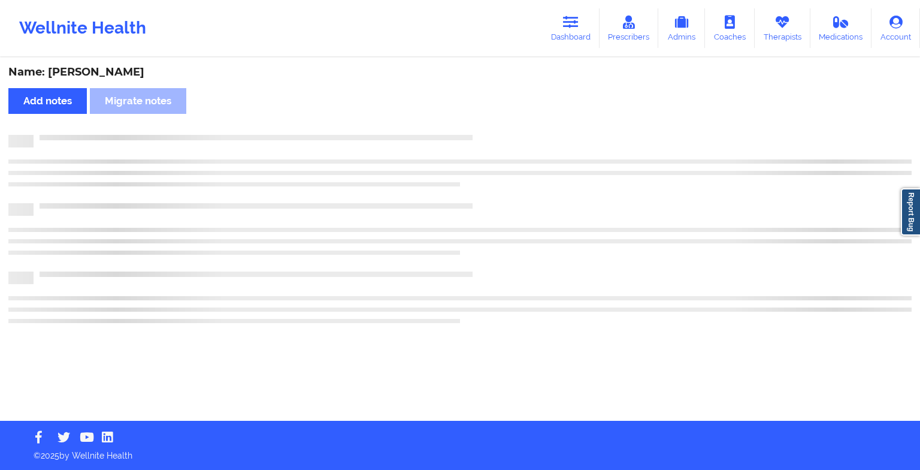
click at [491, 120] on div "Name: [PERSON_NAME] Add notes Migrate notes" at bounding box center [460, 240] width 920 height 362
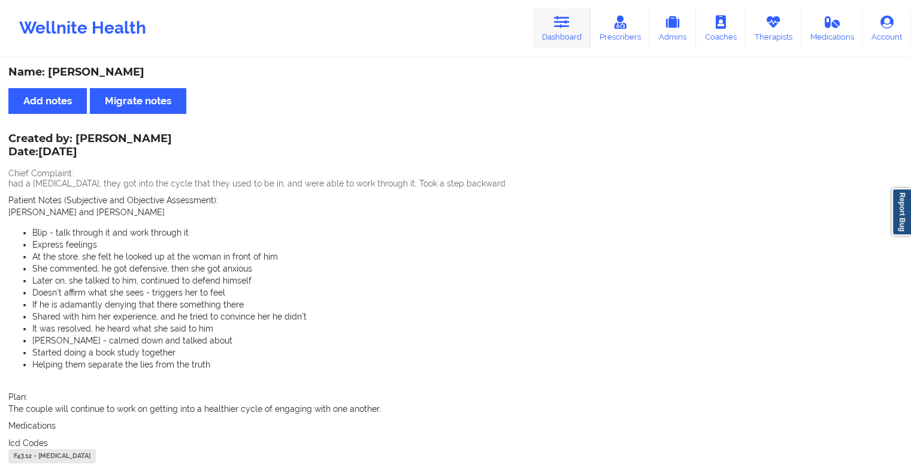
click at [543, 24] on link "Dashboard" at bounding box center [562, 28] width 58 height 40
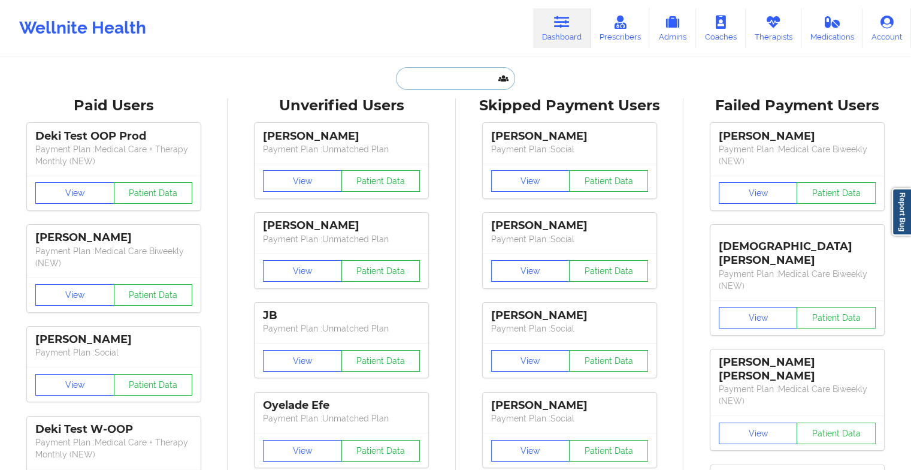
click at [462, 75] on input "text" at bounding box center [455, 78] width 119 height 23
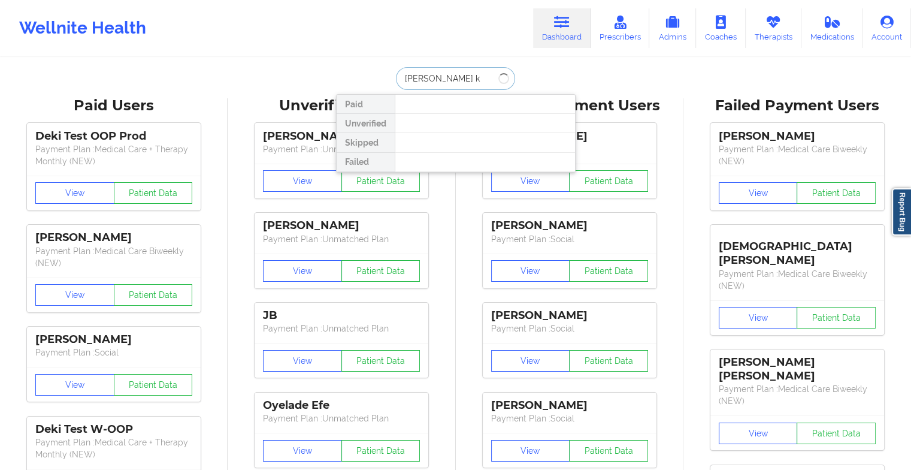
type input "[PERSON_NAME]"
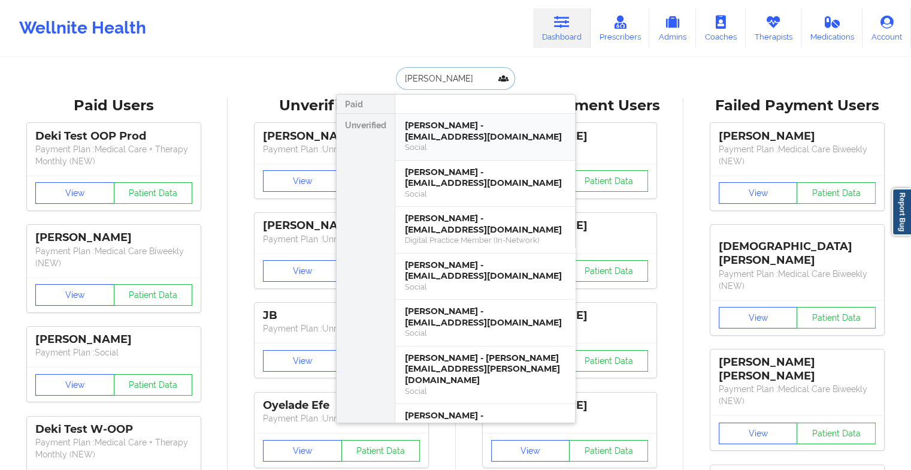
click at [452, 131] on div "[PERSON_NAME] - [EMAIL_ADDRESS][DOMAIN_NAME]" at bounding box center [485, 131] width 161 height 22
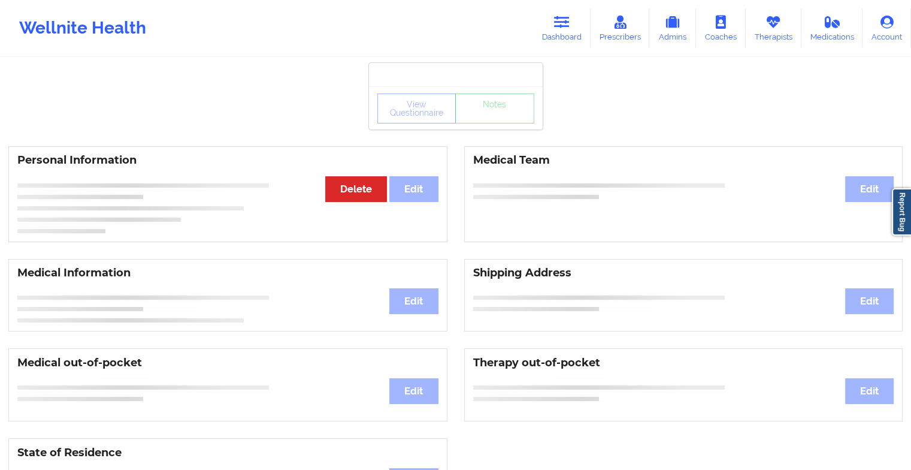
click at [493, 125] on div "View Questionnaire Notes" at bounding box center [456, 107] width 174 height 43
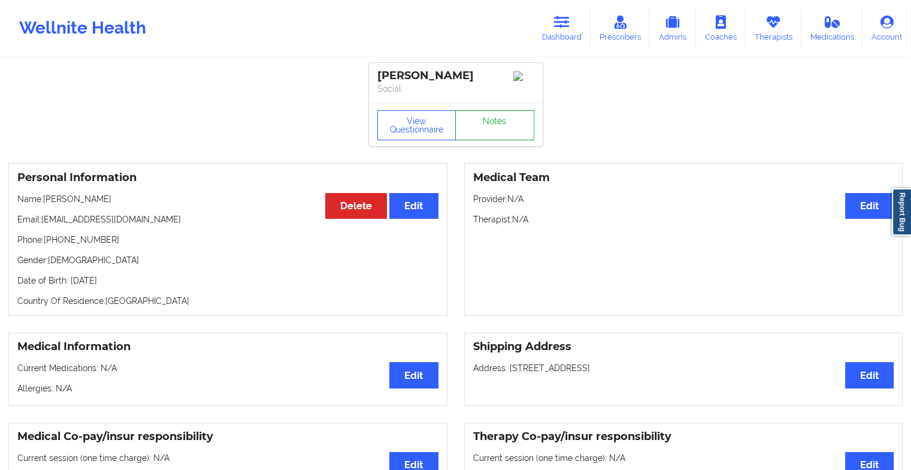
click at [493, 125] on link "Notes" at bounding box center [494, 125] width 79 height 30
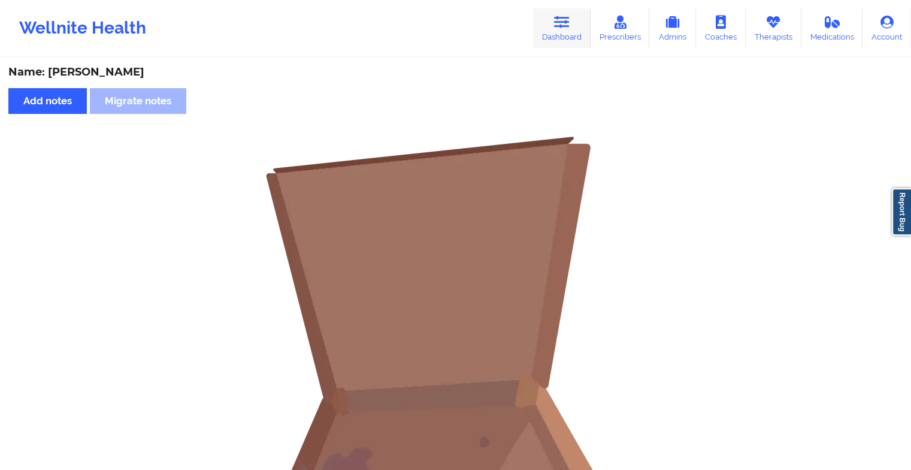
click at [570, 19] on icon at bounding box center [562, 22] width 16 height 13
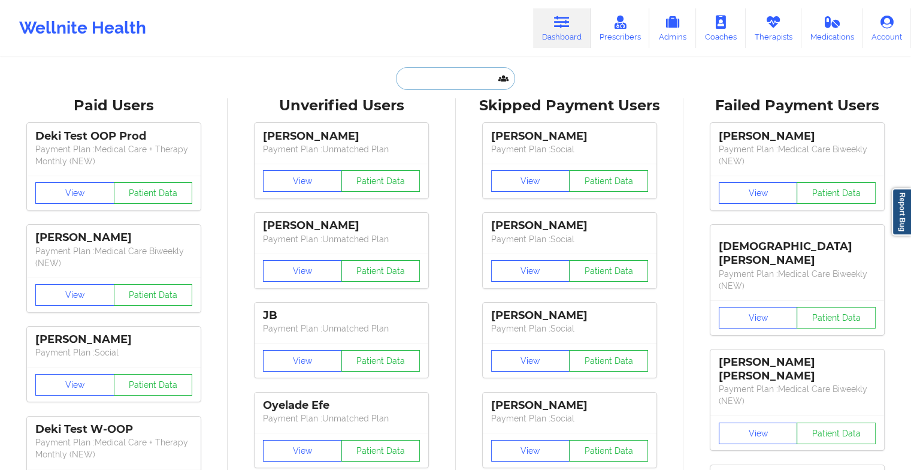
click at [428, 72] on input "text" at bounding box center [455, 78] width 119 height 23
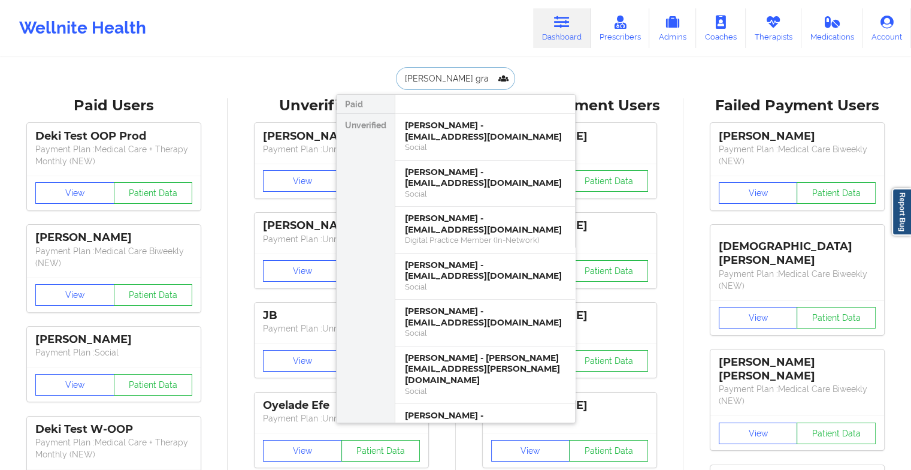
type input "[PERSON_NAME]"
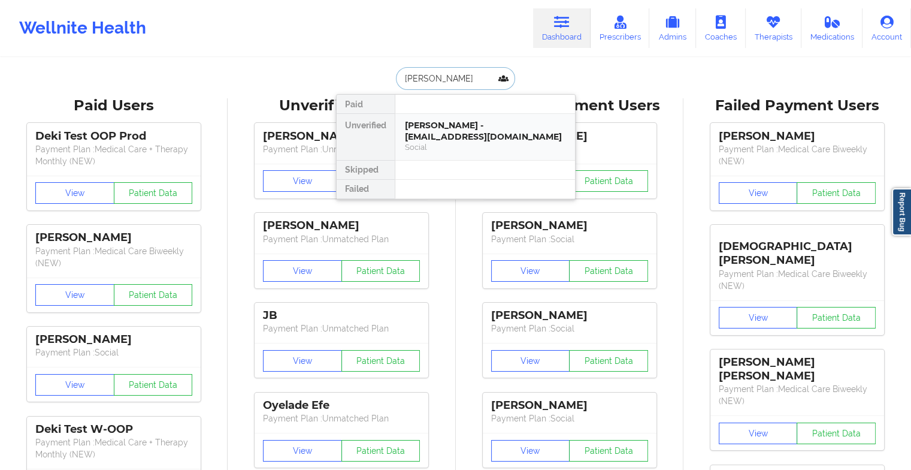
click at [436, 117] on div "[PERSON_NAME] - [EMAIL_ADDRESS][DOMAIN_NAME] Social" at bounding box center [485, 137] width 180 height 46
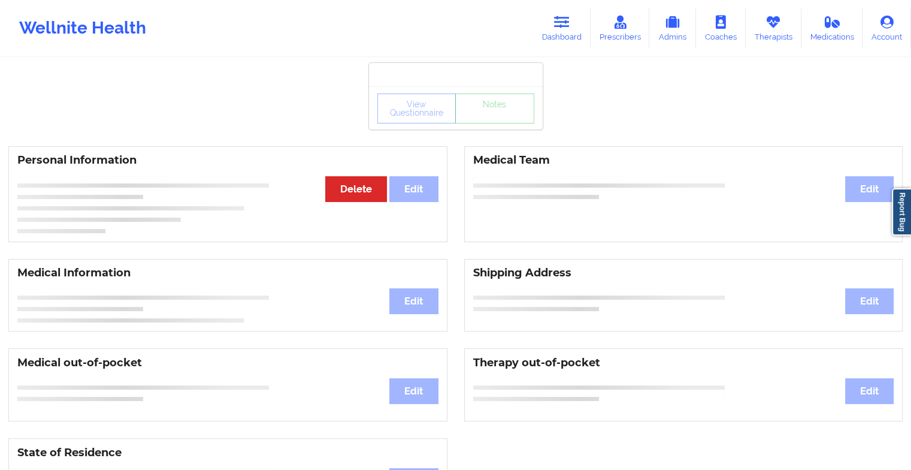
click at [462, 126] on div "View Questionnaire Notes" at bounding box center [456, 107] width 174 height 43
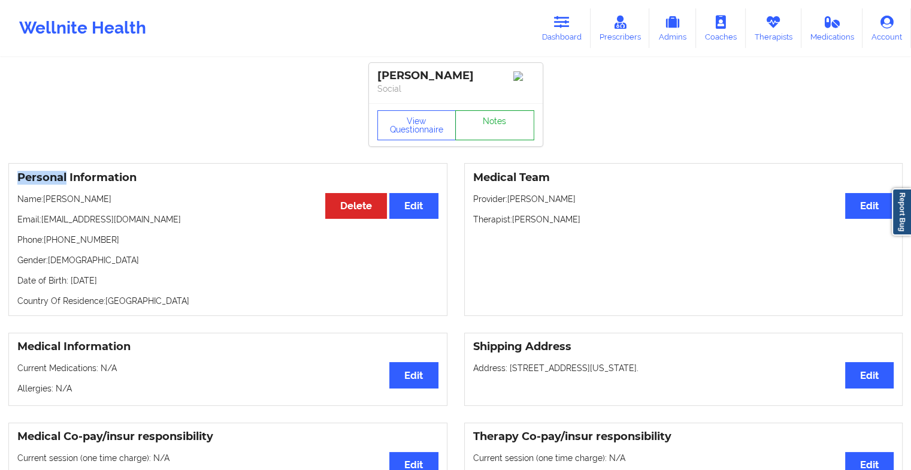
click at [462, 126] on link "Notes" at bounding box center [494, 125] width 79 height 30
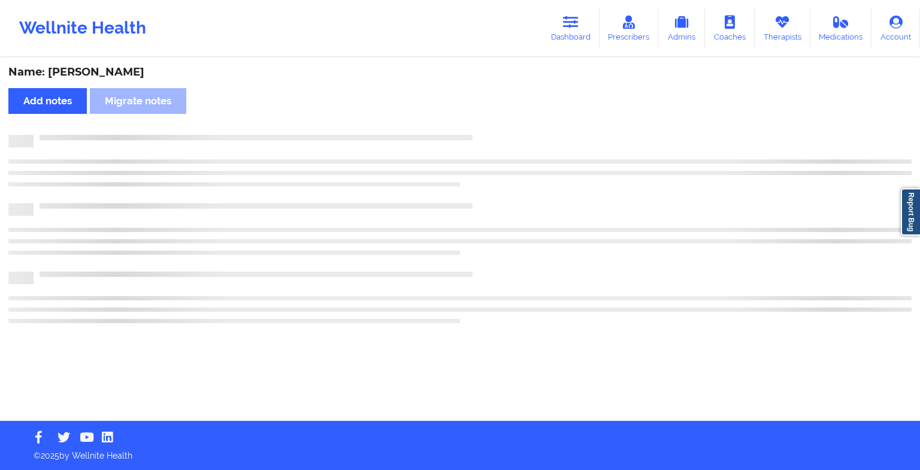
click at [462, 126] on div "Name: [PERSON_NAME] Add notes Migrate notes" at bounding box center [460, 240] width 920 height 362
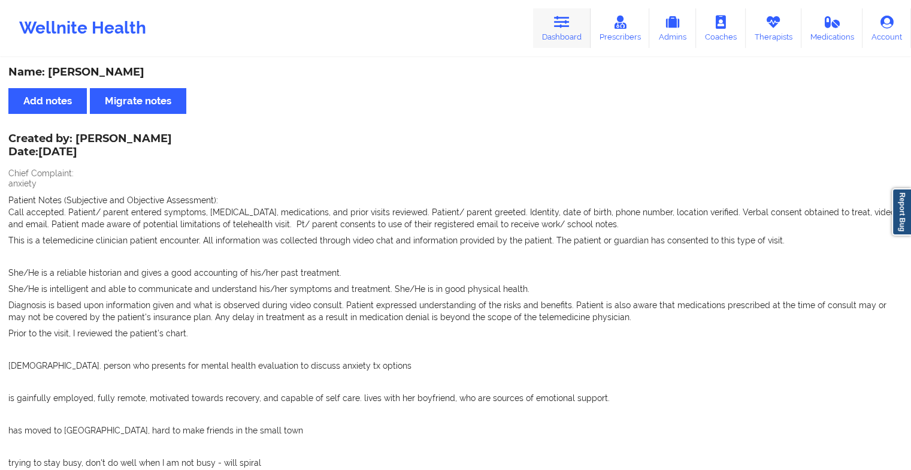
click at [574, 35] on link "Dashboard" at bounding box center [562, 28] width 58 height 40
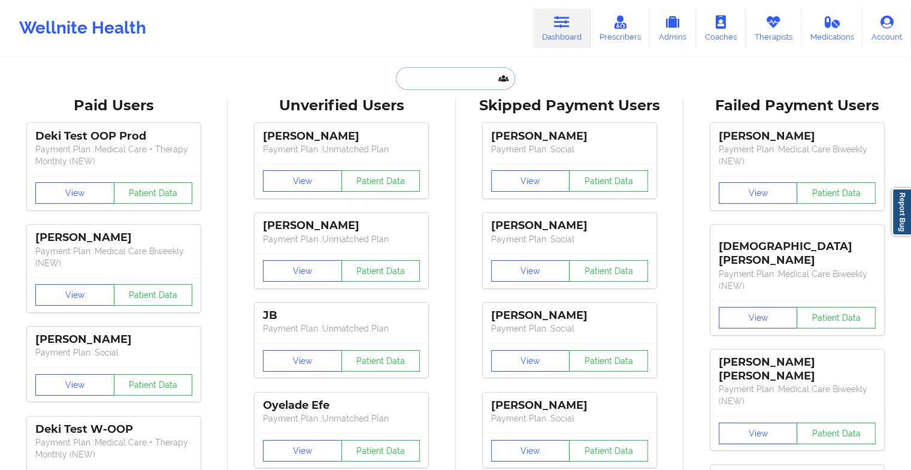
click at [467, 74] on input "text" at bounding box center [455, 78] width 119 height 23
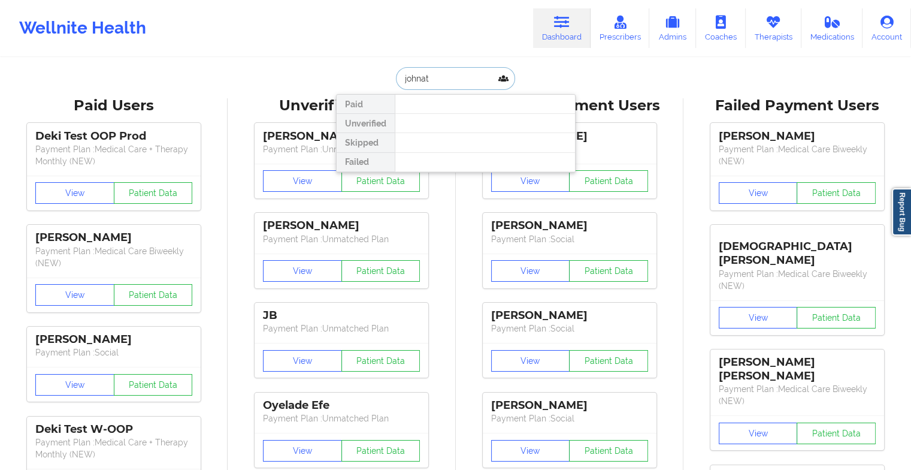
type input "[PERSON_NAME]"
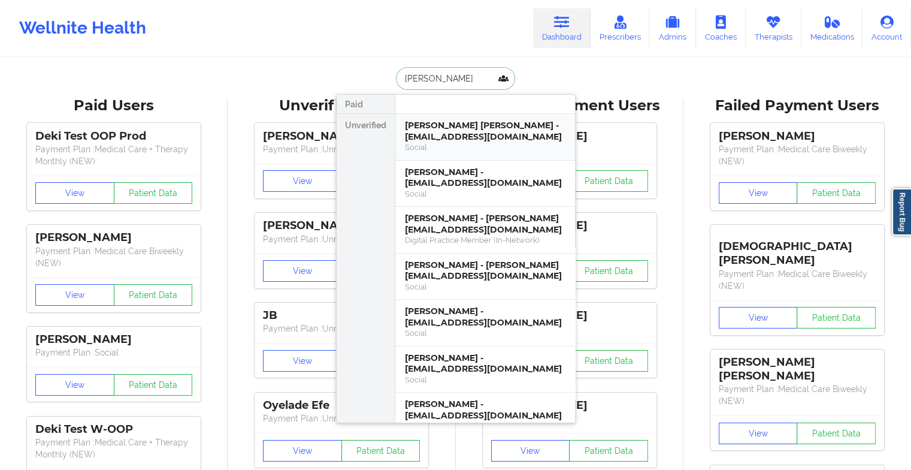
click at [453, 142] on div "Social" at bounding box center [485, 147] width 161 height 10
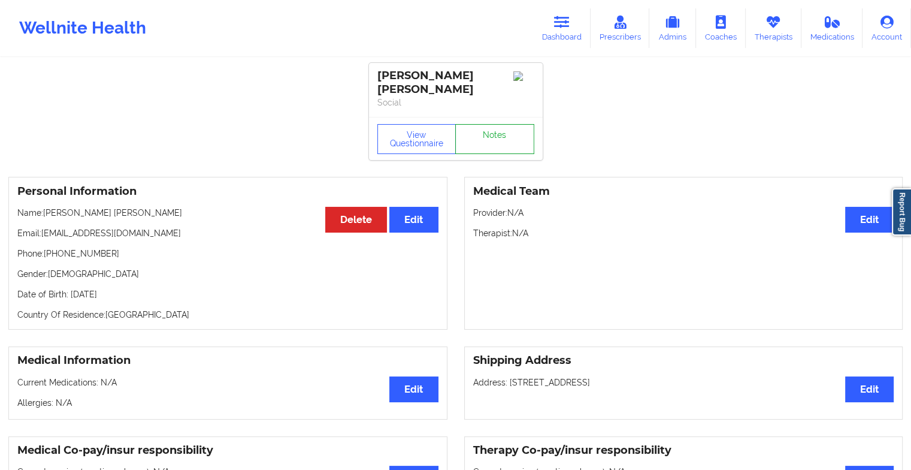
click at [492, 126] on link "Notes" at bounding box center [494, 139] width 79 height 30
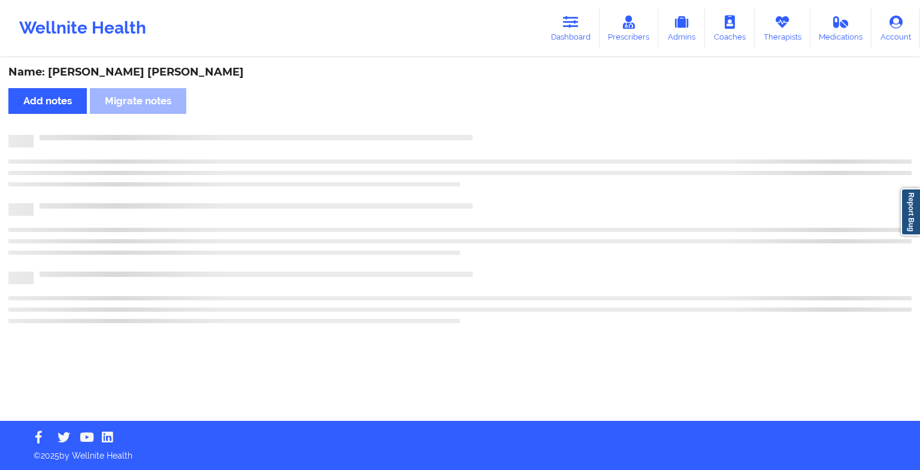
click at [492, 126] on div "Name: [PERSON_NAME] [PERSON_NAME] Add notes Migrate notes" at bounding box center [460, 240] width 920 height 362
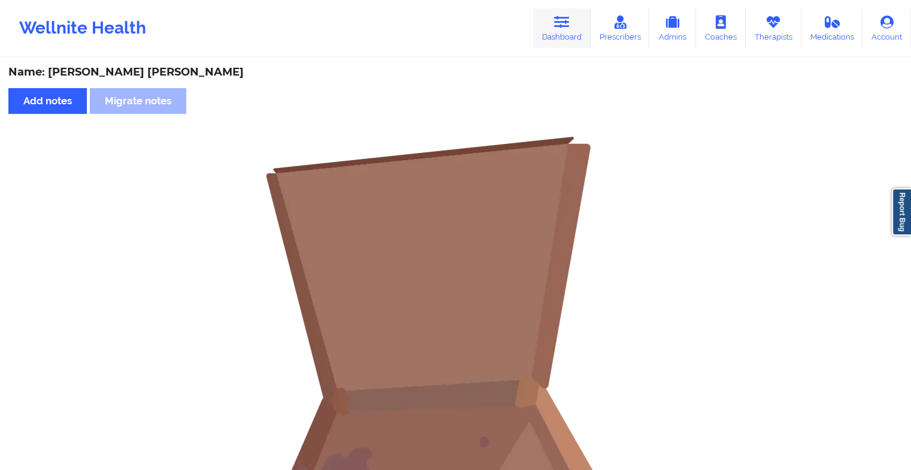
click at [555, 38] on link "Dashboard" at bounding box center [562, 28] width 58 height 40
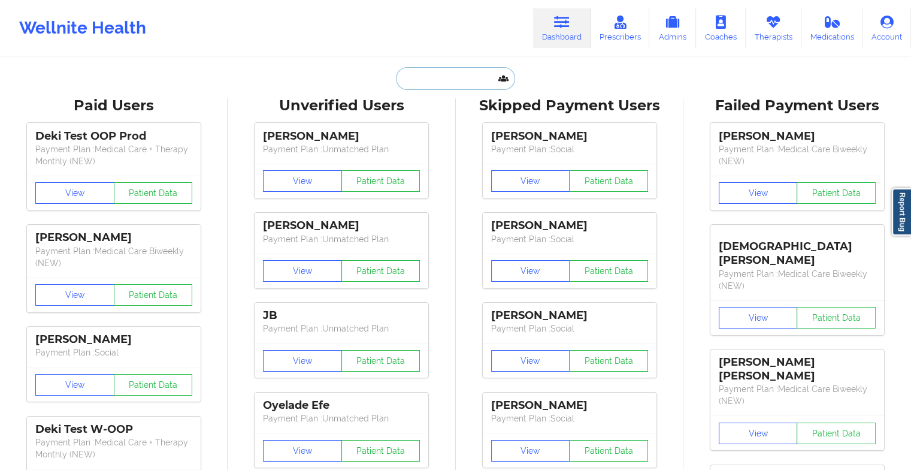
click at [457, 78] on input "text" at bounding box center [455, 78] width 119 height 23
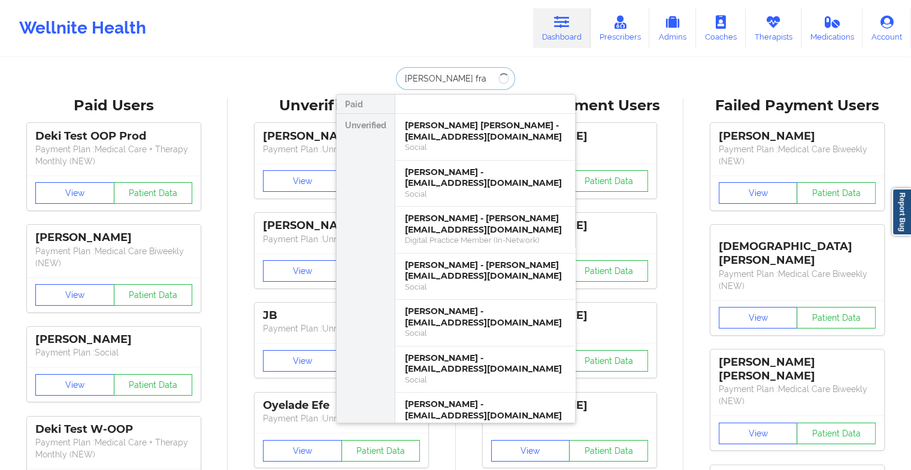
type input "[PERSON_NAME] [PERSON_NAME]"
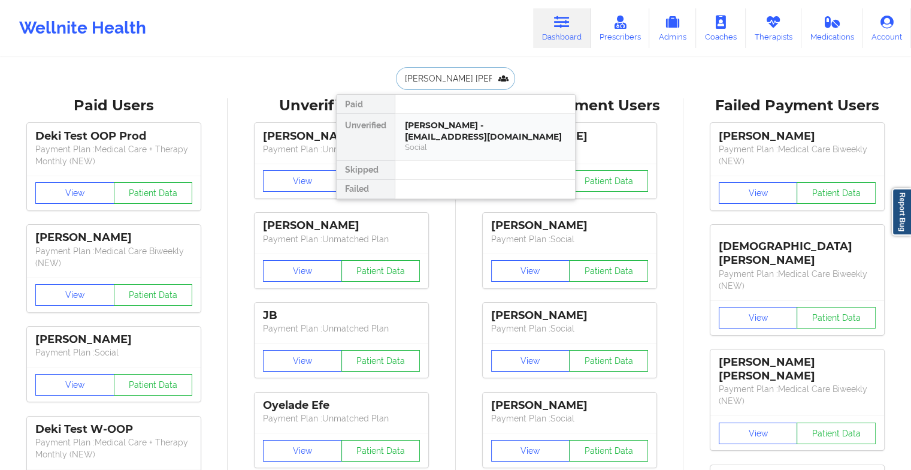
click at [474, 139] on div "[PERSON_NAME] - [EMAIL_ADDRESS][DOMAIN_NAME]" at bounding box center [485, 131] width 161 height 22
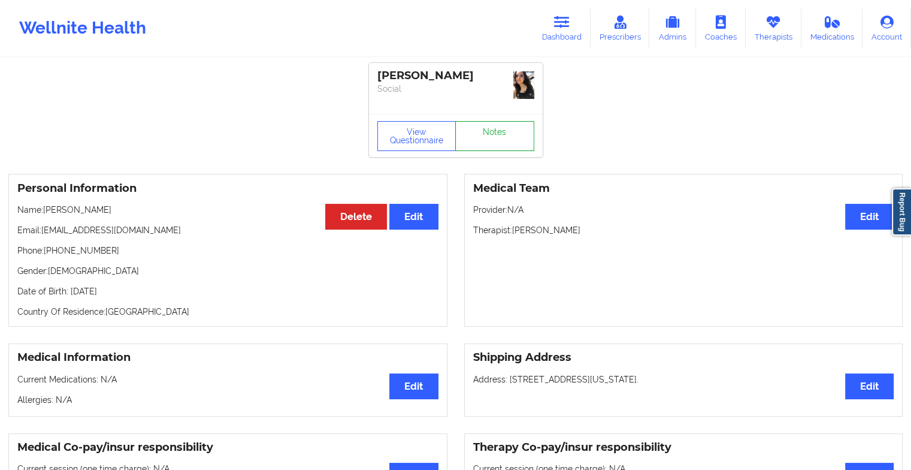
click at [504, 135] on link "Notes" at bounding box center [494, 136] width 79 height 30
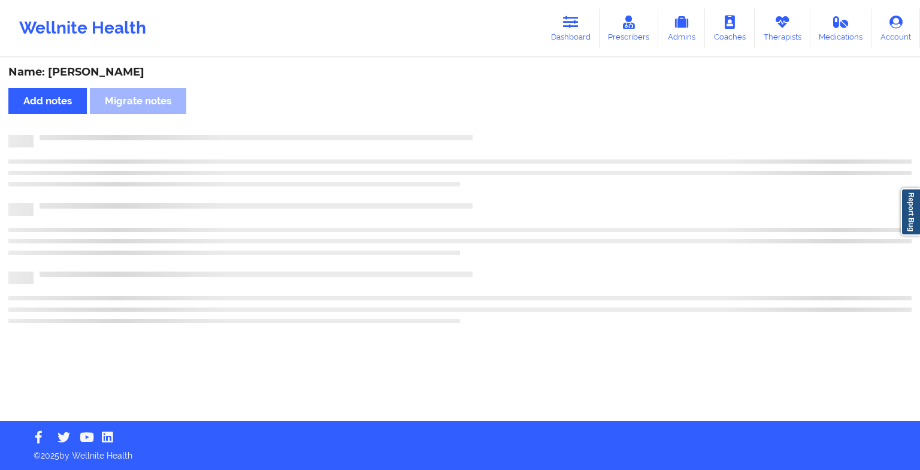
click at [504, 135] on div at bounding box center [473, 135] width 878 height 0
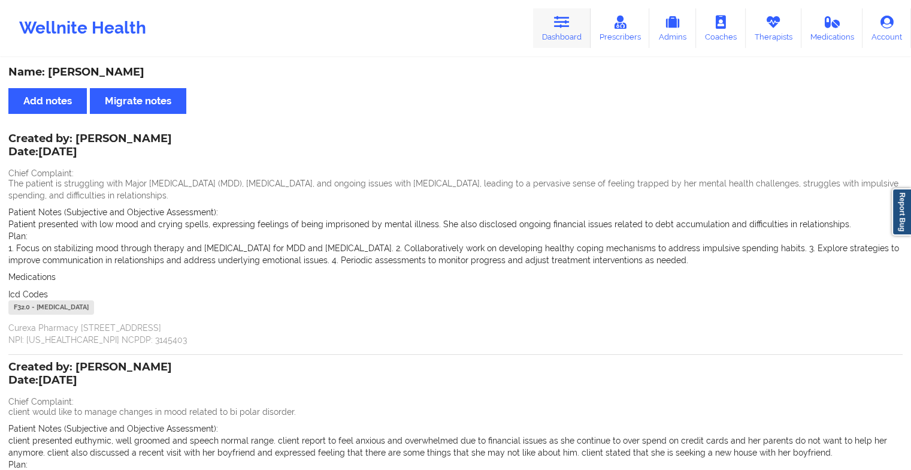
click at [557, 34] on link "Dashboard" at bounding box center [562, 28] width 58 height 40
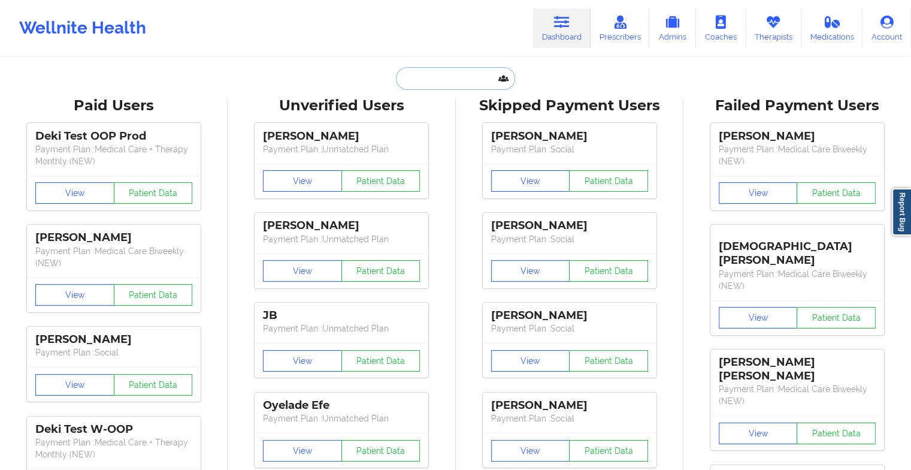
click at [458, 74] on input "text" at bounding box center [455, 78] width 119 height 23
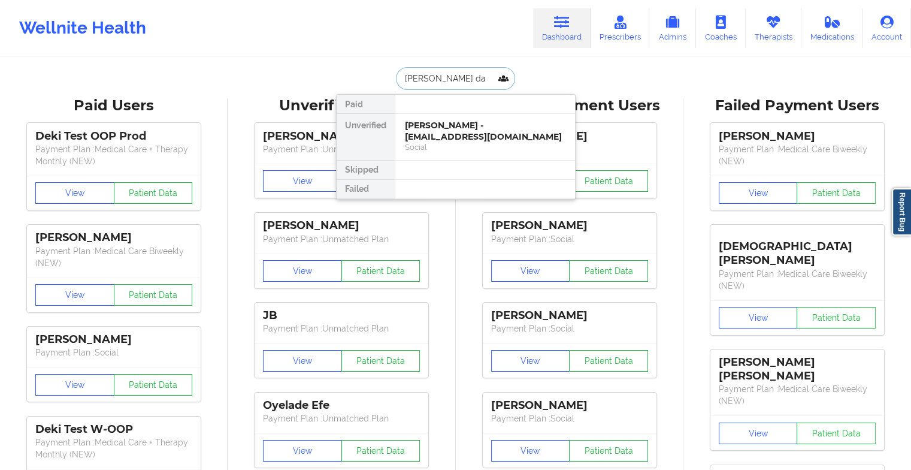
type input "[PERSON_NAME] dal"
click at [459, 127] on div "[PERSON_NAME] - [EMAIL_ADDRESS][DOMAIN_NAME]" at bounding box center [485, 131] width 161 height 22
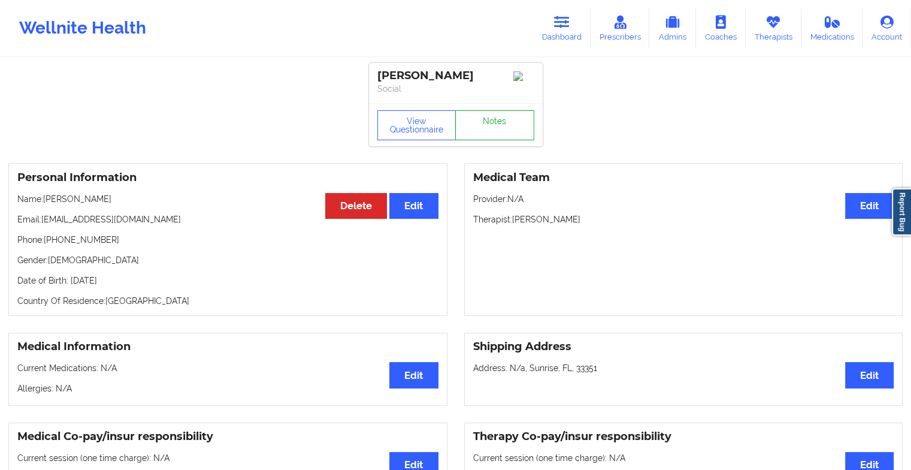
click at [501, 129] on link "Notes" at bounding box center [494, 125] width 79 height 30
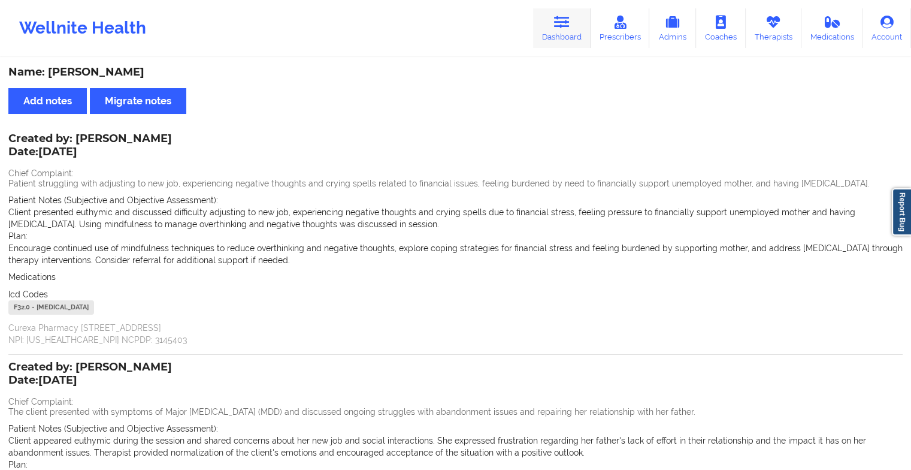
click at [555, 28] on link "Dashboard" at bounding box center [562, 28] width 58 height 40
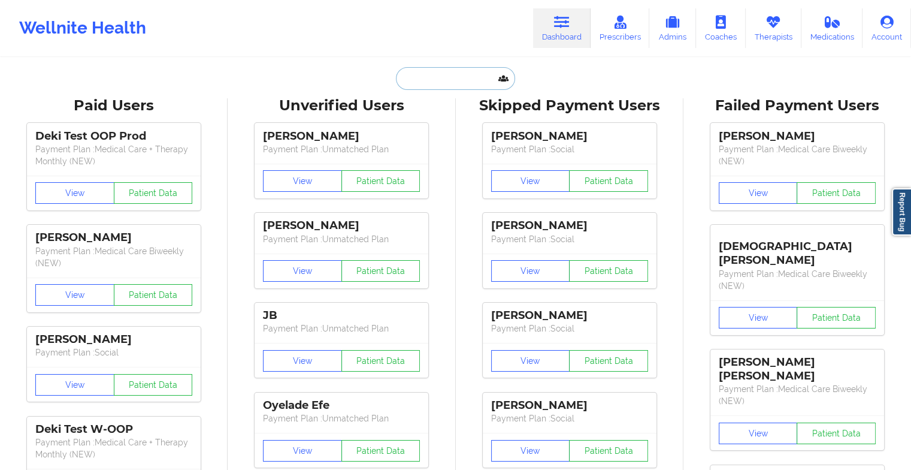
click at [406, 86] on input "text" at bounding box center [455, 78] width 119 height 23
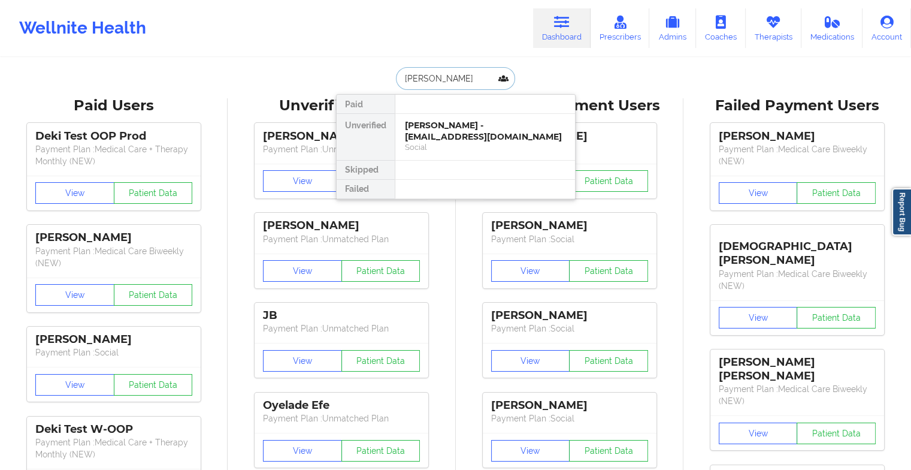
type input "[PERSON_NAME]"
click at [467, 142] on div "Social" at bounding box center [485, 147] width 161 height 10
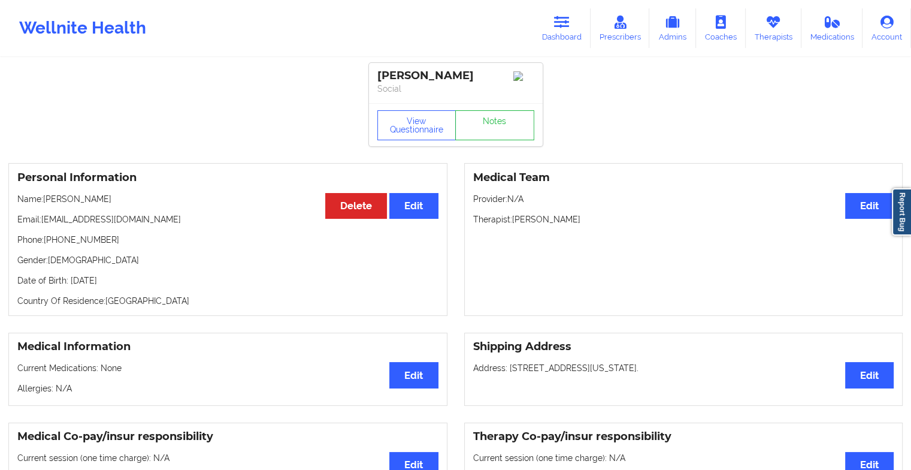
click at [491, 126] on div "View Questionnaire Notes" at bounding box center [456, 124] width 174 height 43
click at [491, 126] on link "Notes" at bounding box center [494, 125] width 79 height 30
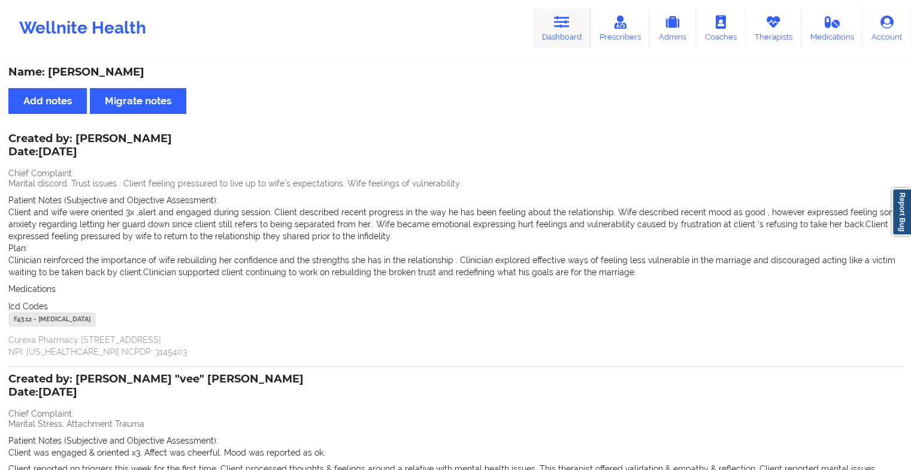
click at [541, 19] on link "Dashboard" at bounding box center [562, 28] width 58 height 40
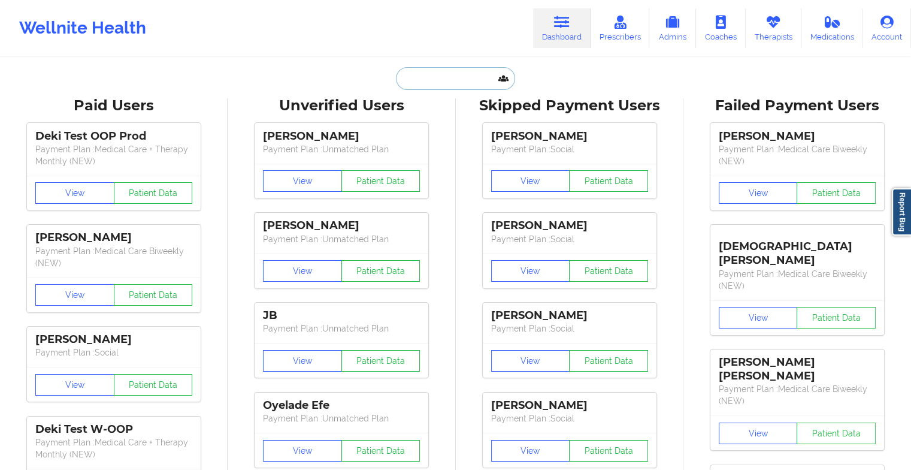
click at [430, 81] on input "text" at bounding box center [455, 78] width 119 height 23
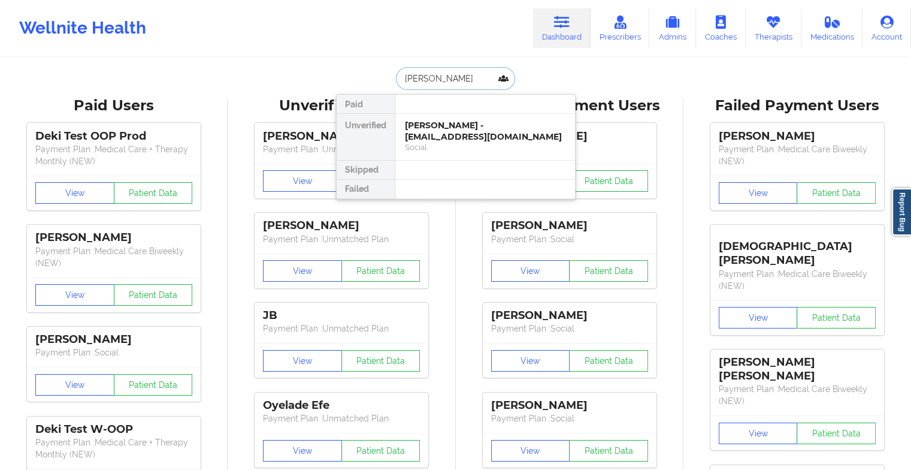
type input "[PERSON_NAME]"
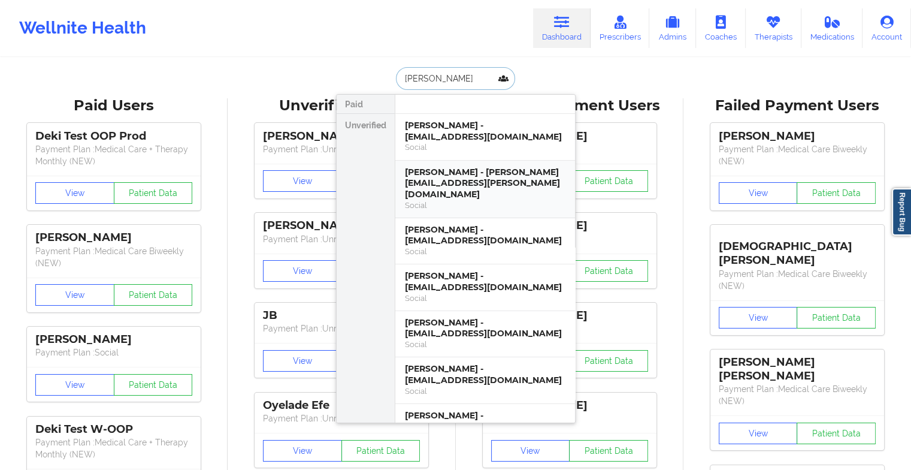
click at [474, 169] on div "[PERSON_NAME] - [PERSON_NAME][EMAIL_ADDRESS][PERSON_NAME][DOMAIN_NAME]" at bounding box center [485, 184] width 161 height 34
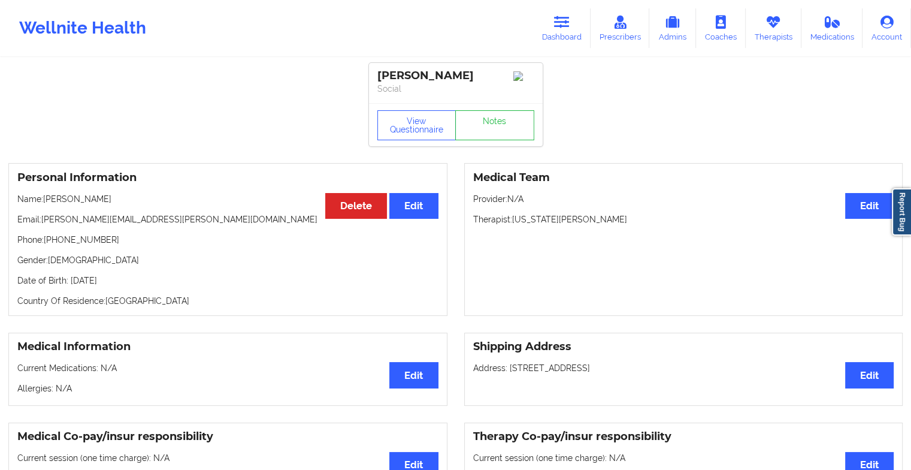
click at [502, 125] on div "View Questionnaire Notes" at bounding box center [456, 124] width 174 height 43
click at [502, 125] on link "Notes" at bounding box center [494, 125] width 79 height 30
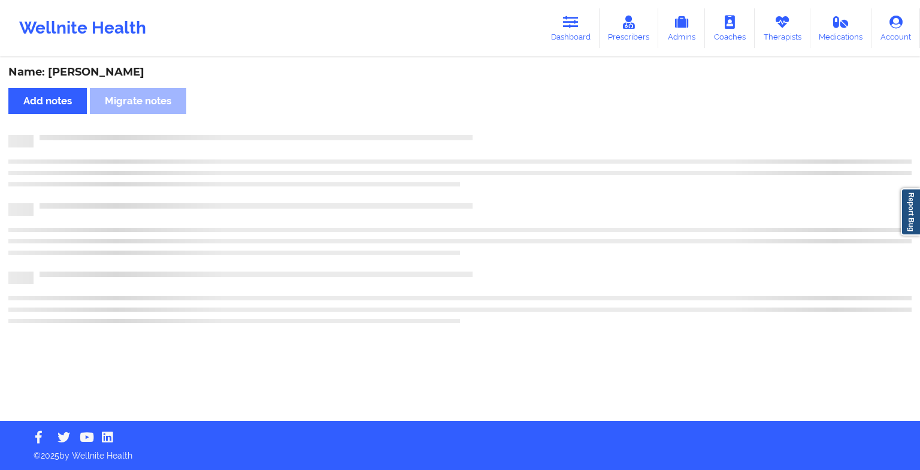
click at [502, 125] on div "Name: [PERSON_NAME] Add notes Migrate notes" at bounding box center [460, 240] width 920 height 362
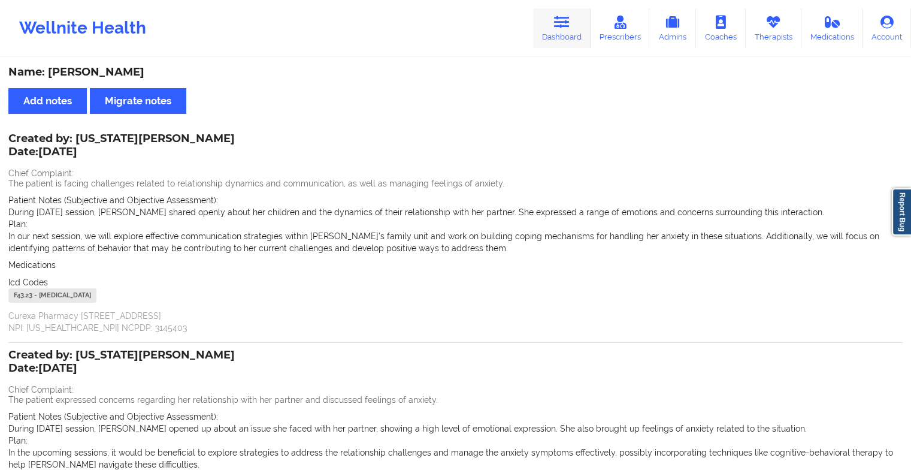
click at [565, 28] on icon at bounding box center [562, 22] width 16 height 13
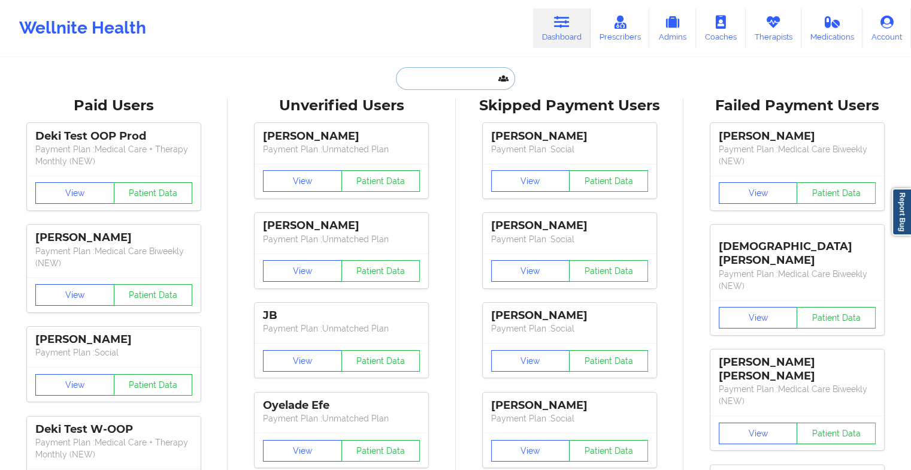
click at [453, 71] on input "text" at bounding box center [455, 78] width 119 height 23
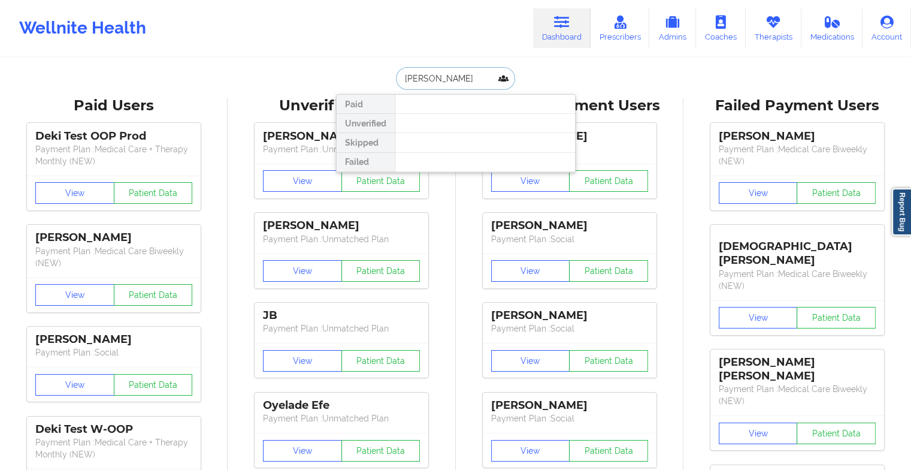
type input "[PERSON_NAME]"
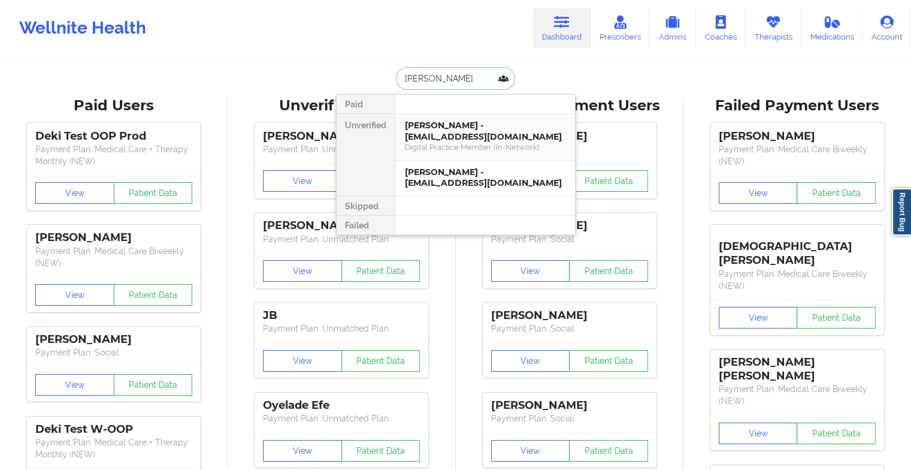
click at [495, 131] on div "[PERSON_NAME] - [EMAIL_ADDRESS][DOMAIN_NAME]" at bounding box center [485, 131] width 161 height 22
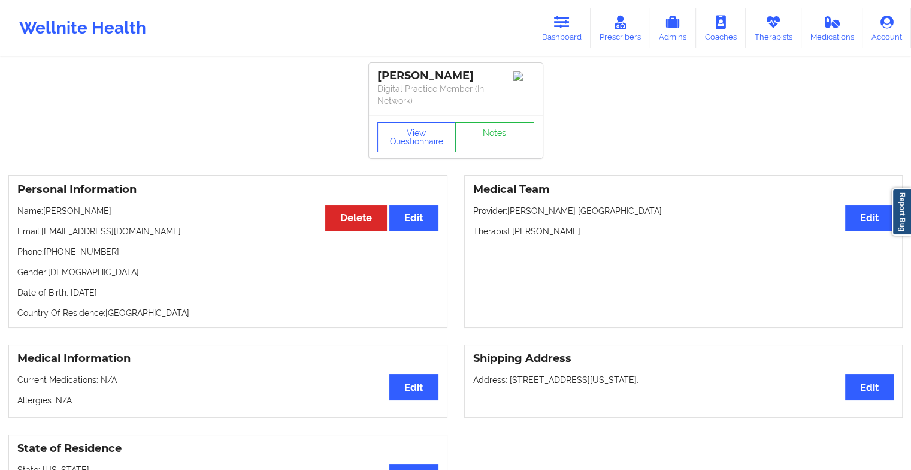
click at [486, 119] on div "View Questionnaire Notes" at bounding box center [456, 136] width 174 height 43
drag, startPoint x: 486, startPoint y: 119, endPoint x: 491, endPoint y: 144, distance: 25.1
click at [491, 144] on div "View Questionnaire Notes" at bounding box center [456, 136] width 174 height 43
click at [491, 144] on link "Notes" at bounding box center [494, 137] width 79 height 30
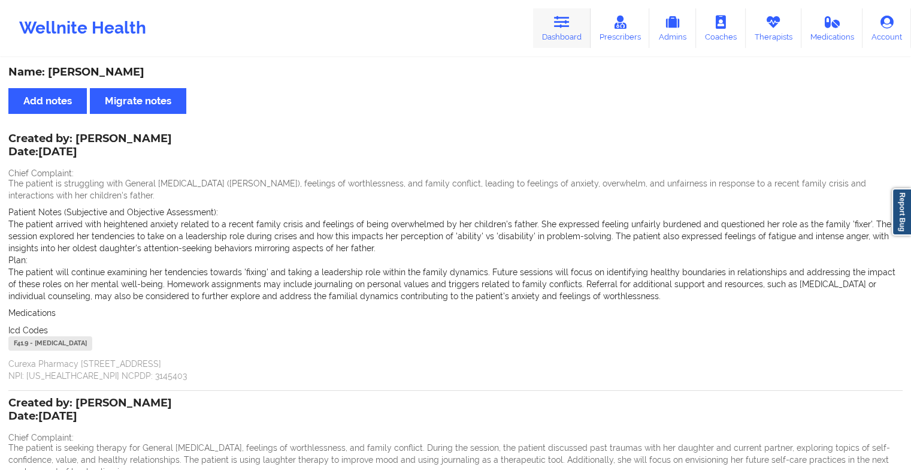
click at [574, 26] on link "Dashboard" at bounding box center [562, 28] width 58 height 40
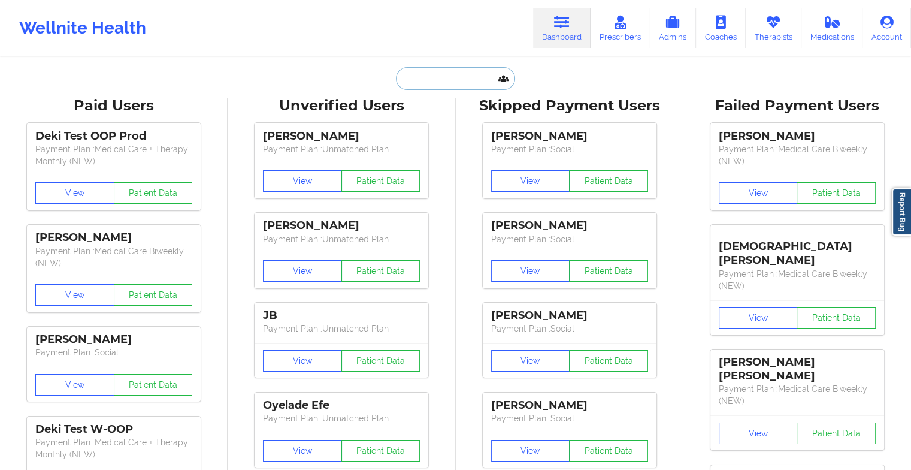
click at [483, 81] on input "text" at bounding box center [455, 78] width 119 height 23
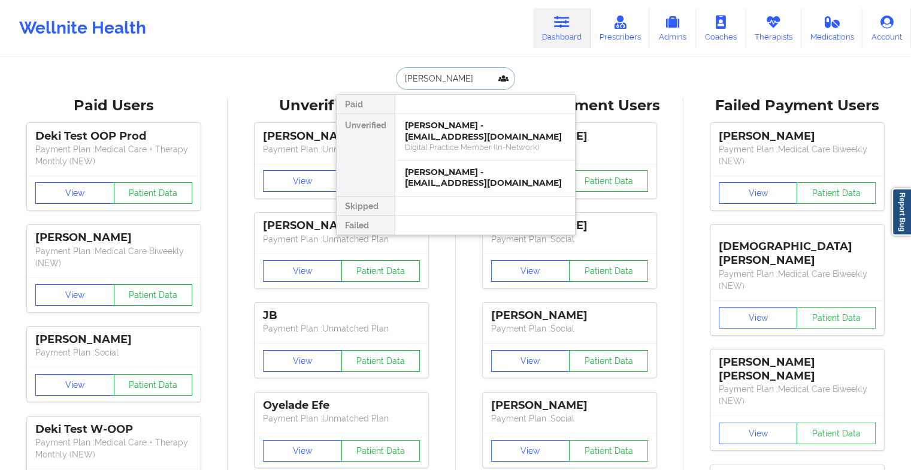
type input "[PERSON_NAME]"
click at [472, 132] on div "[PERSON_NAME] - [EMAIL_ADDRESS][DOMAIN_NAME]" at bounding box center [485, 131] width 161 height 22
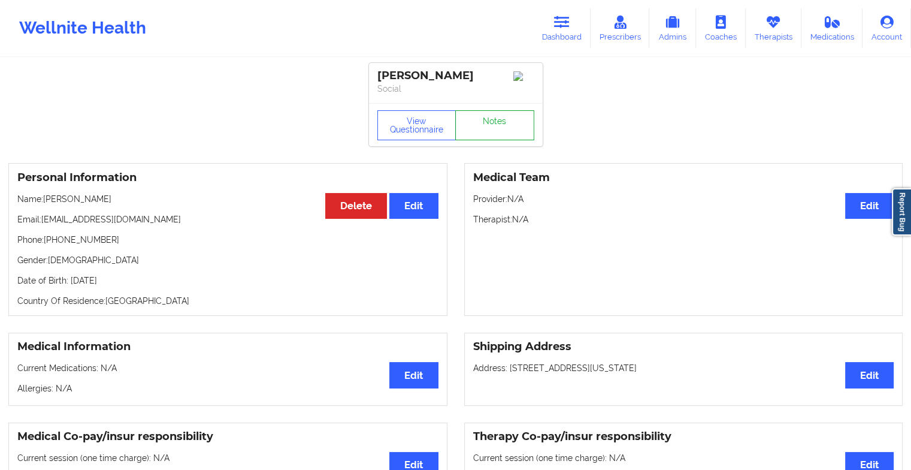
click at [495, 122] on link "Notes" at bounding box center [494, 125] width 79 height 30
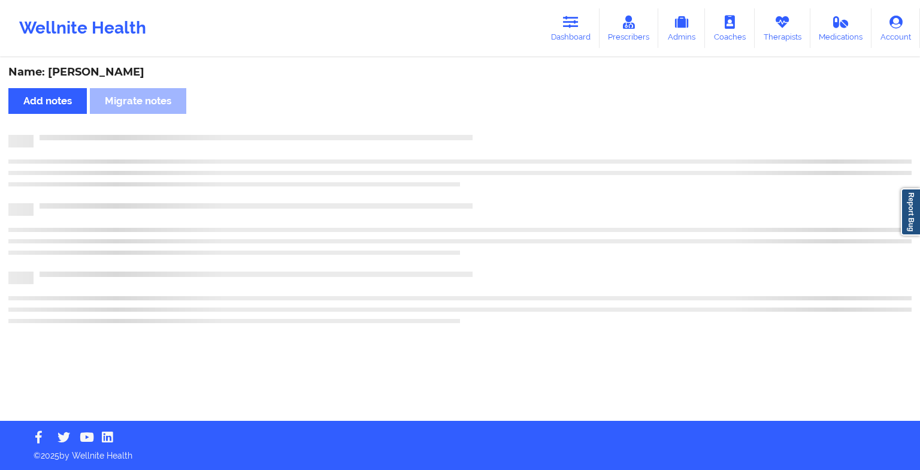
click at [495, 123] on div "Name: [PERSON_NAME] Add notes Migrate notes" at bounding box center [460, 240] width 920 height 362
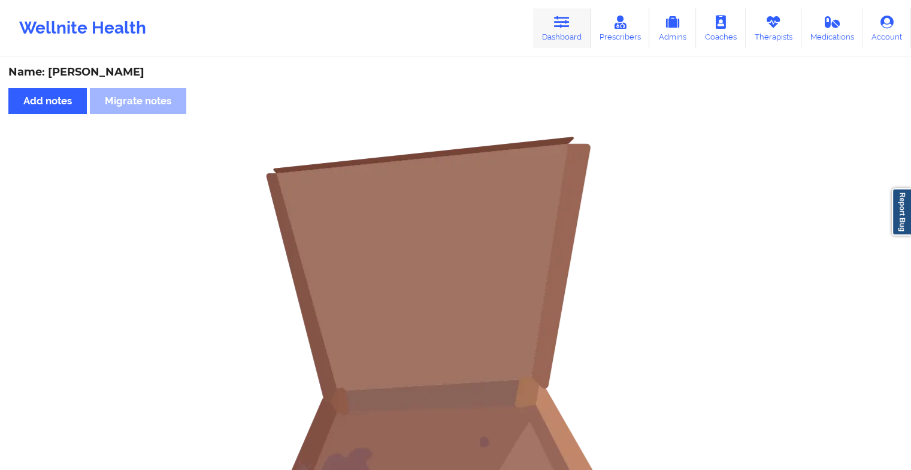
click at [555, 45] on link "Dashboard" at bounding box center [562, 28] width 58 height 40
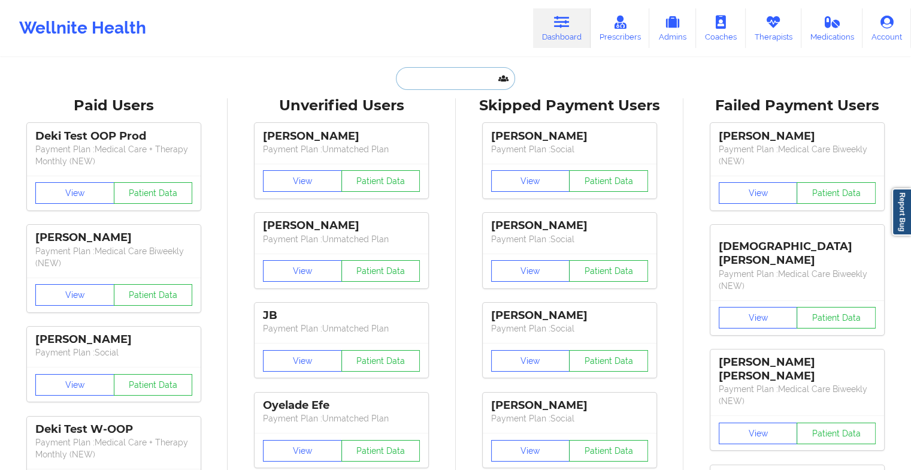
click at [470, 83] on input "text" at bounding box center [455, 78] width 119 height 23
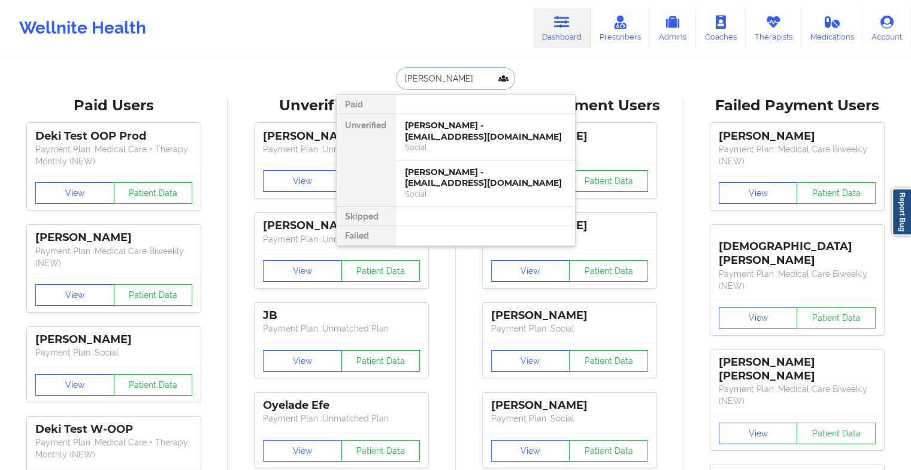
type input "[PERSON_NAME]"
click at [452, 175] on div "[PERSON_NAME] - [EMAIL_ADDRESS][DOMAIN_NAME]" at bounding box center [485, 178] width 161 height 22
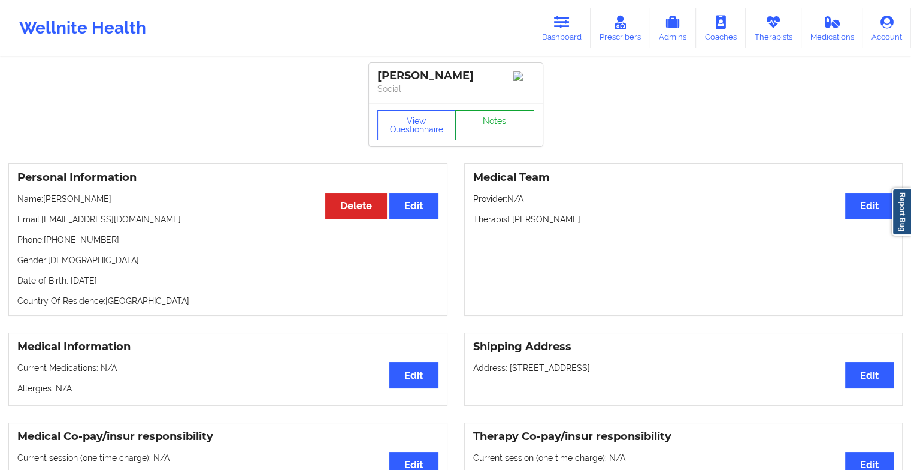
click at [496, 128] on link "Notes" at bounding box center [494, 125] width 79 height 30
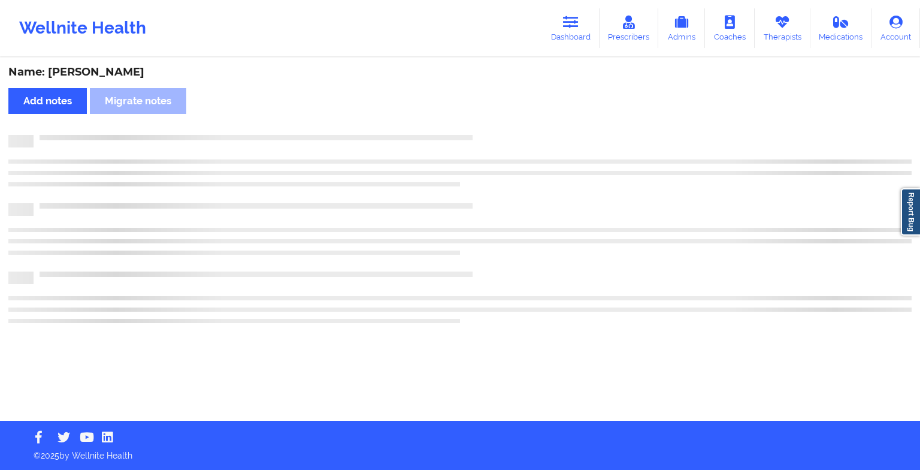
click at [496, 128] on div "Name: [PERSON_NAME] Add notes Migrate notes" at bounding box center [460, 240] width 920 height 362
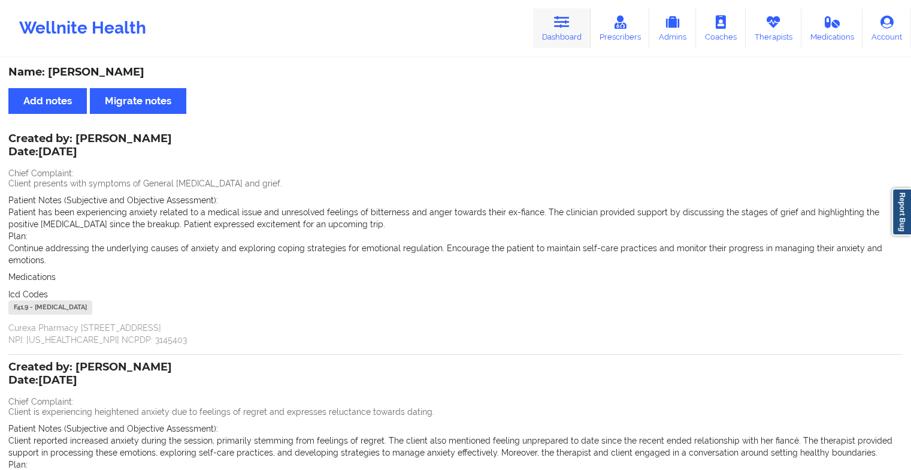
click at [551, 43] on link "Dashboard" at bounding box center [562, 28] width 58 height 40
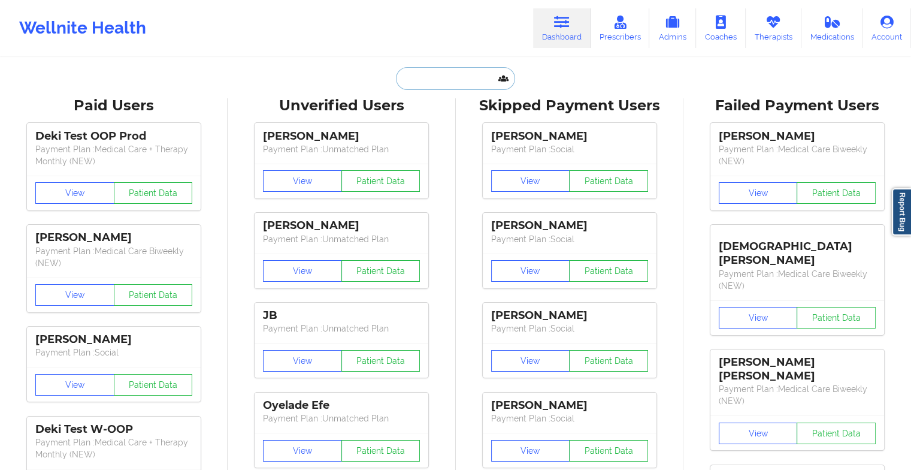
click at [451, 75] on input "text" at bounding box center [455, 78] width 119 height 23
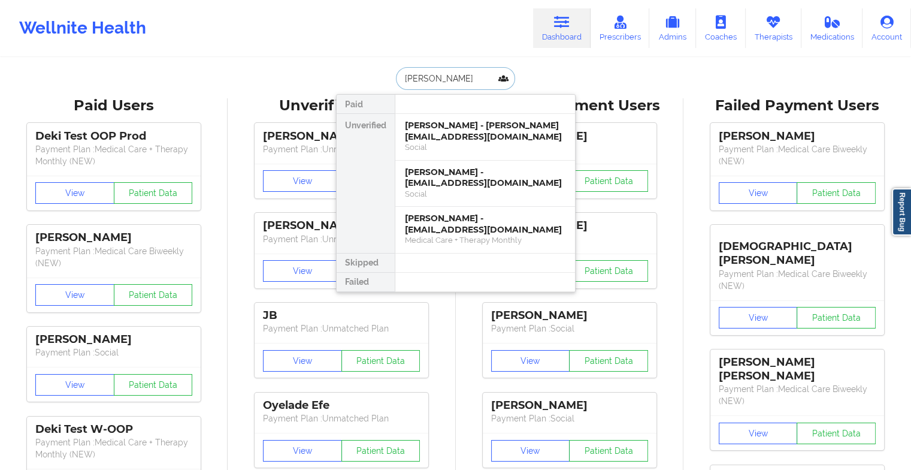
type input "[PERSON_NAME]"
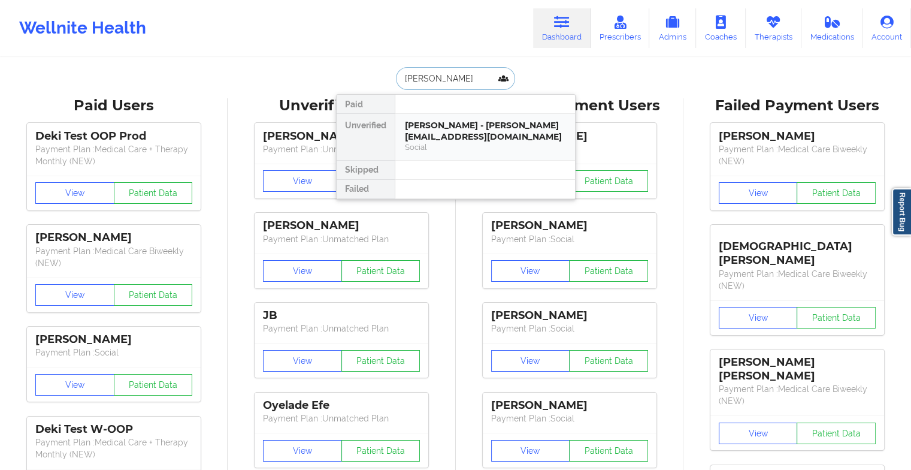
click at [467, 145] on div "Social" at bounding box center [485, 147] width 161 height 10
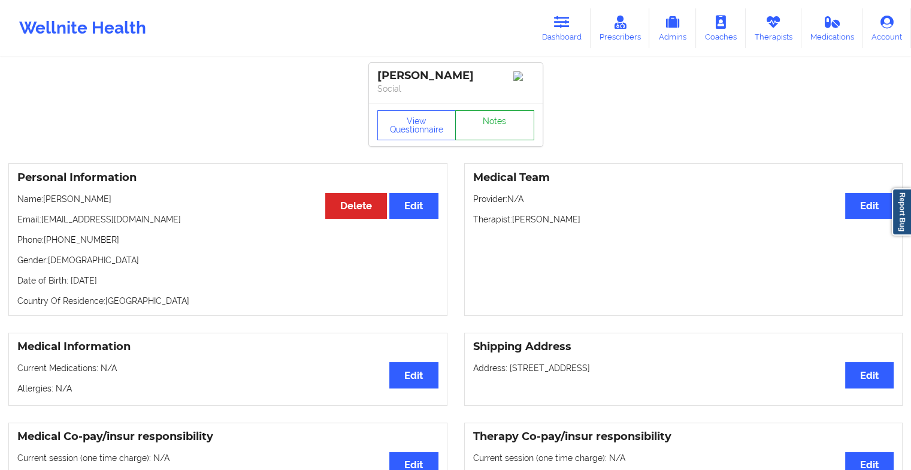
click at [483, 117] on link "Notes" at bounding box center [494, 125] width 79 height 30
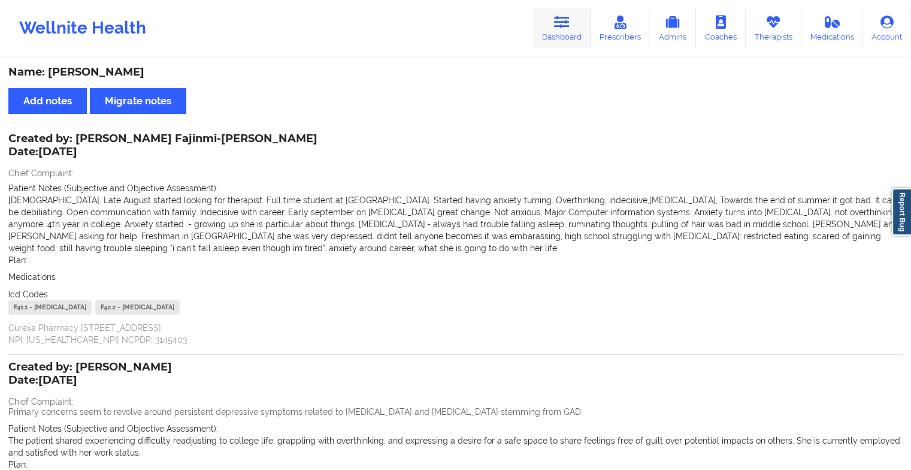
click at [553, 32] on link "Dashboard" at bounding box center [562, 28] width 58 height 40
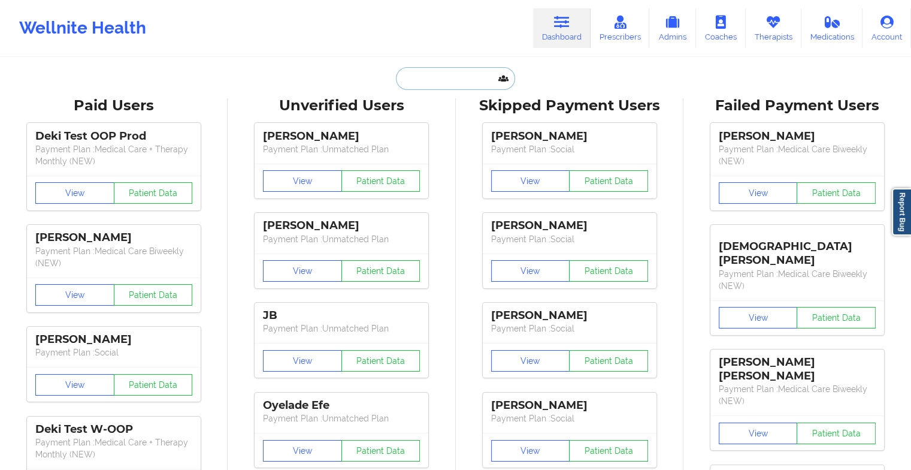
click at [435, 83] on input "text" at bounding box center [455, 78] width 119 height 23
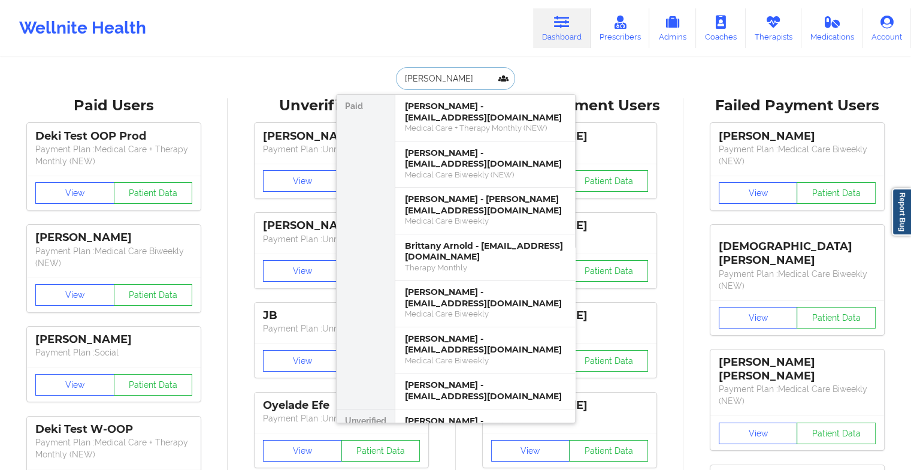
type input "[PERSON_NAME]"
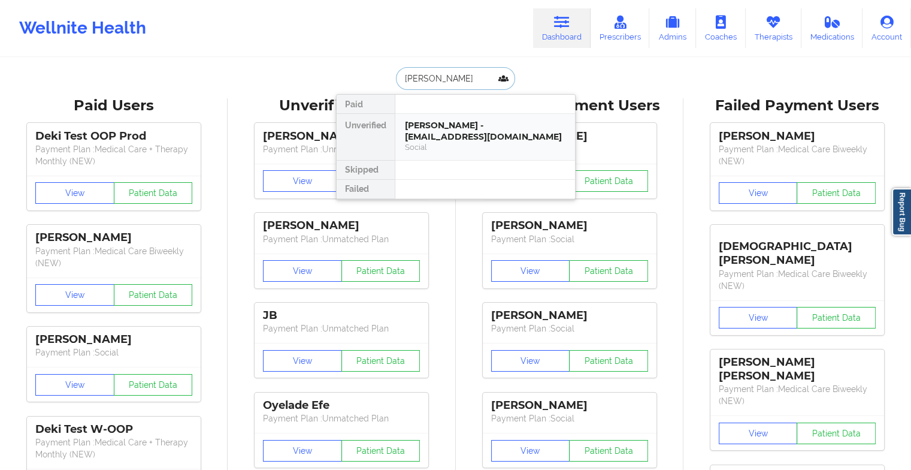
click at [477, 135] on div "[PERSON_NAME] - [EMAIL_ADDRESS][DOMAIN_NAME]" at bounding box center [485, 131] width 161 height 22
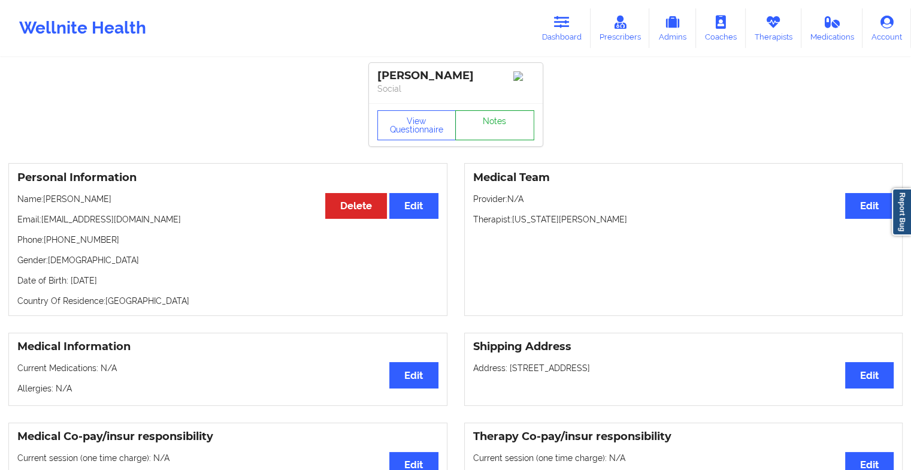
click at [522, 128] on link "Notes" at bounding box center [494, 125] width 79 height 30
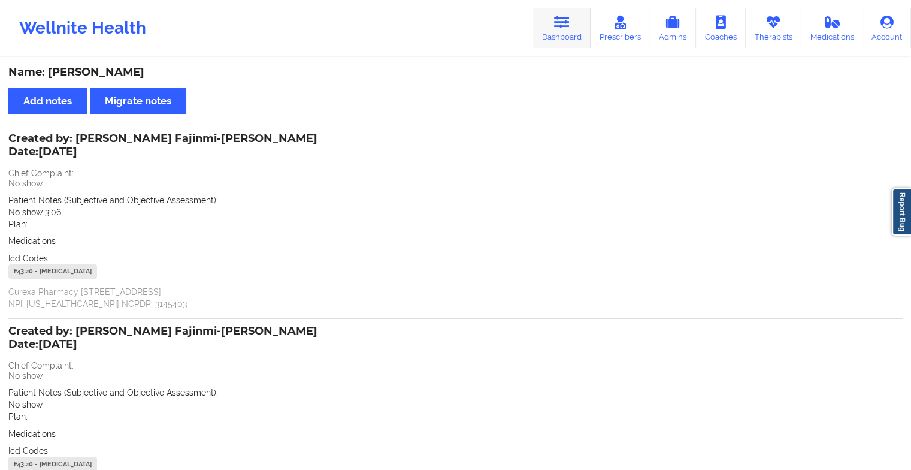
click at [568, 17] on icon at bounding box center [562, 22] width 16 height 13
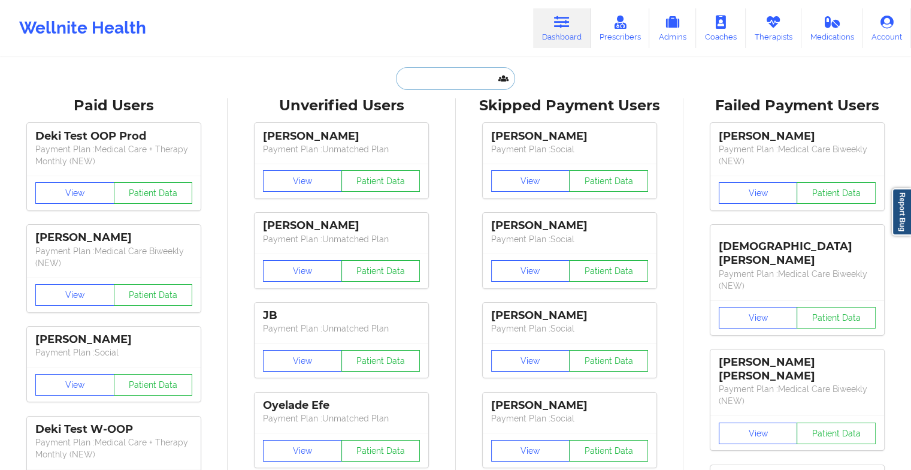
click at [477, 81] on input "text" at bounding box center [455, 78] width 119 height 23
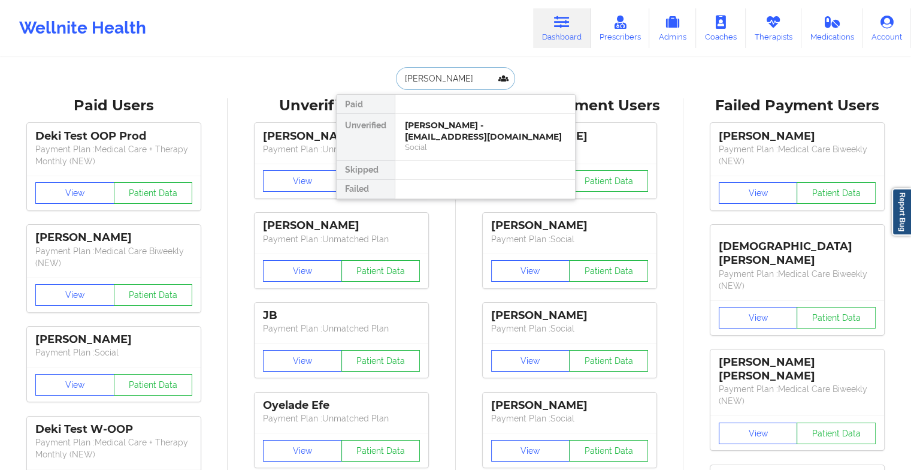
type input "[PERSON_NAME]"
click at [471, 126] on div "[PERSON_NAME] - [EMAIL_ADDRESS][DOMAIN_NAME]" at bounding box center [485, 131] width 161 height 22
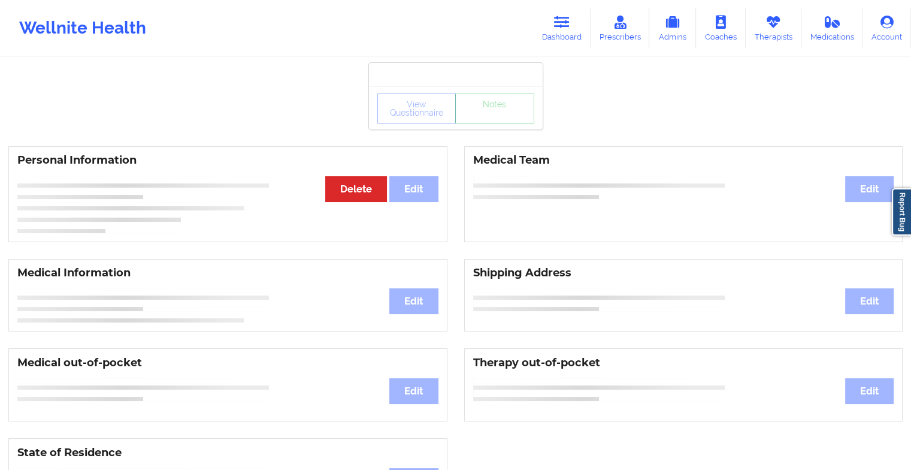
click at [495, 128] on div "View Questionnaire Notes" at bounding box center [456, 107] width 174 height 43
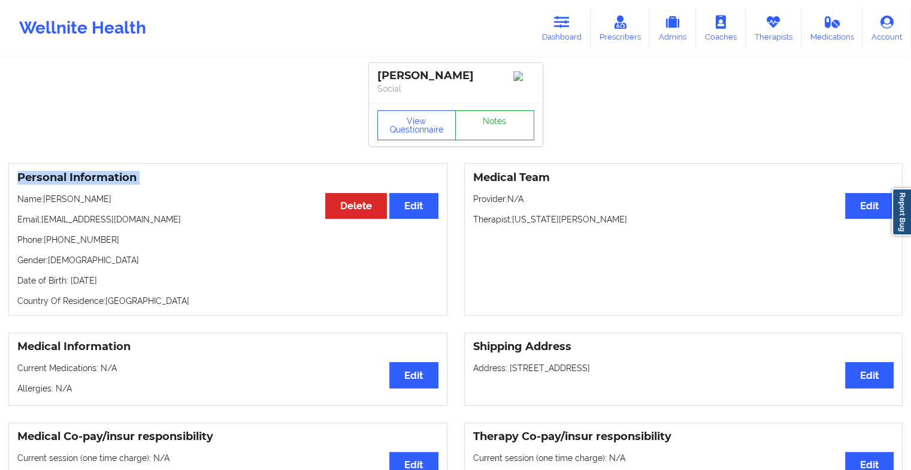
click at [495, 128] on link "Notes" at bounding box center [494, 125] width 79 height 30
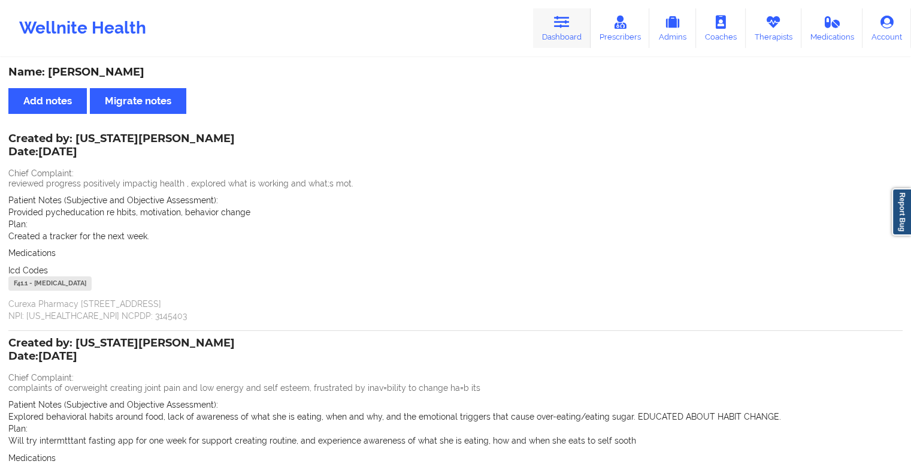
click at [561, 34] on link "Dashboard" at bounding box center [562, 28] width 58 height 40
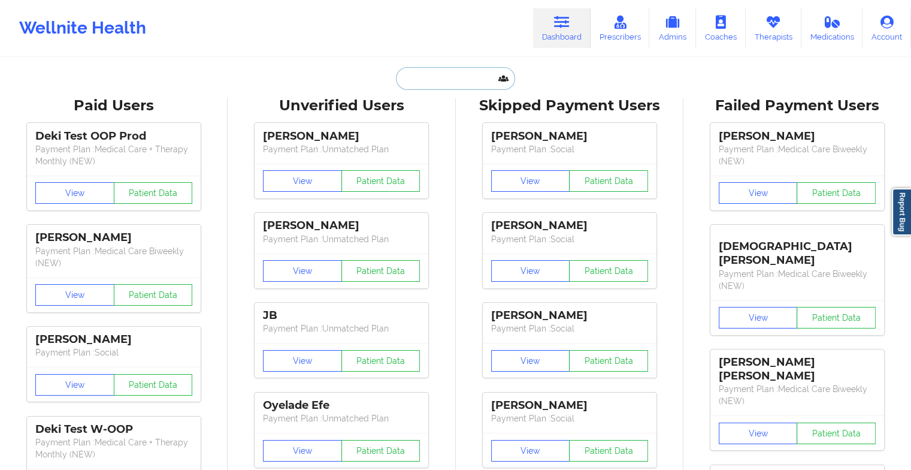
click at [448, 81] on input "text" at bounding box center [455, 78] width 119 height 23
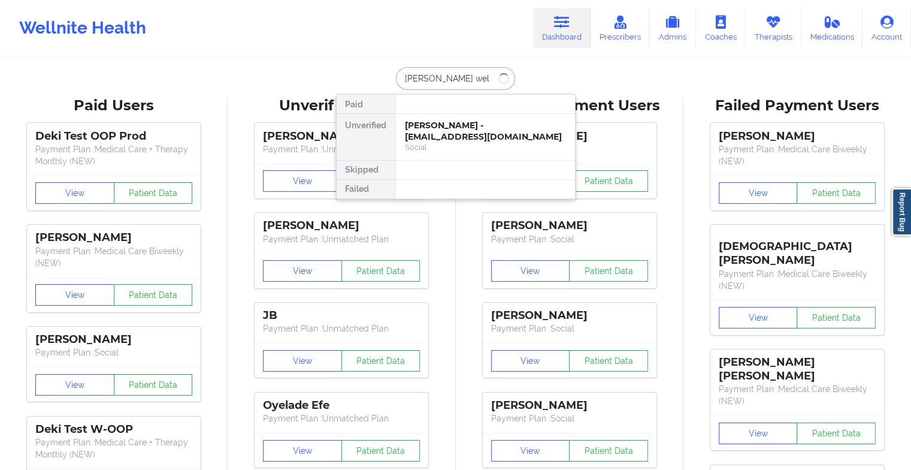
type input "[PERSON_NAME] well"
click at [477, 139] on div "[PERSON_NAME] - [EMAIL_ADDRESS][DOMAIN_NAME]" at bounding box center [485, 131] width 161 height 22
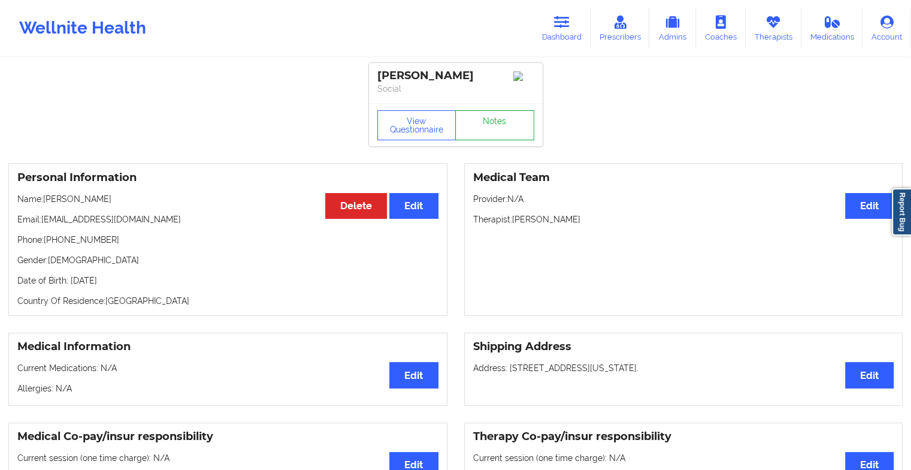
click at [486, 138] on link "Notes" at bounding box center [494, 125] width 79 height 30
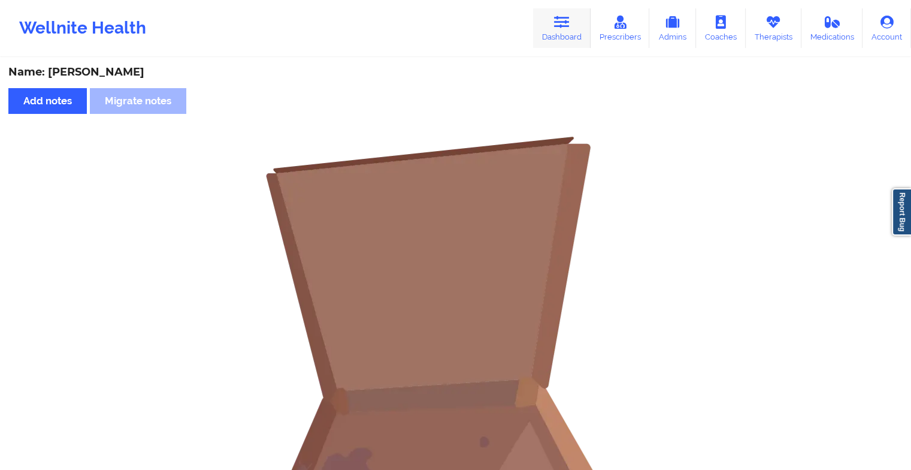
click at [558, 25] on icon at bounding box center [562, 22] width 16 height 13
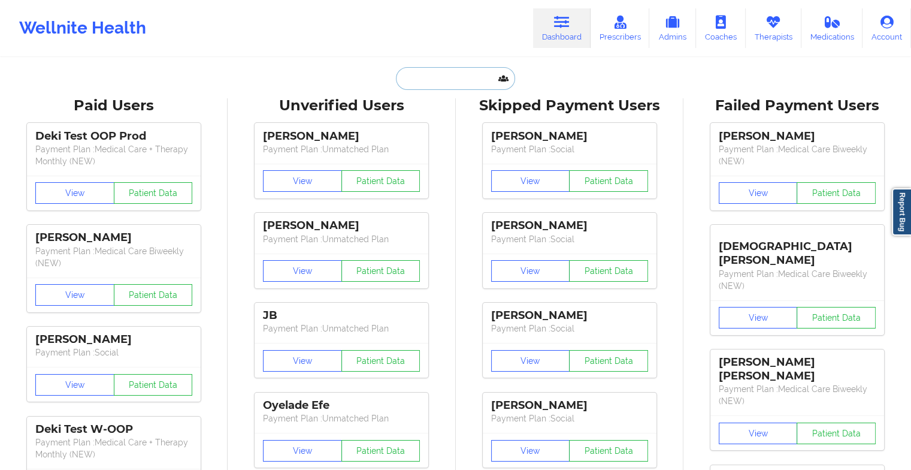
click at [461, 83] on input "text" at bounding box center [455, 78] width 119 height 23
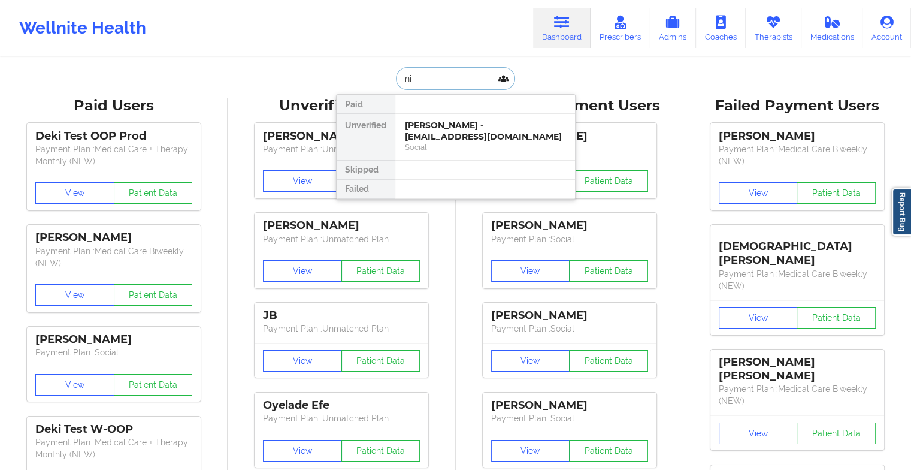
type input "n"
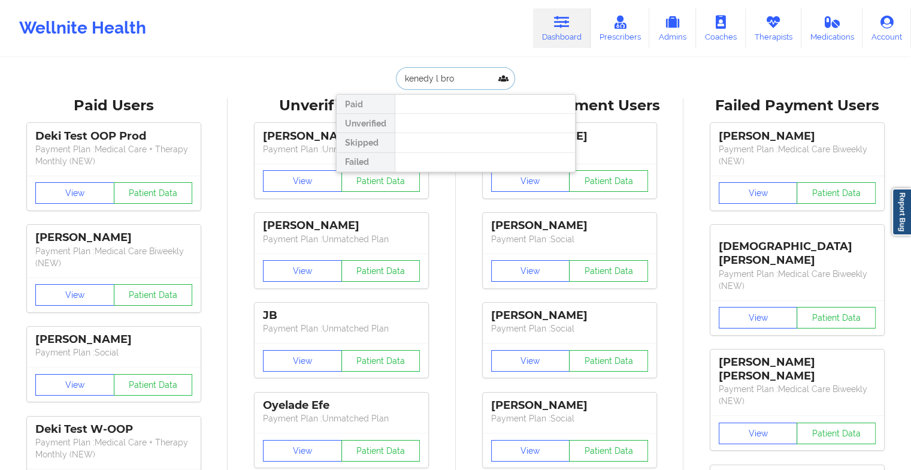
type input "[PERSON_NAME] l bro"
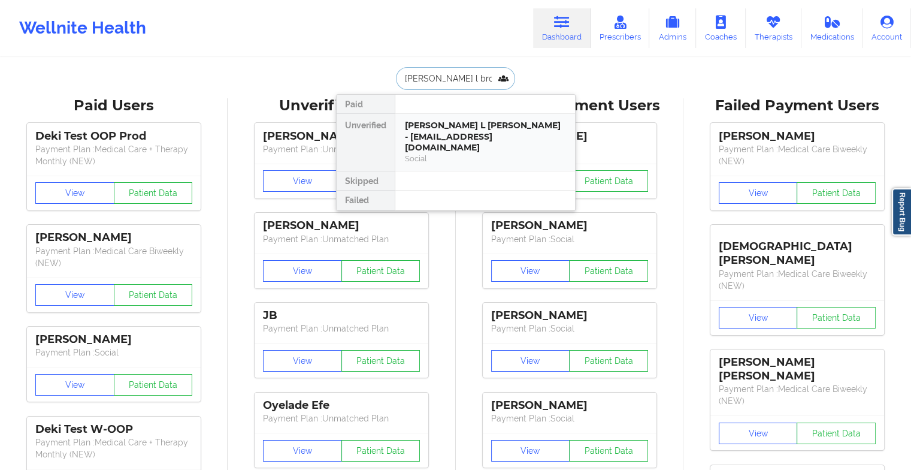
click at [470, 126] on div "[PERSON_NAME] L [PERSON_NAME] - [EMAIL_ADDRESS][DOMAIN_NAME]" at bounding box center [485, 137] width 161 height 34
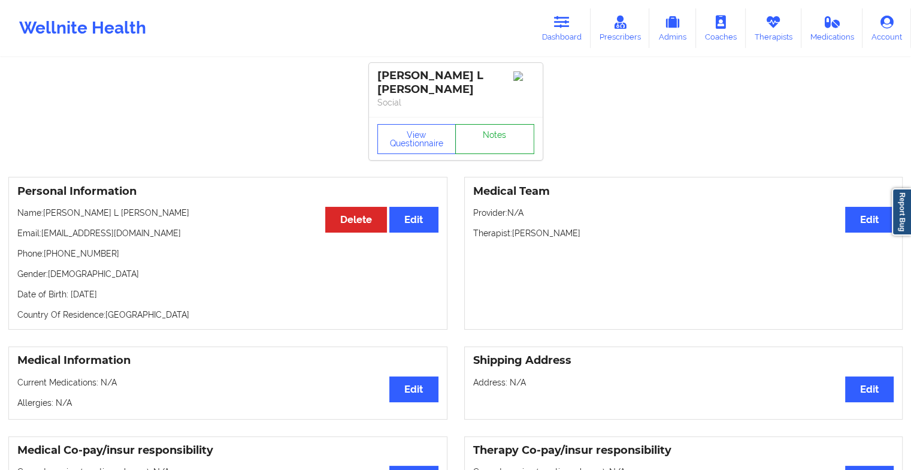
click at [486, 136] on link "Notes" at bounding box center [494, 139] width 79 height 30
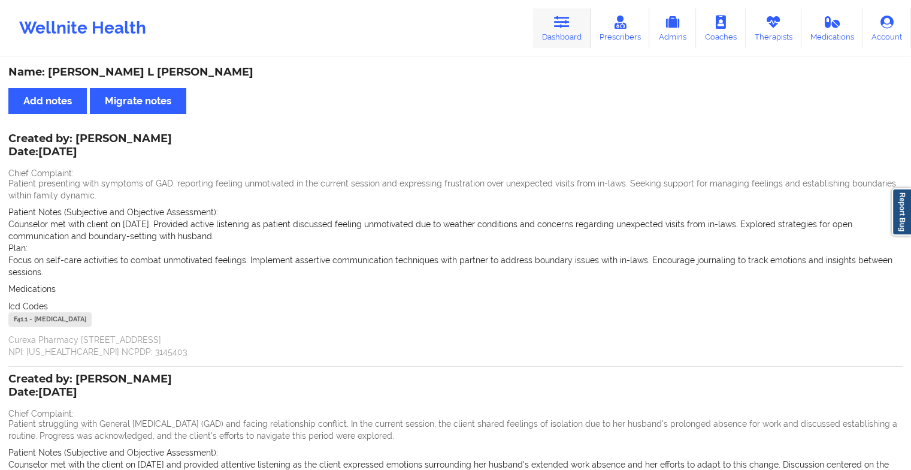
click at [559, 34] on link "Dashboard" at bounding box center [562, 28] width 58 height 40
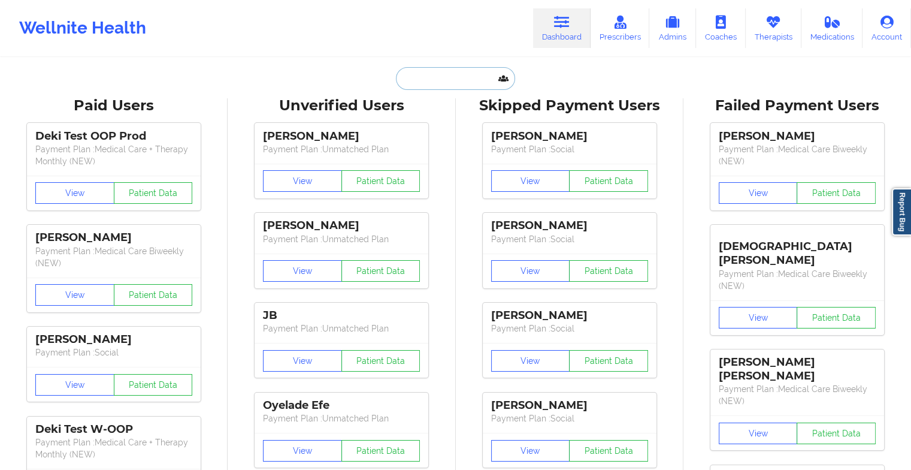
click at [426, 81] on input "text" at bounding box center [455, 78] width 119 height 23
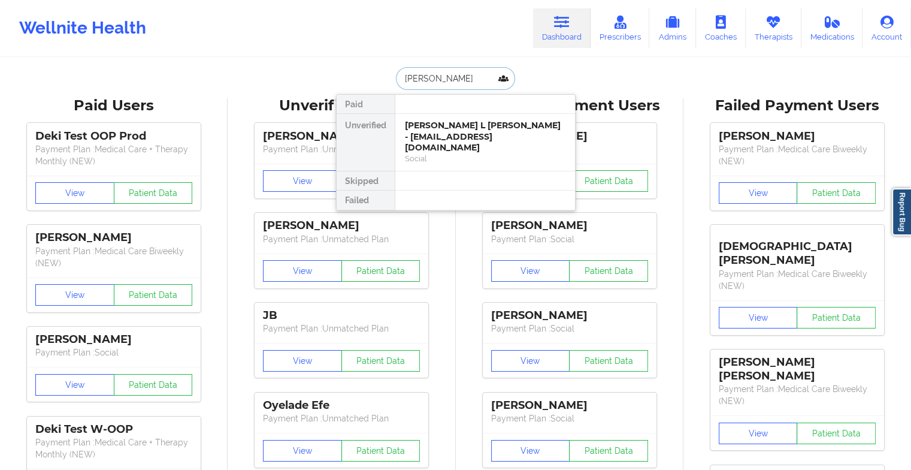
type input "[PERSON_NAME]"
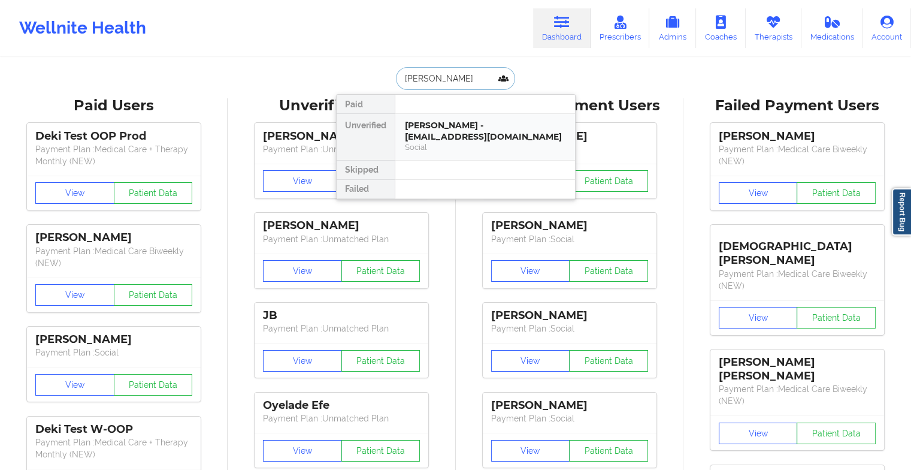
click at [434, 134] on div "[PERSON_NAME] - [EMAIL_ADDRESS][DOMAIN_NAME]" at bounding box center [485, 131] width 161 height 22
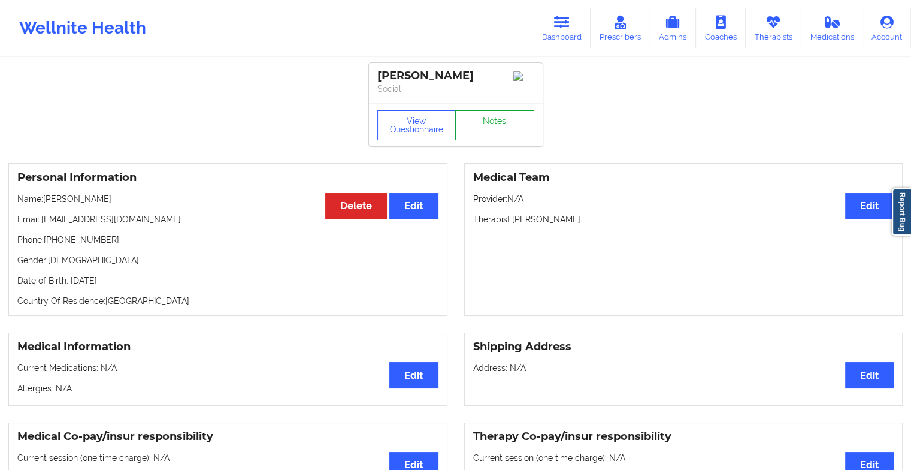
click at [498, 132] on link "Notes" at bounding box center [494, 125] width 79 height 30
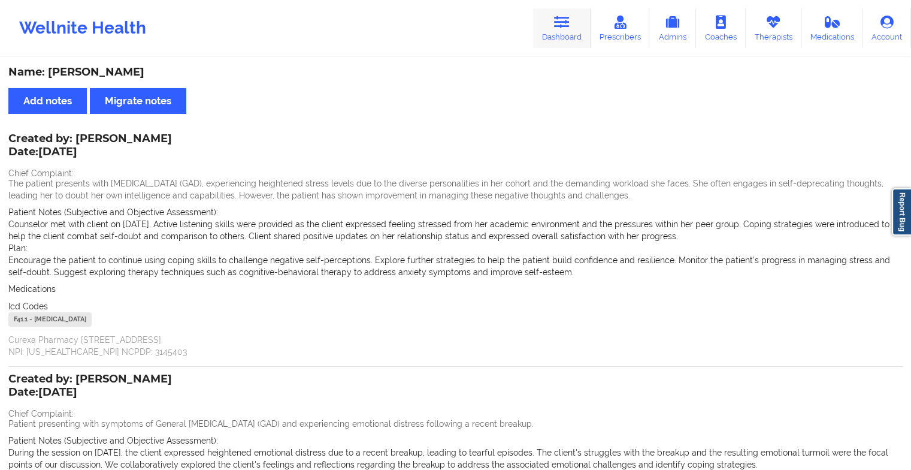
click at [565, 42] on link "Dashboard" at bounding box center [562, 28] width 58 height 40
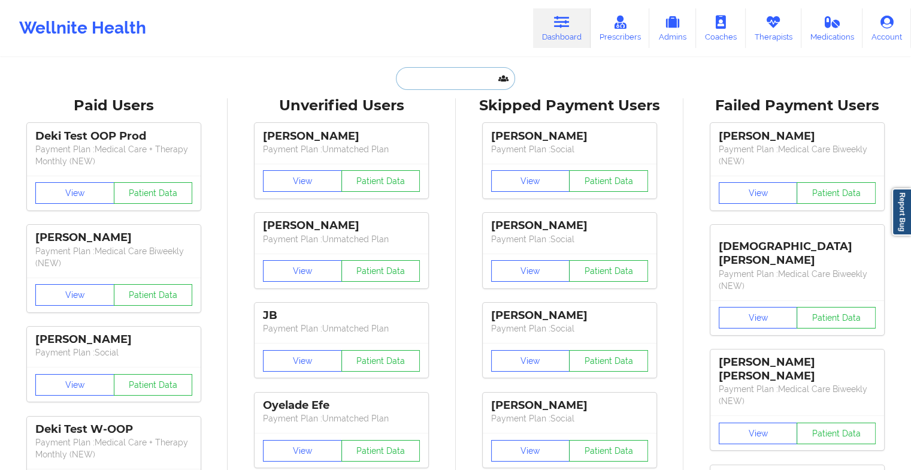
click at [453, 77] on input "text" at bounding box center [455, 78] width 119 height 23
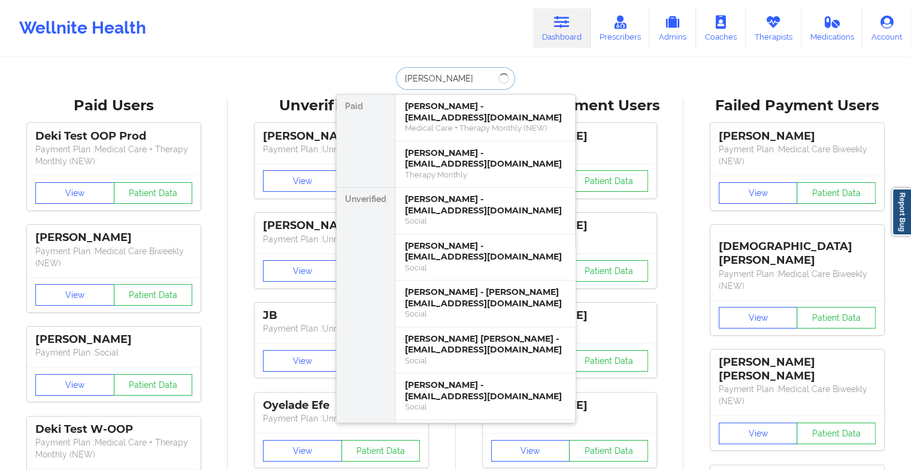
type input "[PERSON_NAME] do"
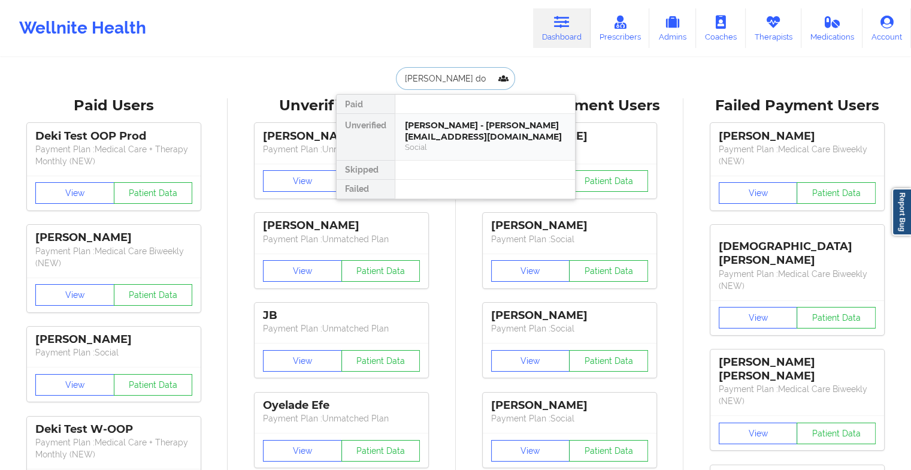
click at [462, 135] on div "[PERSON_NAME] - [PERSON_NAME][EMAIL_ADDRESS][DOMAIN_NAME]" at bounding box center [485, 131] width 161 height 22
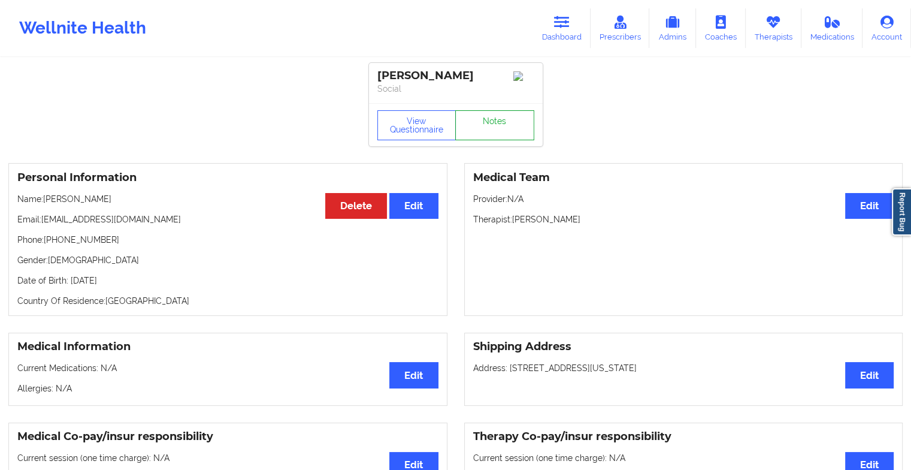
click at [492, 132] on link "Notes" at bounding box center [494, 125] width 79 height 30
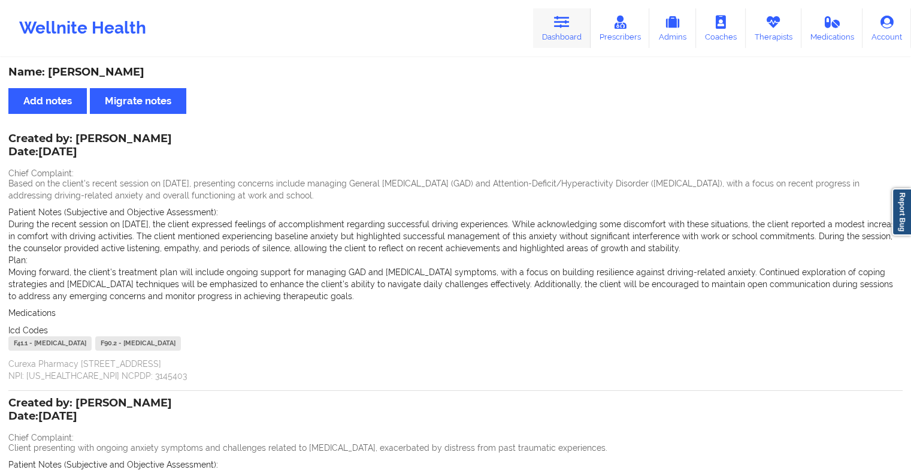
click at [570, 32] on link "Dashboard" at bounding box center [562, 28] width 58 height 40
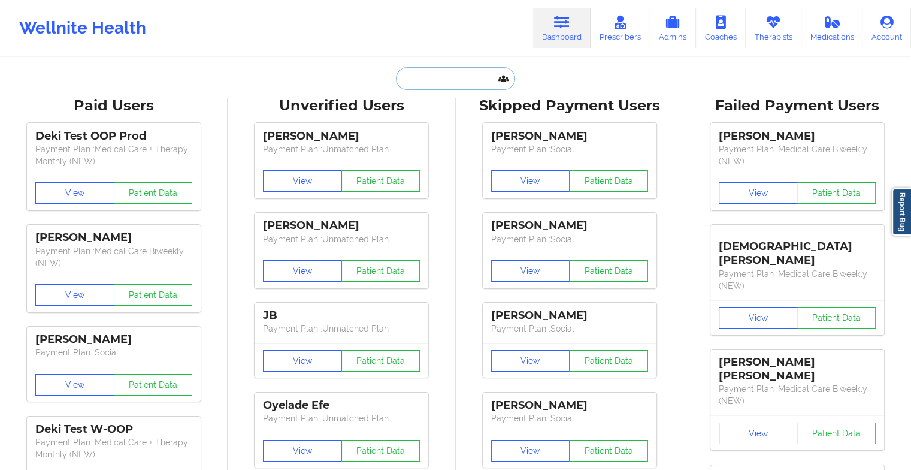
click at [438, 80] on input "text" at bounding box center [455, 78] width 119 height 23
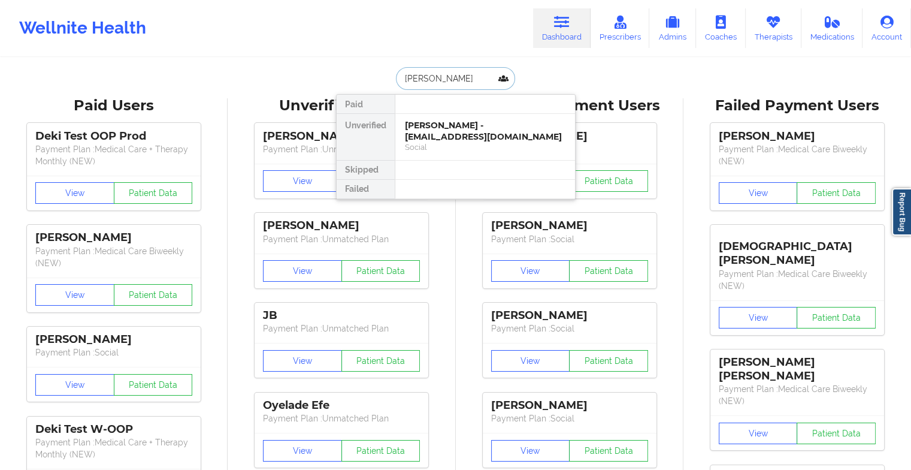
type input "[PERSON_NAME]"
click at [444, 122] on div "[PERSON_NAME] - [EMAIL_ADDRESS][DOMAIN_NAME]" at bounding box center [485, 131] width 161 height 22
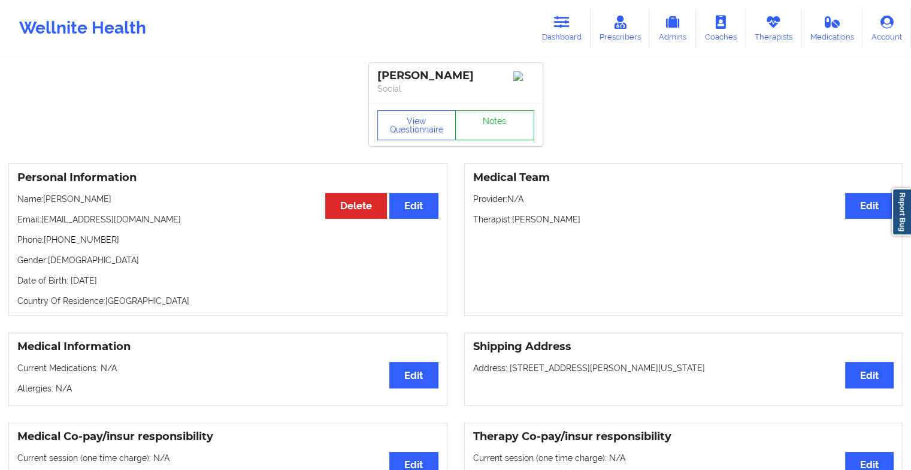
click at [489, 120] on link "Notes" at bounding box center [494, 125] width 79 height 30
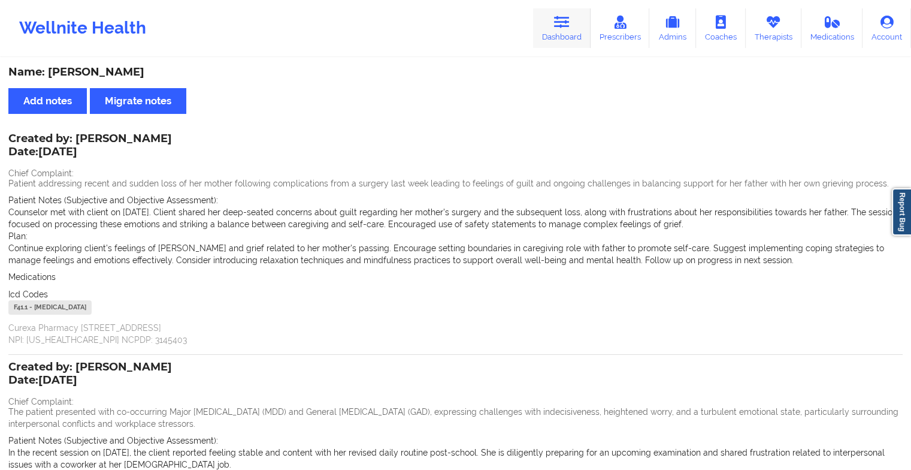
click at [564, 22] on icon at bounding box center [562, 22] width 16 height 13
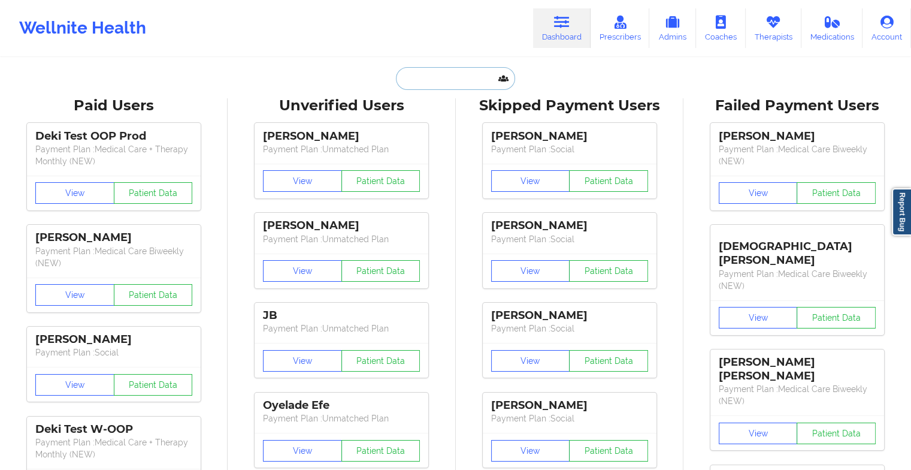
click at [463, 79] on input "text" at bounding box center [455, 78] width 119 height 23
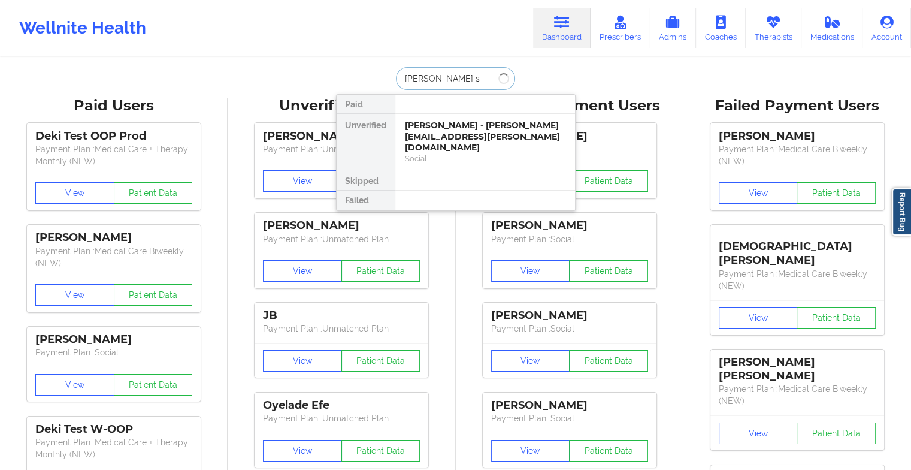
type input "[PERSON_NAME]"
click at [506, 153] on div "Social" at bounding box center [485, 158] width 161 height 10
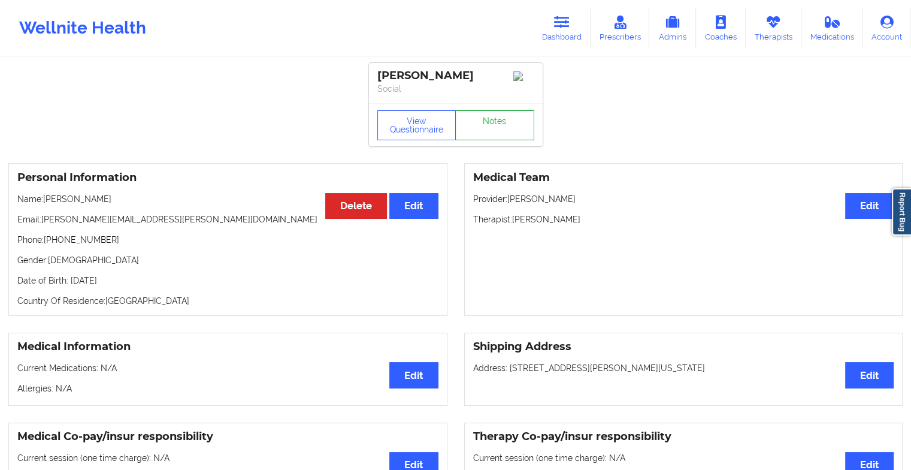
click at [500, 132] on link "Notes" at bounding box center [494, 125] width 79 height 30
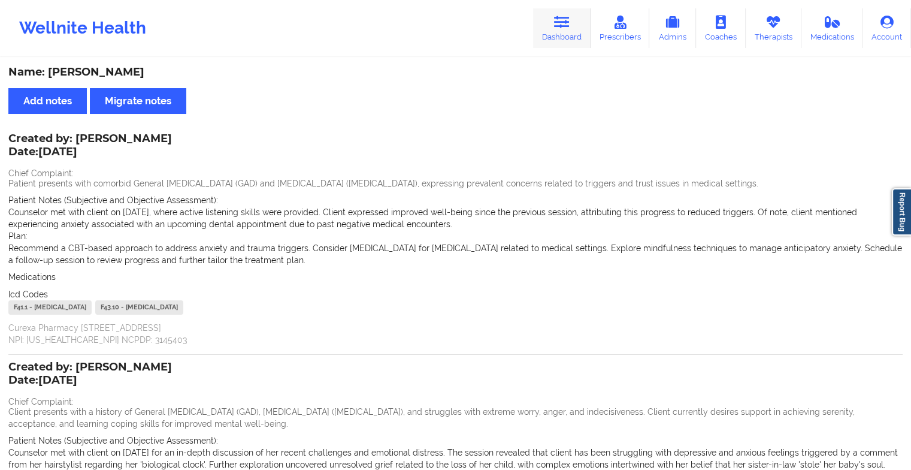
click at [570, 36] on link "Dashboard" at bounding box center [562, 28] width 58 height 40
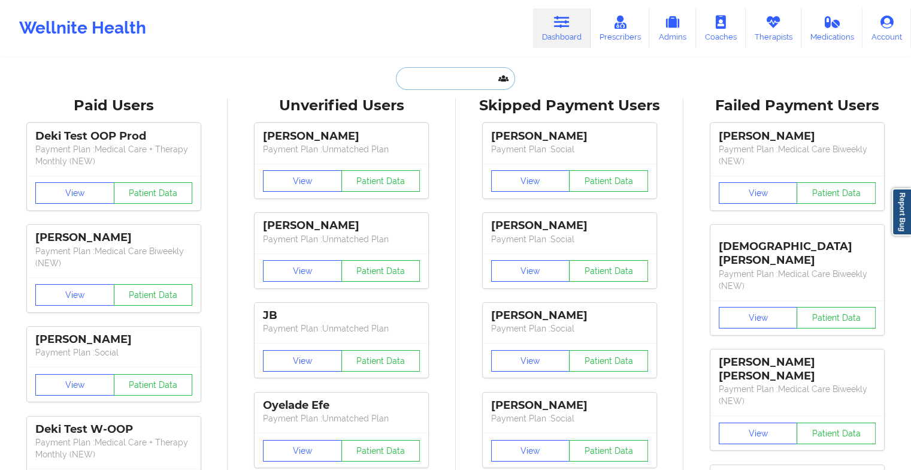
click at [450, 80] on input "text" at bounding box center [455, 78] width 119 height 23
type input "j"
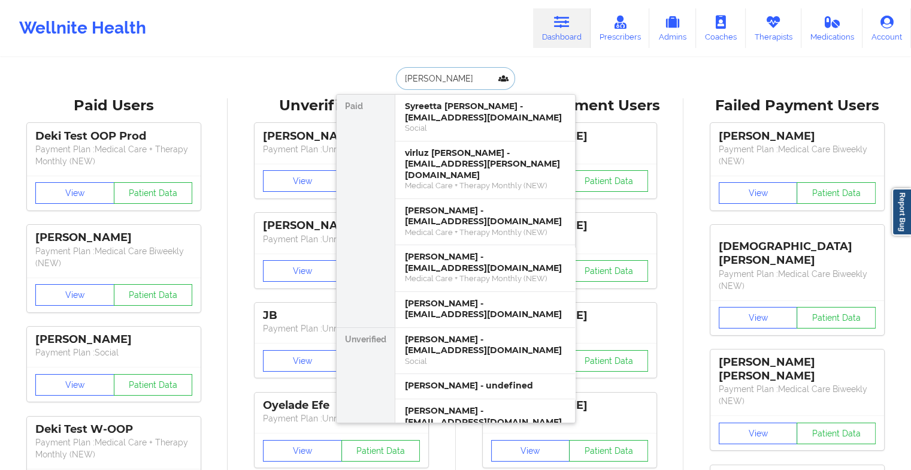
type input "[PERSON_NAME]"
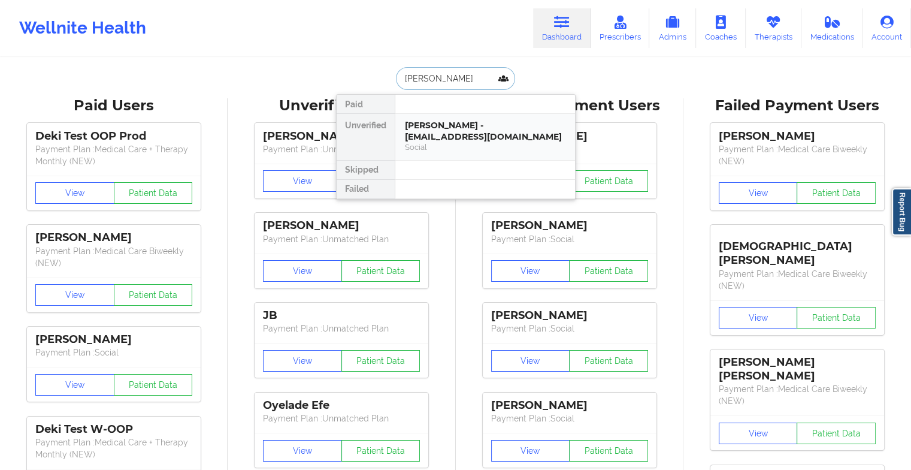
click at [450, 119] on div "[PERSON_NAME] - [EMAIL_ADDRESS][DOMAIN_NAME] Social" at bounding box center [485, 137] width 180 height 46
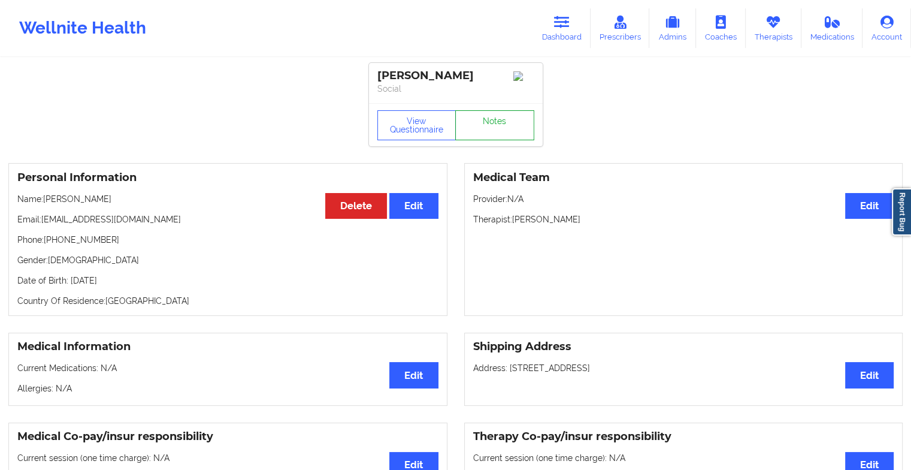
click at [478, 126] on link "Notes" at bounding box center [494, 125] width 79 height 30
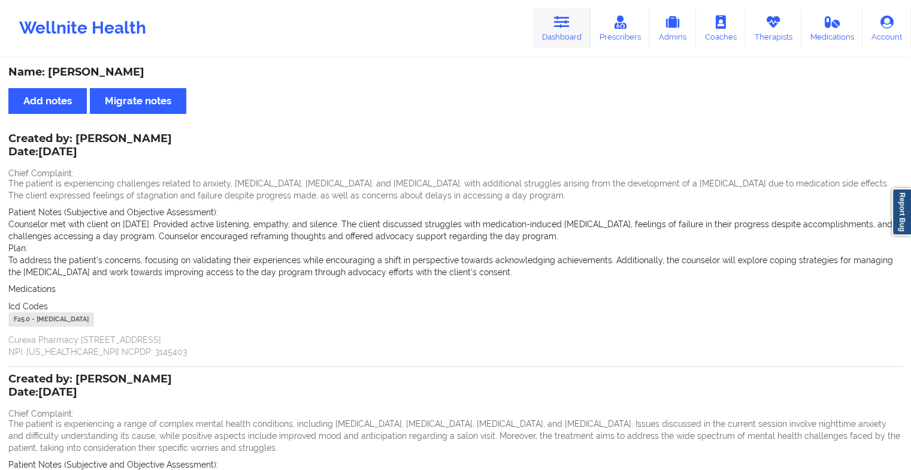
click at [561, 29] on link "Dashboard" at bounding box center [562, 28] width 58 height 40
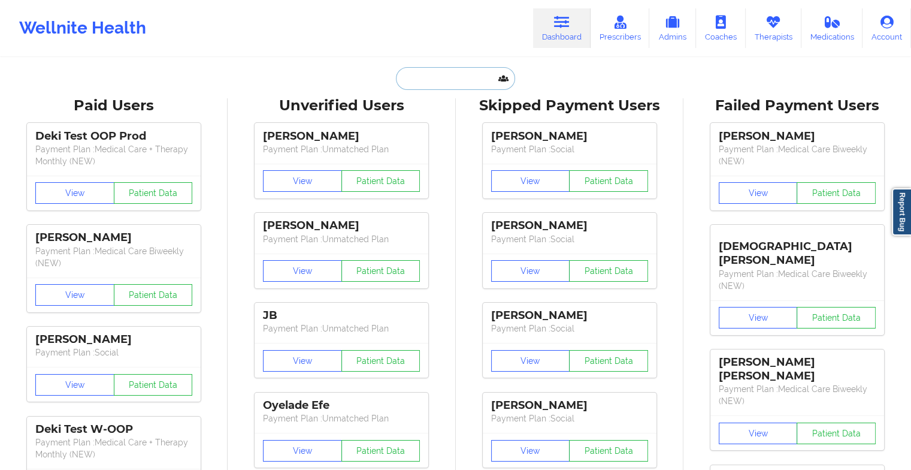
click at [458, 77] on input "text" at bounding box center [455, 78] width 119 height 23
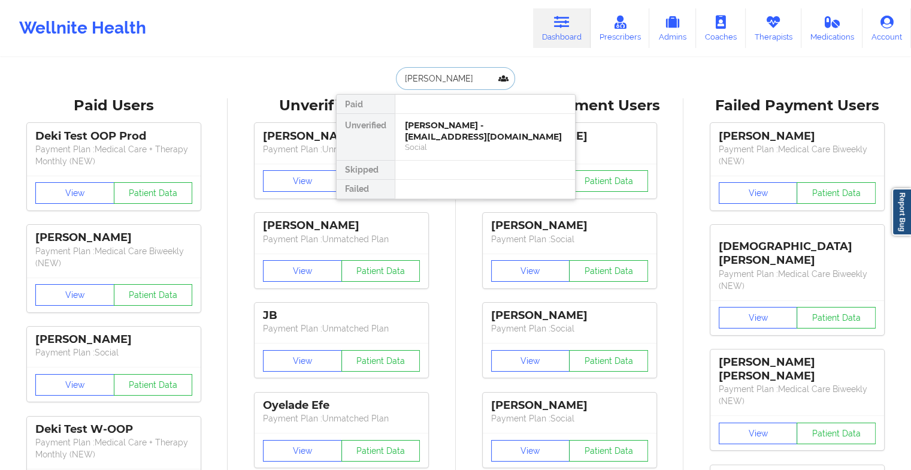
type input "[PERSON_NAME] [PERSON_NAME]"
click at [491, 131] on div "[PERSON_NAME] - [PERSON_NAME][EMAIL_ADDRESS][DOMAIN_NAME]" at bounding box center [485, 131] width 161 height 22
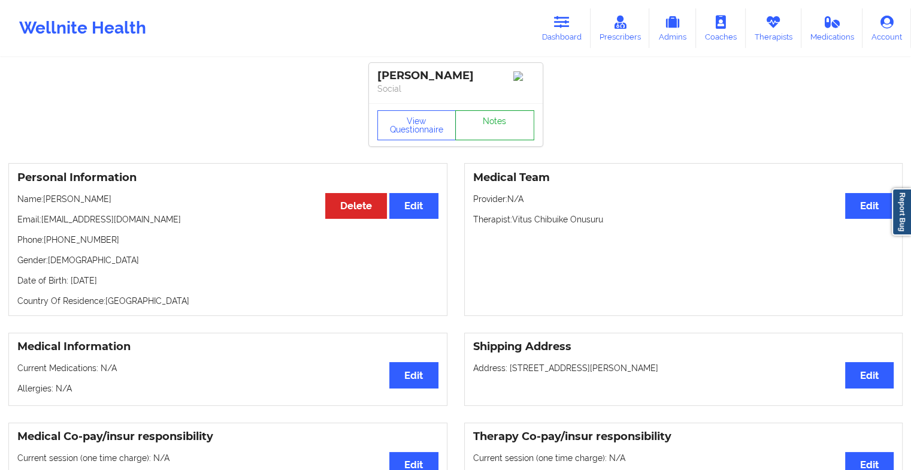
click at [512, 125] on link "Notes" at bounding box center [494, 125] width 79 height 30
